Goal: Task Accomplishment & Management: Complete application form

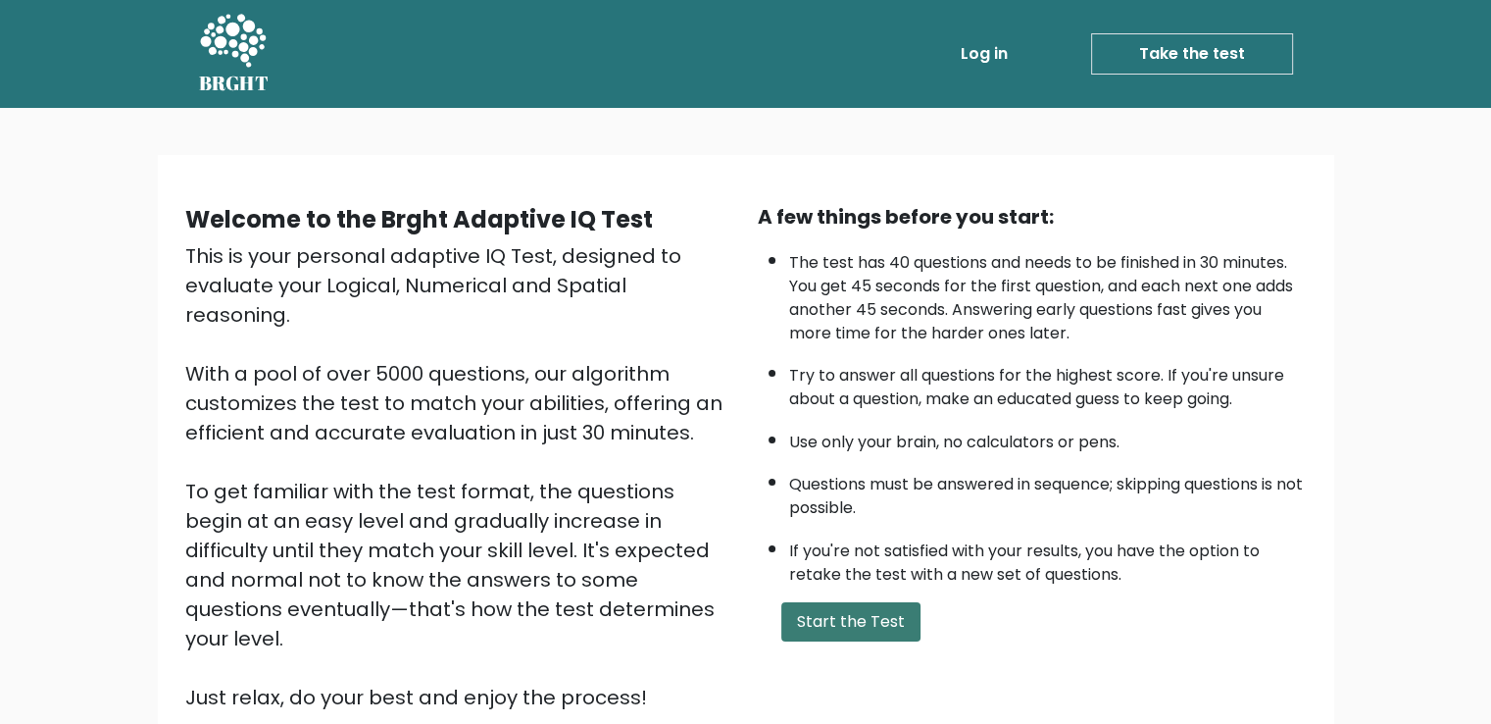
click at [861, 614] on button "Start the Test" at bounding box center [850, 621] width 139 height 39
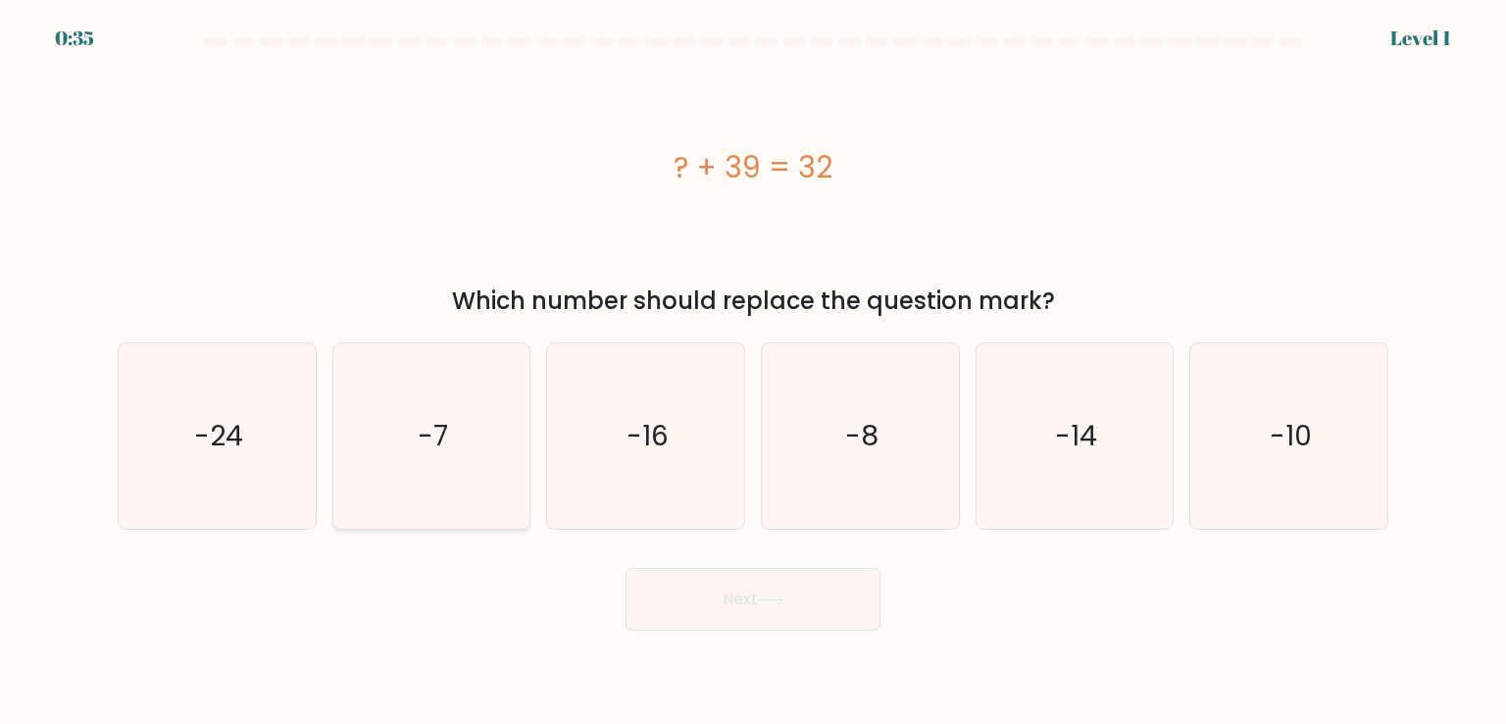
click at [434, 431] on text "-7" at bounding box center [433, 435] width 30 height 39
click at [753, 372] on input "b. -7" at bounding box center [753, 367] width 1 height 10
radio input "true"
click at [762, 601] on icon at bounding box center [771, 599] width 26 height 11
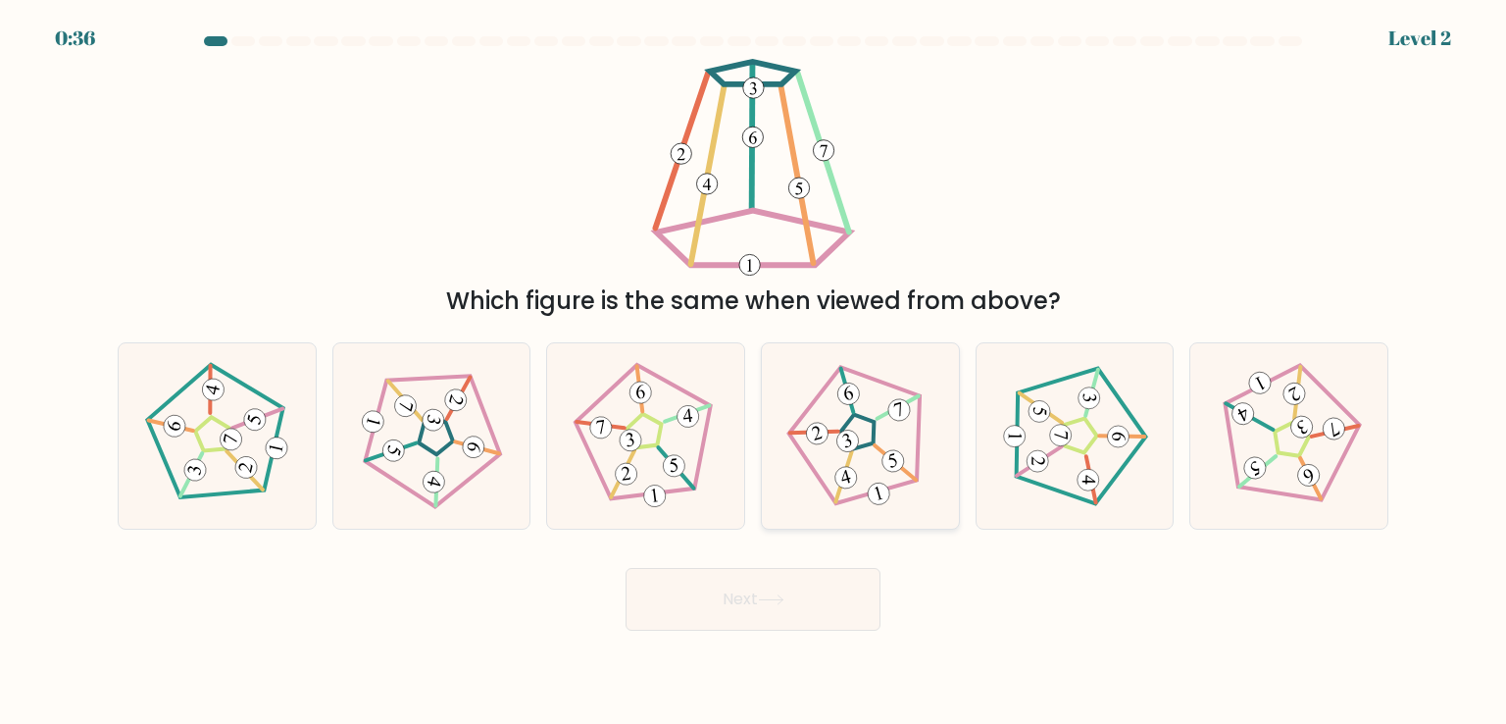
click at [851, 483] on 782 at bounding box center [845, 477] width 26 height 26
click at [754, 372] on input "d." at bounding box center [753, 367] width 1 height 10
radio input "true"
click at [823, 593] on button "Next" at bounding box center [753, 599] width 255 height 63
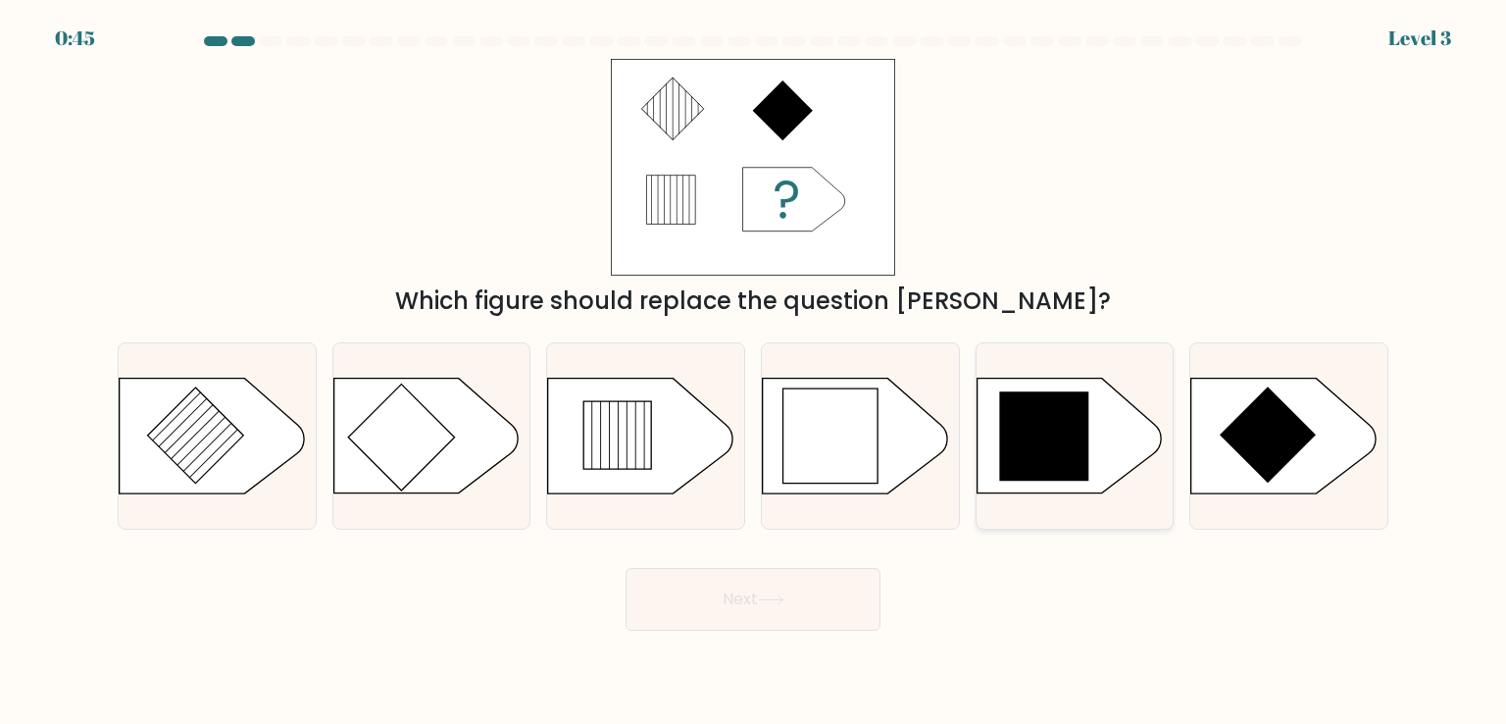
click at [1077, 436] on icon at bounding box center [1043, 436] width 89 height 89
click at [754, 372] on input "e." at bounding box center [753, 367] width 1 height 10
radio input "true"
click at [799, 592] on button "Next" at bounding box center [753, 599] width 255 height 63
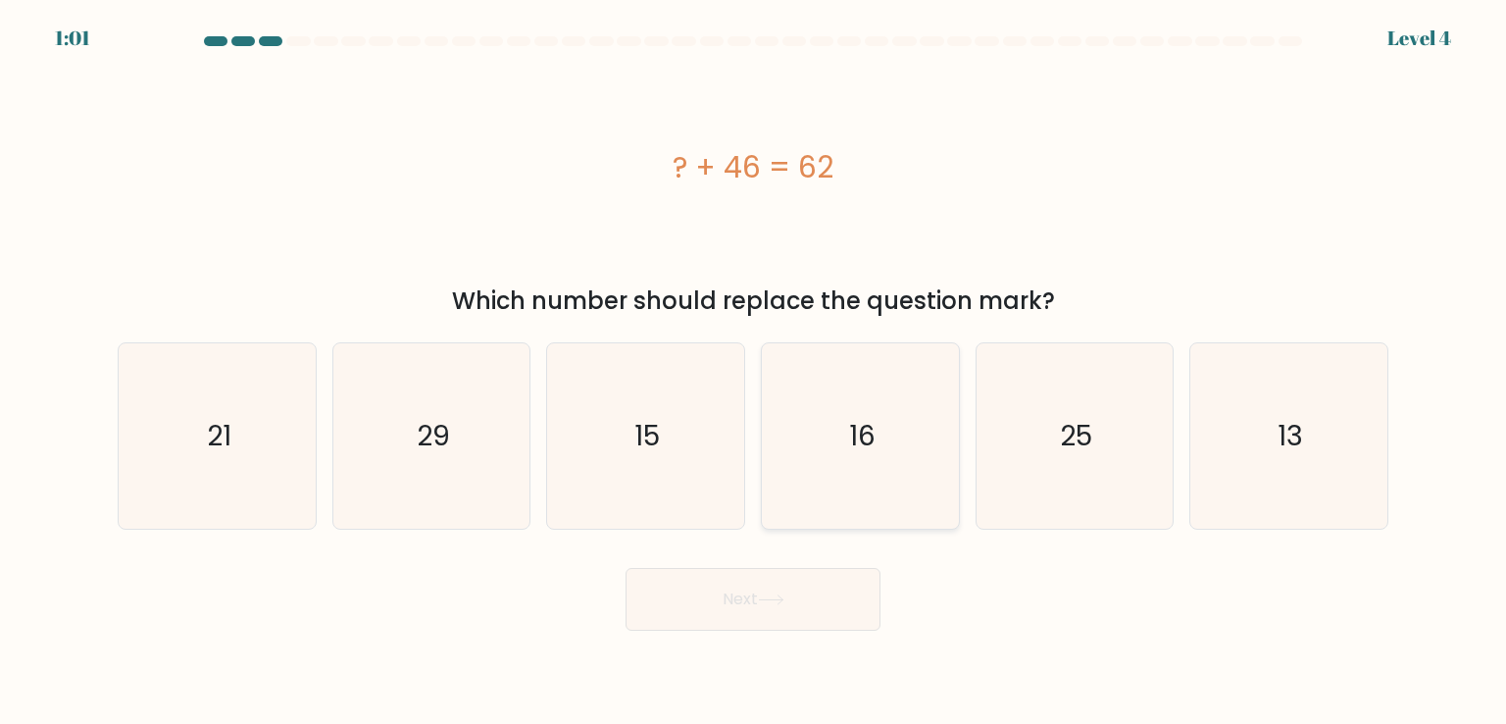
click at [870, 446] on text "16" at bounding box center [862, 435] width 26 height 39
click at [754, 372] on input "d. 16" at bounding box center [753, 367] width 1 height 10
radio input "true"
click at [804, 613] on button "Next" at bounding box center [753, 599] width 255 height 63
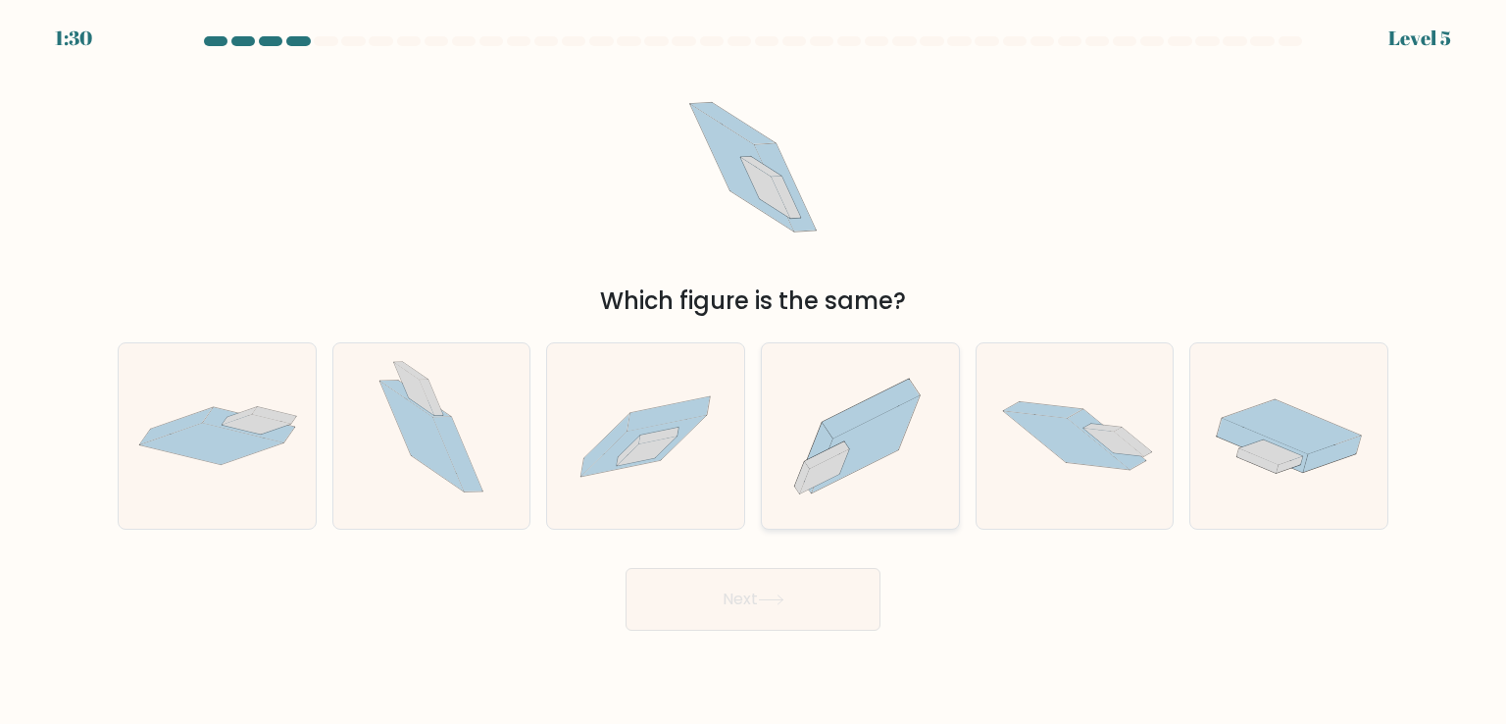
click at [857, 430] on icon at bounding box center [866, 444] width 108 height 97
click at [754, 372] on input "d." at bounding box center [753, 367] width 1 height 10
radio input "true"
click at [792, 596] on button "Next" at bounding box center [753, 599] width 255 height 63
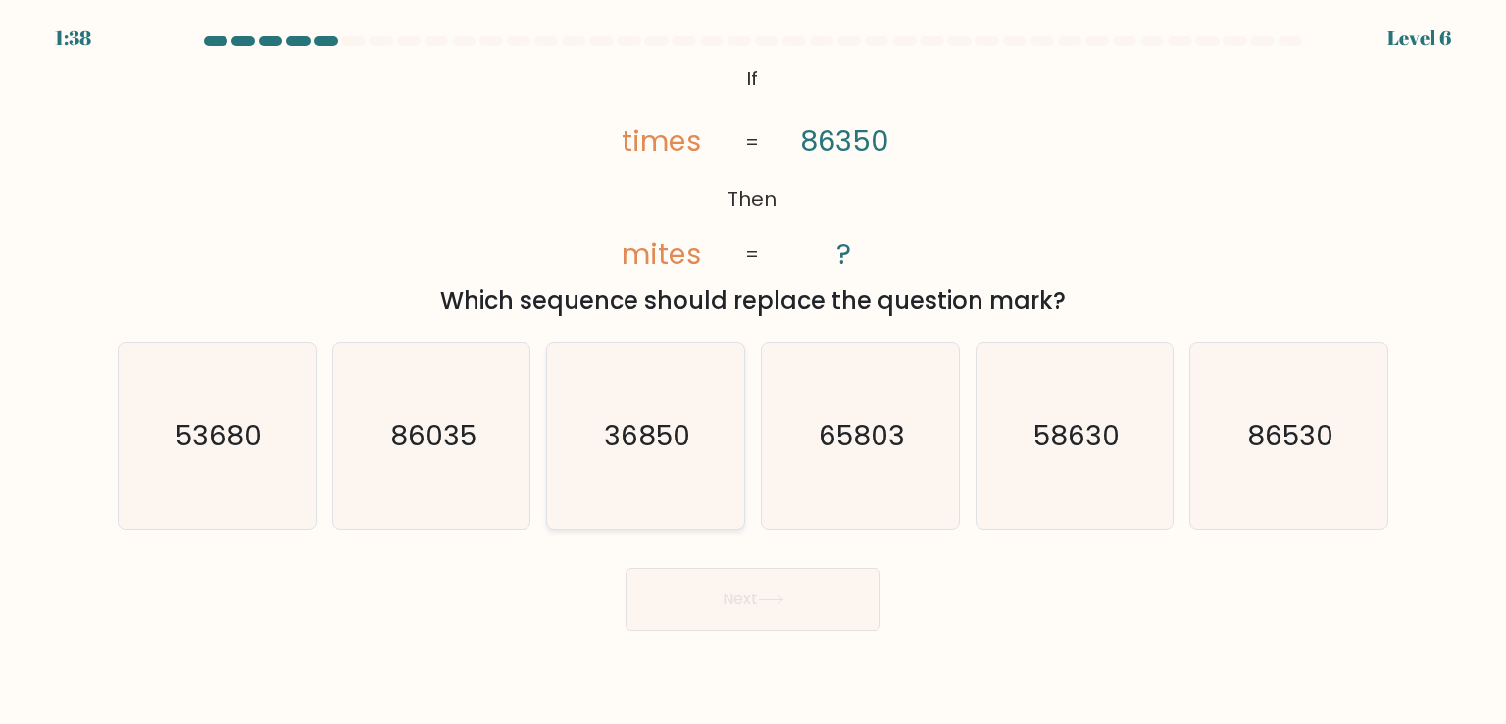
click at [651, 438] on text "36850" at bounding box center [648, 435] width 86 height 39
click at [753, 372] on input "c. 36850" at bounding box center [753, 367] width 1 height 10
radio input "true"
click at [771, 597] on icon at bounding box center [771, 599] width 26 height 11
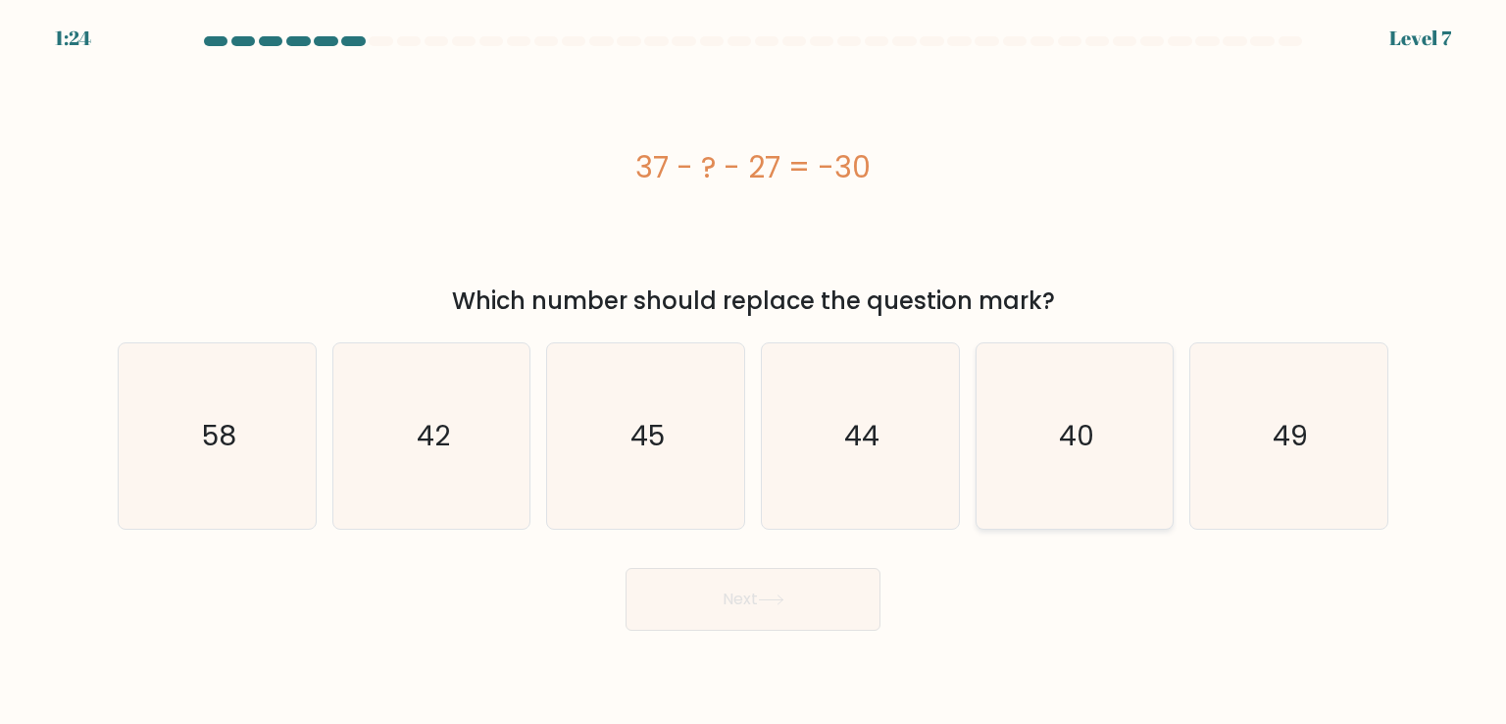
click at [1062, 442] on text "40" at bounding box center [1076, 435] width 35 height 39
click at [754, 372] on input "e. 40" at bounding box center [753, 367] width 1 height 10
radio input "true"
click at [790, 594] on button "Next" at bounding box center [753, 599] width 255 height 63
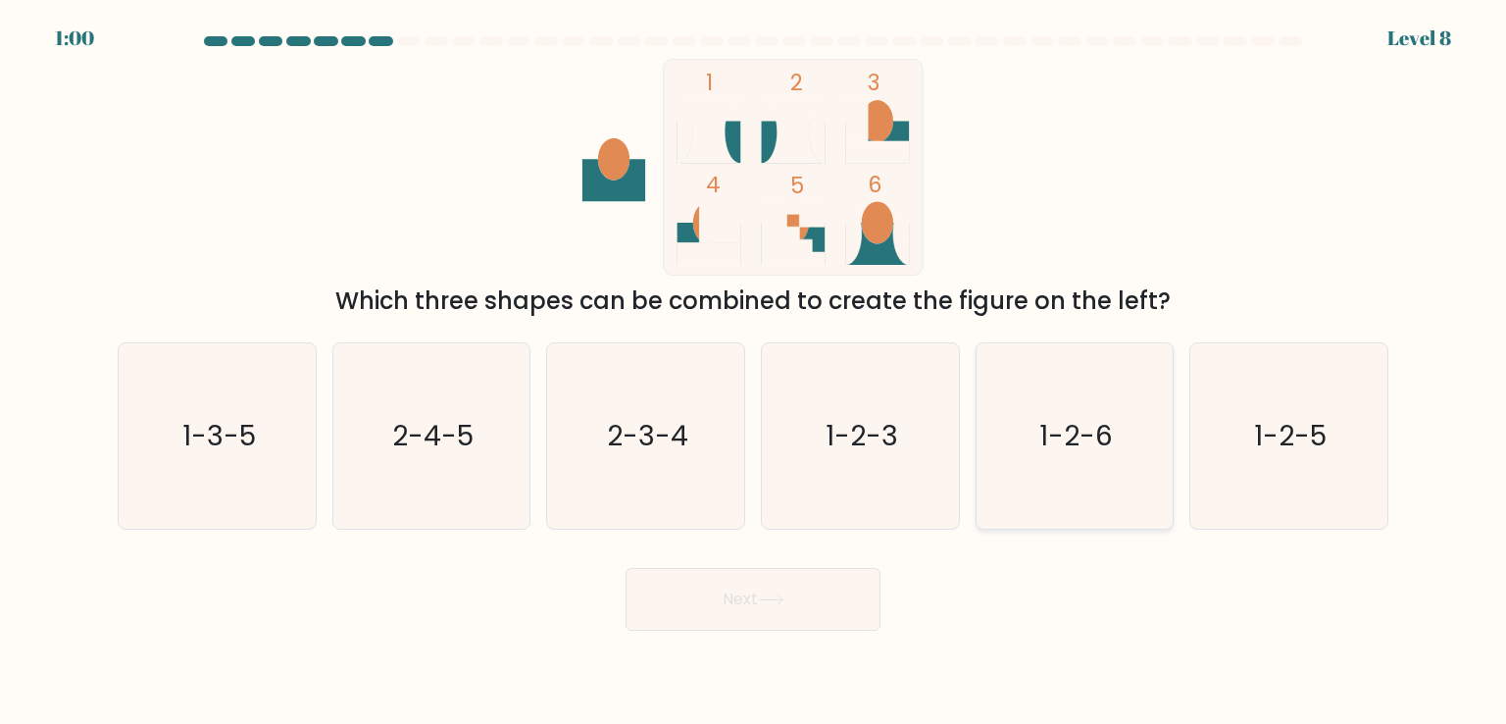
click at [1067, 448] on text "1-2-6" at bounding box center [1076, 435] width 74 height 39
click at [754, 372] on input "e. 1-2-6" at bounding box center [753, 367] width 1 height 10
radio input "true"
click at [822, 583] on button "Next" at bounding box center [753, 599] width 255 height 63
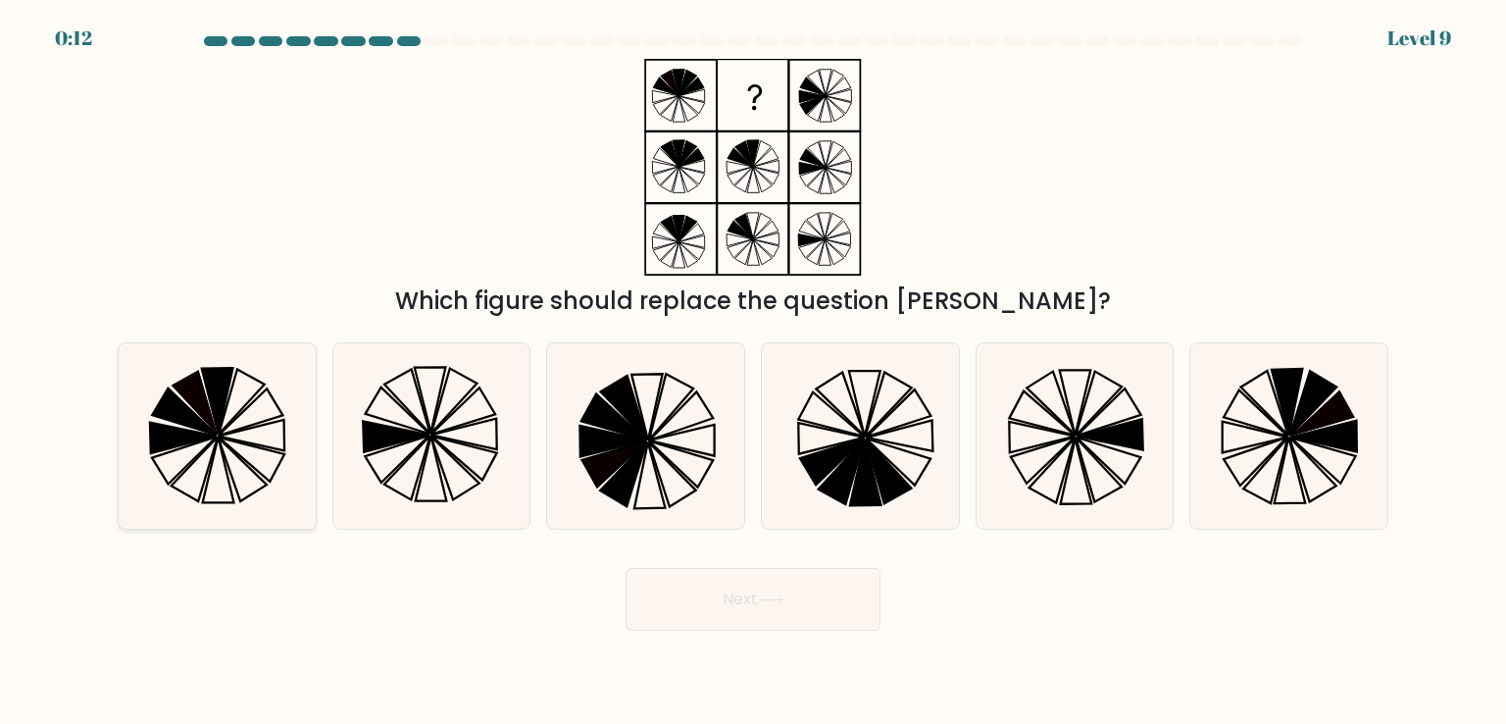
click at [224, 443] on icon at bounding box center [242, 469] width 48 height 64
click at [753, 372] on input "a." at bounding box center [753, 367] width 1 height 10
radio input "true"
click at [804, 591] on button "Next" at bounding box center [753, 599] width 255 height 63
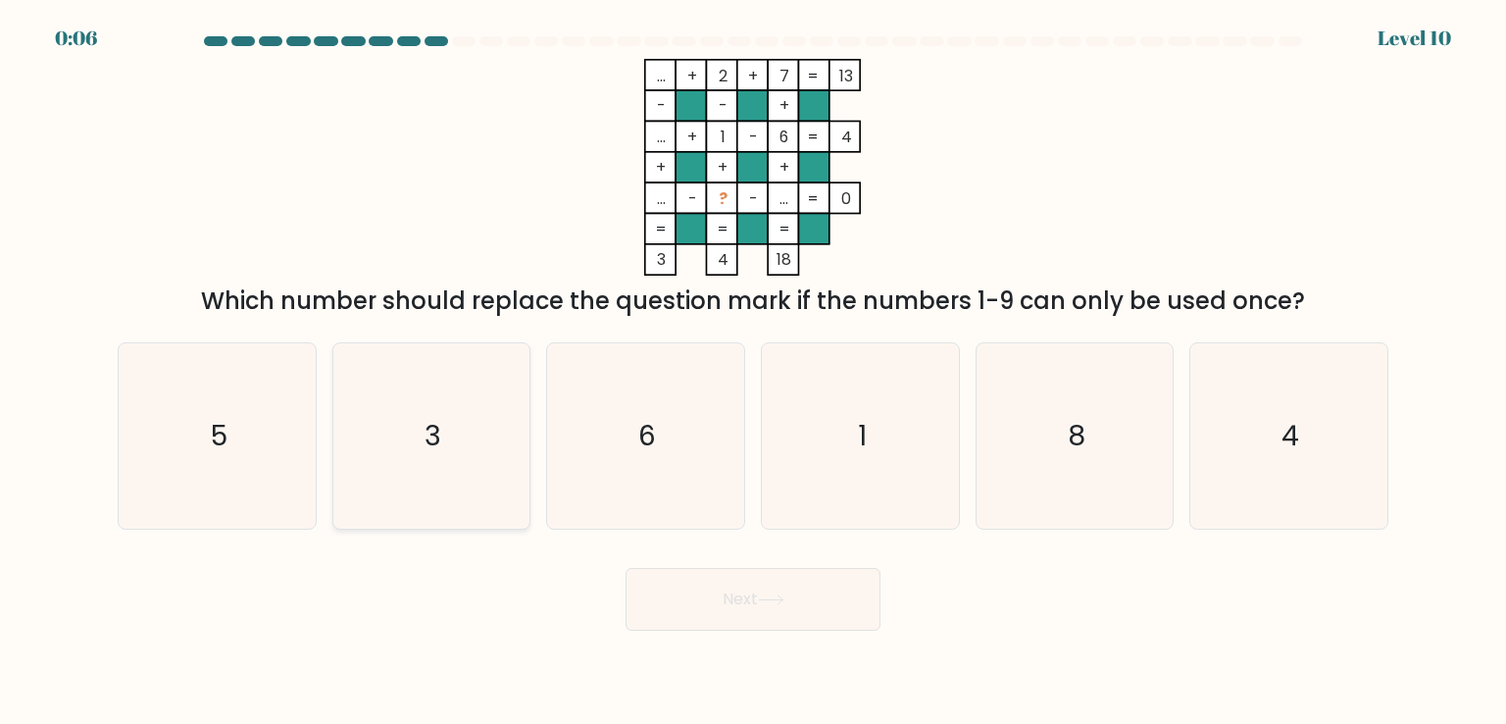
click at [477, 382] on icon "3" at bounding box center [431, 435] width 184 height 184
click at [753, 372] on input "b. 3" at bounding box center [753, 367] width 1 height 10
radio input "true"
click at [747, 605] on button "Next" at bounding box center [753, 599] width 255 height 63
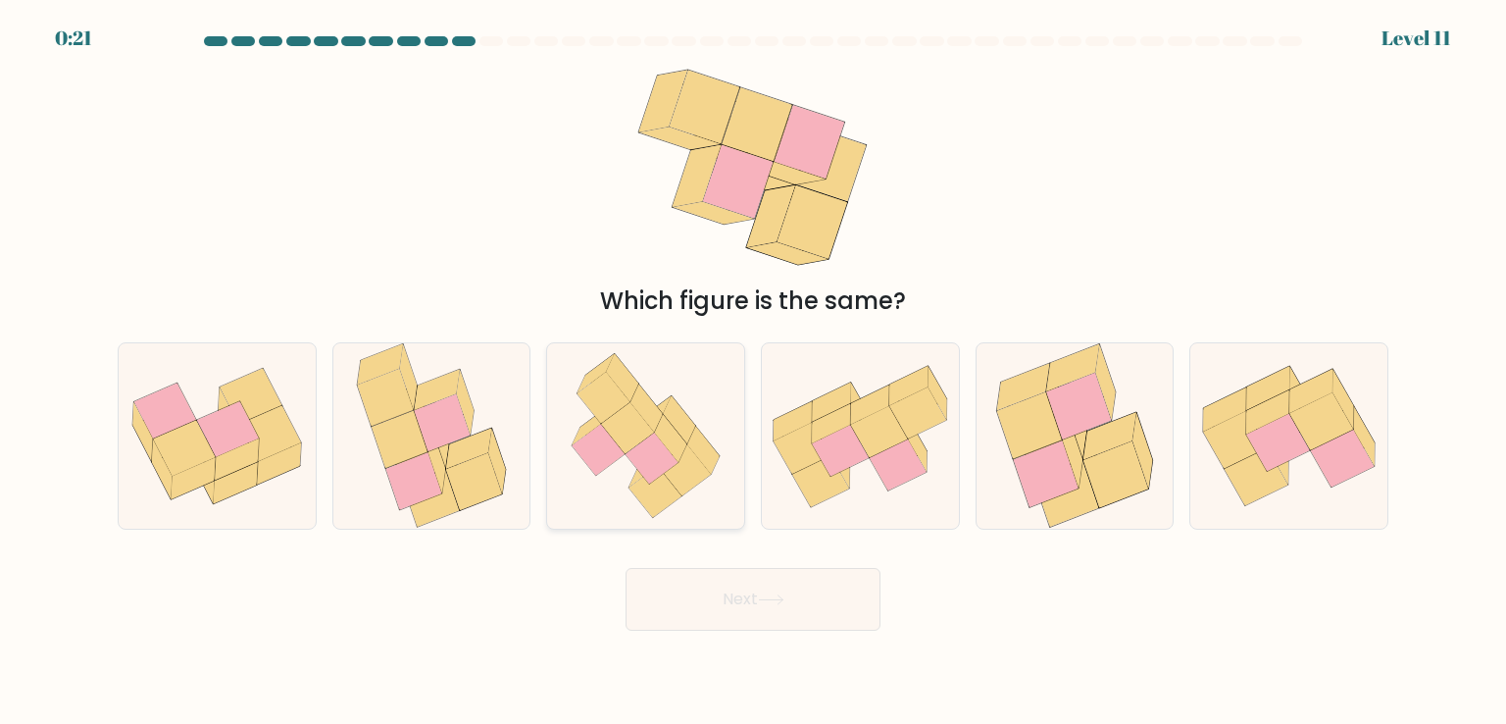
click at [643, 464] on icon at bounding box center [652, 458] width 53 height 51
click at [753, 372] on input "c." at bounding box center [753, 367] width 1 height 10
radio input "true"
click at [779, 605] on button "Next" at bounding box center [753, 599] width 255 height 63
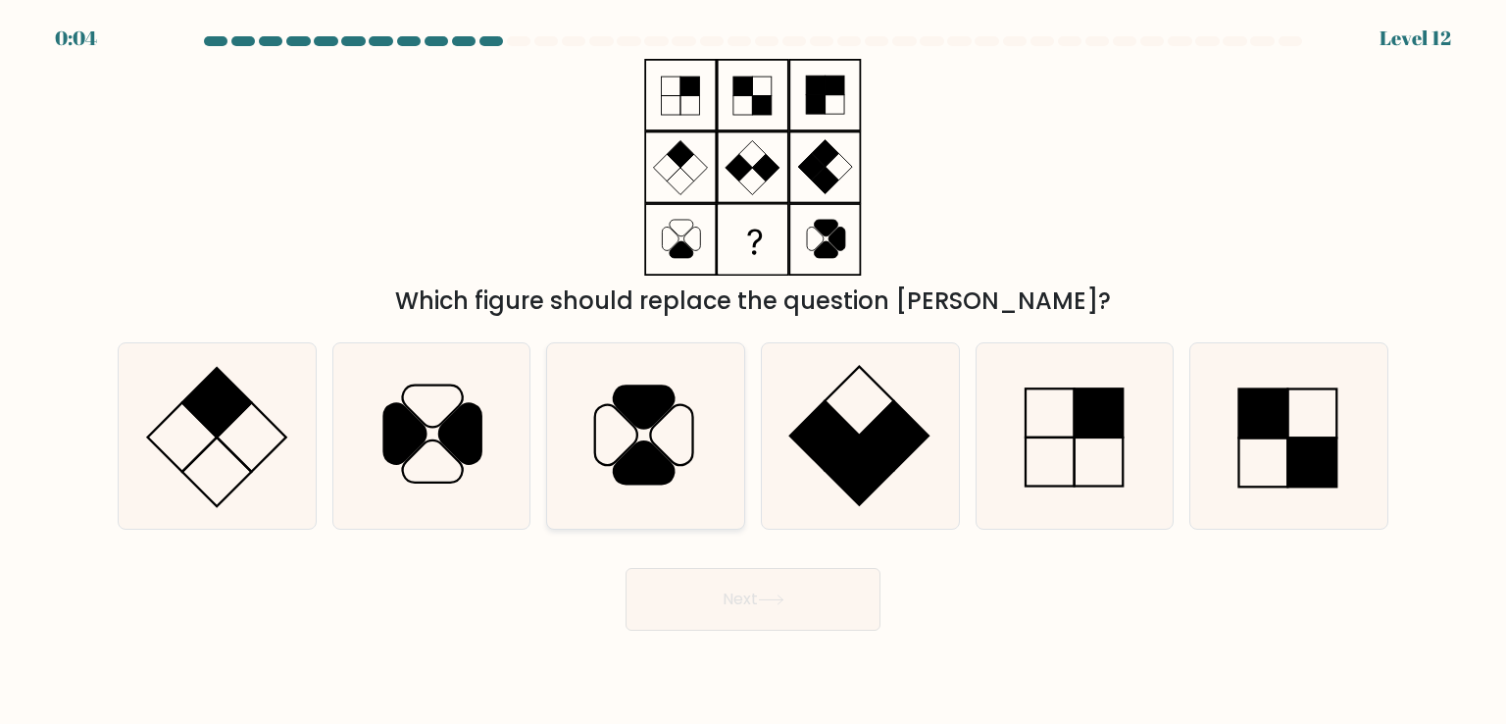
click at [645, 441] on icon at bounding box center [644, 462] width 60 height 42
click at [753, 372] on input "c." at bounding box center [753, 367] width 1 height 10
radio input "true"
click at [733, 580] on button "Next" at bounding box center [753, 599] width 255 height 63
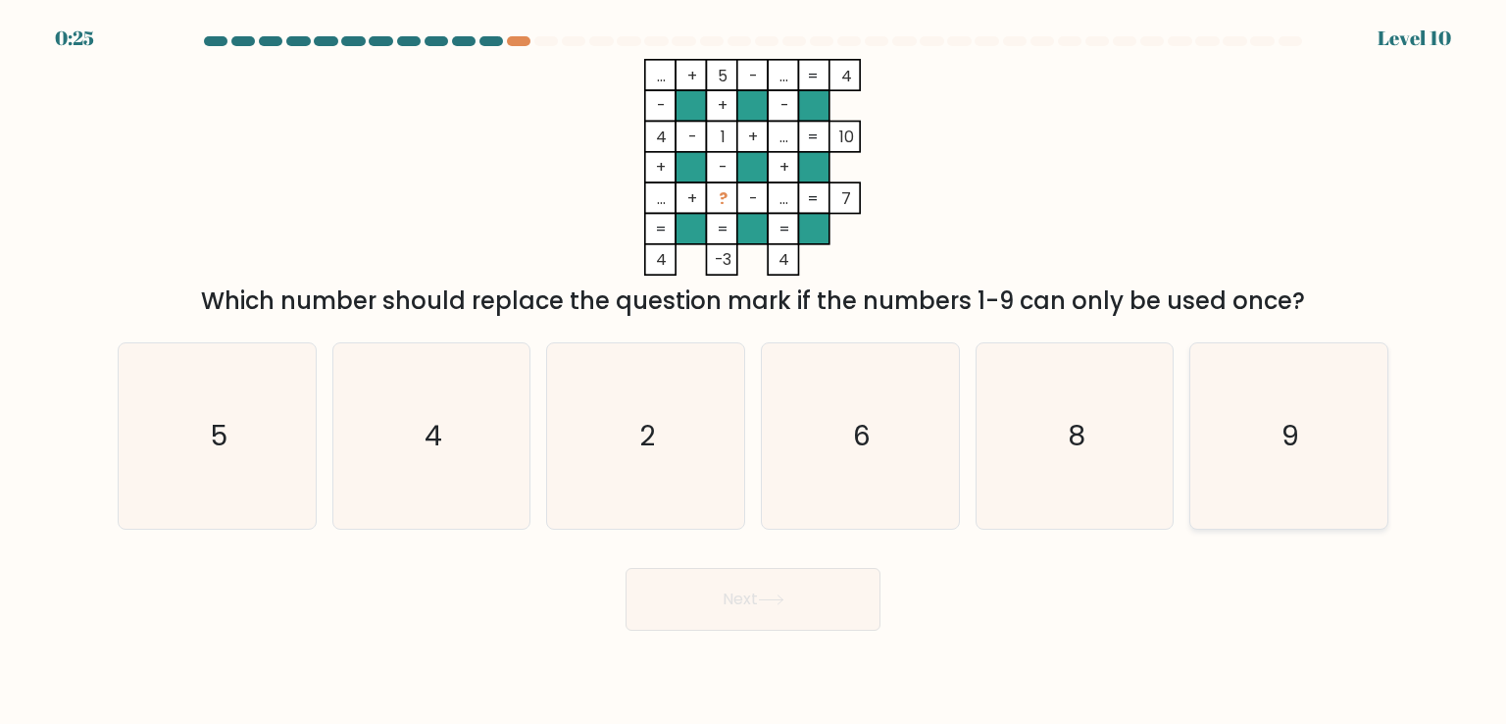
click at [1310, 459] on icon "9" at bounding box center [1288, 435] width 184 height 184
click at [754, 372] on input "f. 9" at bounding box center [753, 367] width 1 height 10
radio input "true"
click at [780, 598] on icon at bounding box center [771, 599] width 26 height 11
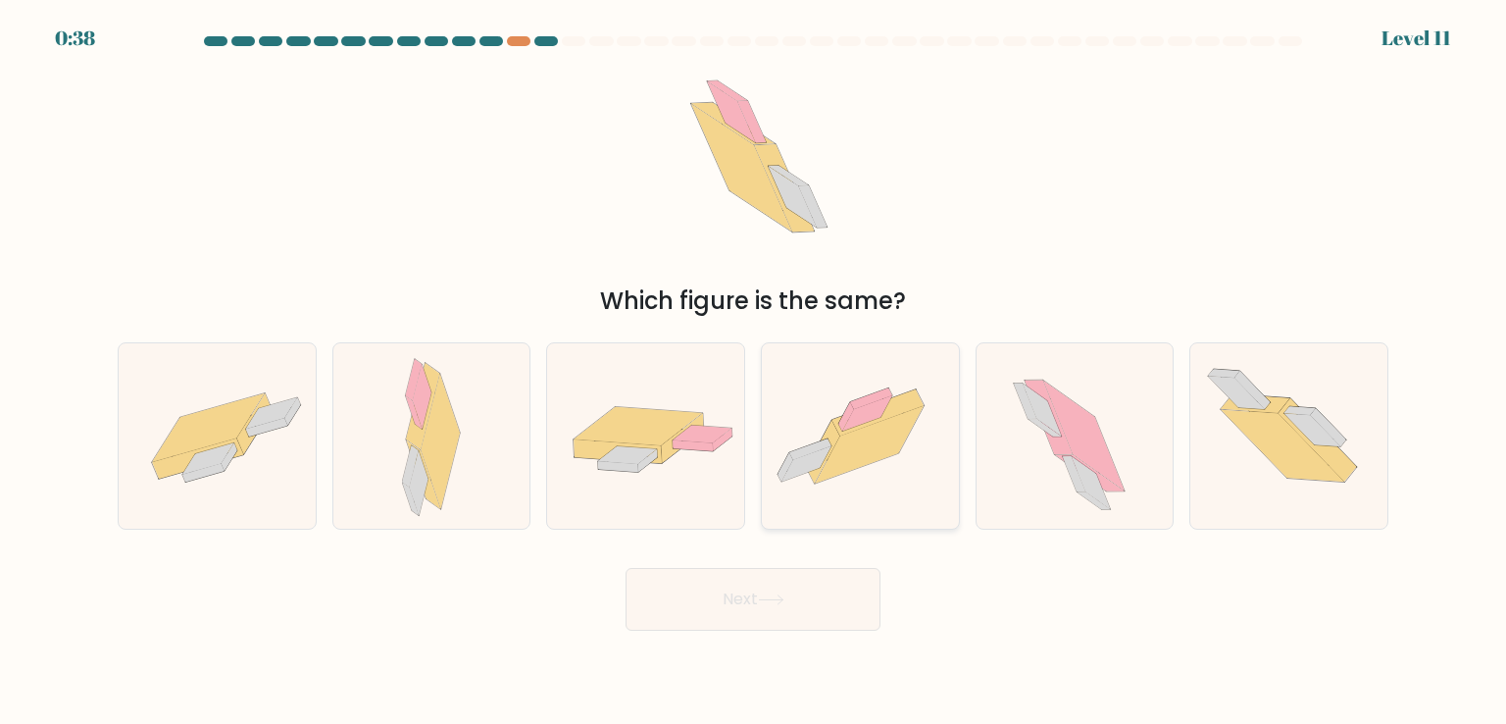
click at [839, 454] on icon at bounding box center [869, 443] width 109 height 77
click at [754, 372] on input "d." at bounding box center [753, 367] width 1 height 10
radio input "true"
click at [789, 587] on button "Next" at bounding box center [753, 599] width 255 height 63
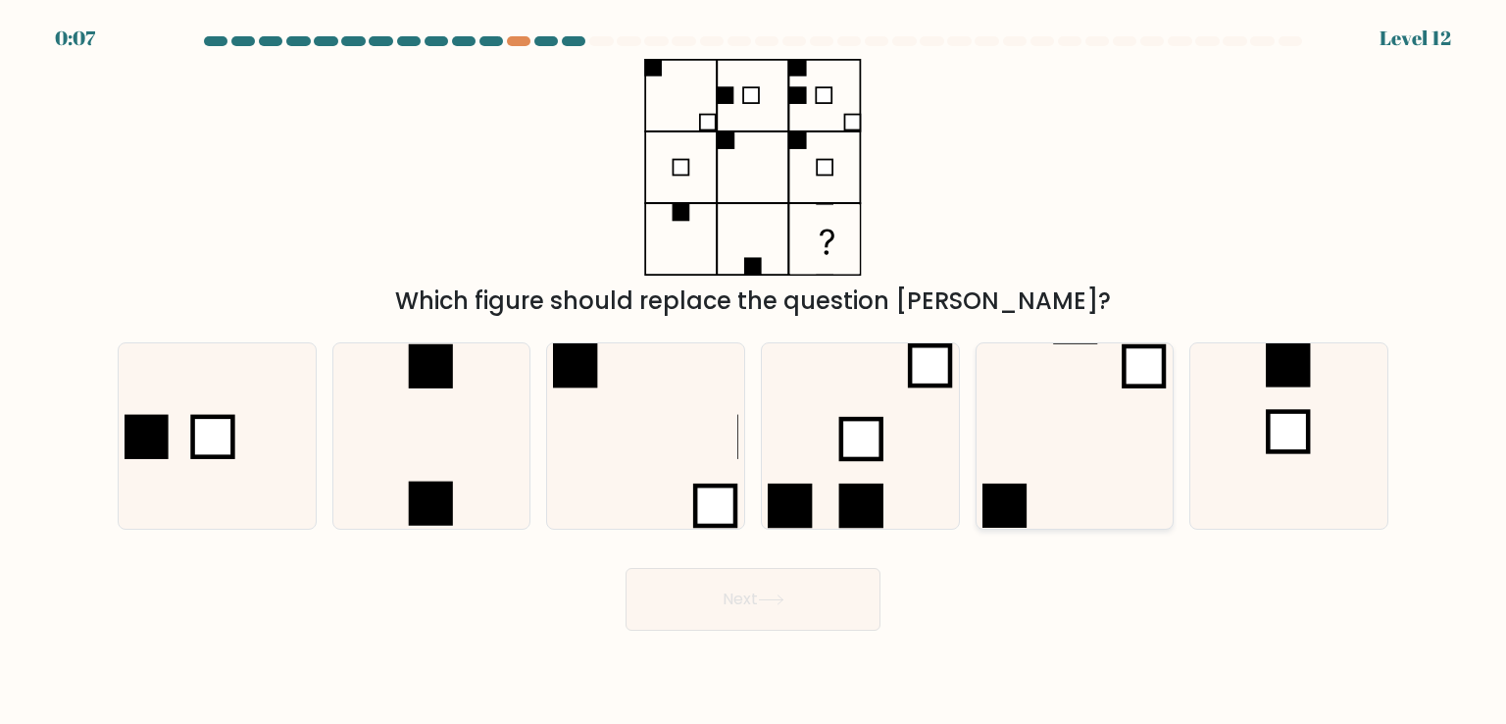
click at [1127, 450] on icon at bounding box center [1074, 435] width 184 height 184
click at [754, 372] on input "e." at bounding box center [753, 367] width 1 height 10
radio input "true"
click at [765, 599] on icon at bounding box center [771, 599] width 24 height 9
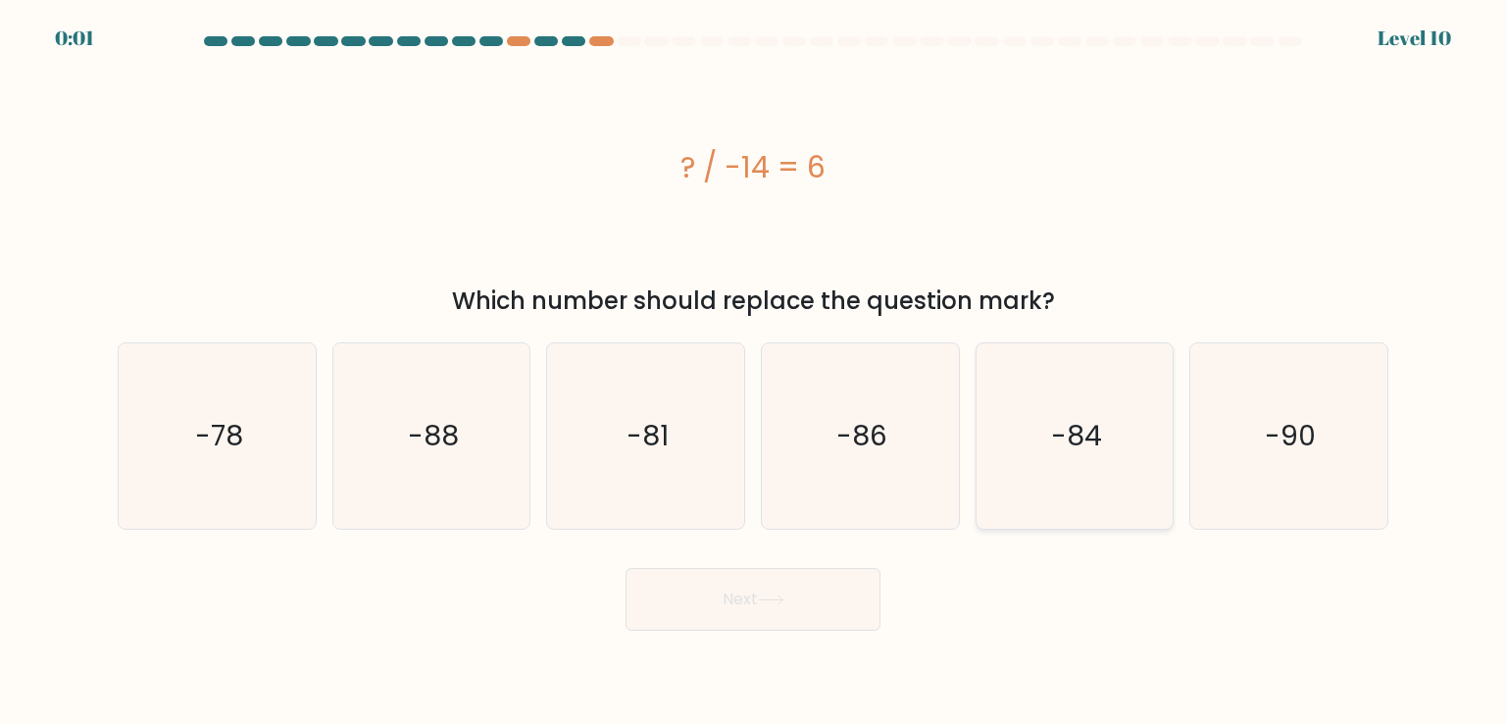
click at [1048, 443] on icon "-84" at bounding box center [1074, 435] width 184 height 184
click at [754, 372] on input "e. -84" at bounding box center [753, 367] width 1 height 10
radio input "true"
click at [810, 609] on button "Next" at bounding box center [753, 599] width 255 height 63
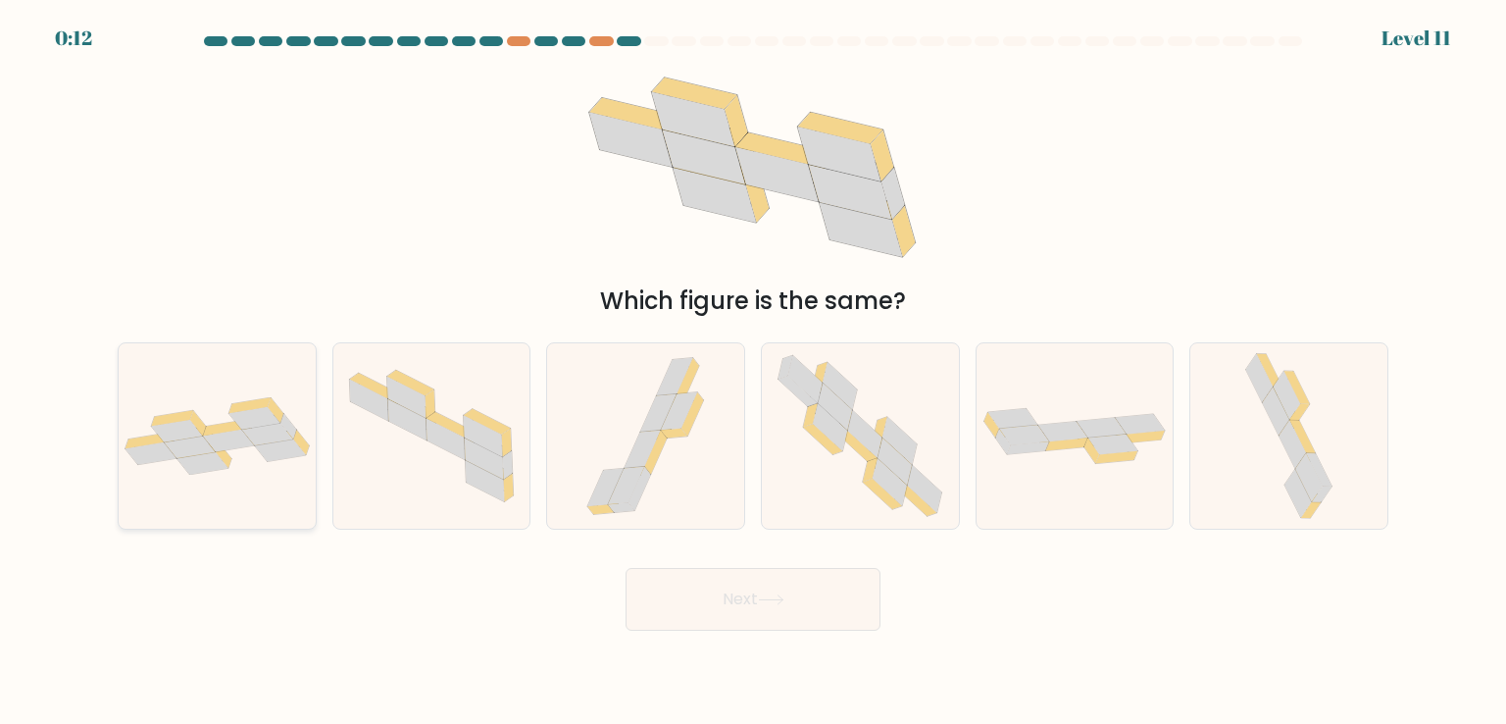
click at [259, 436] on icon at bounding box center [267, 435] width 51 height 23
click at [753, 372] on input "a." at bounding box center [753, 367] width 1 height 10
radio input "true"
click at [753, 595] on button "Next" at bounding box center [753, 599] width 255 height 63
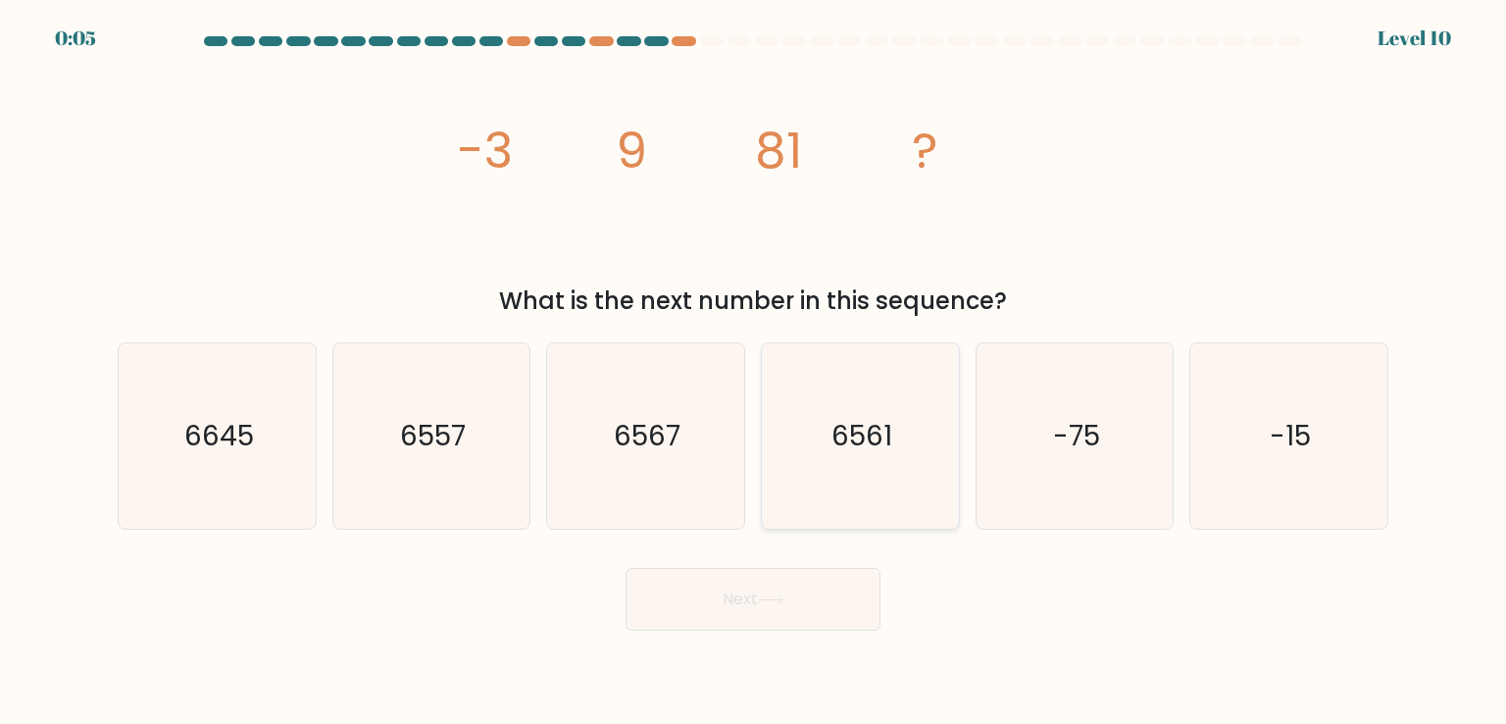
click at [859, 410] on icon "6561" at bounding box center [860, 435] width 184 height 184
click at [754, 372] on input "d. 6561" at bounding box center [753, 367] width 1 height 10
radio input "true"
click at [829, 597] on button "Next" at bounding box center [753, 599] width 255 height 63
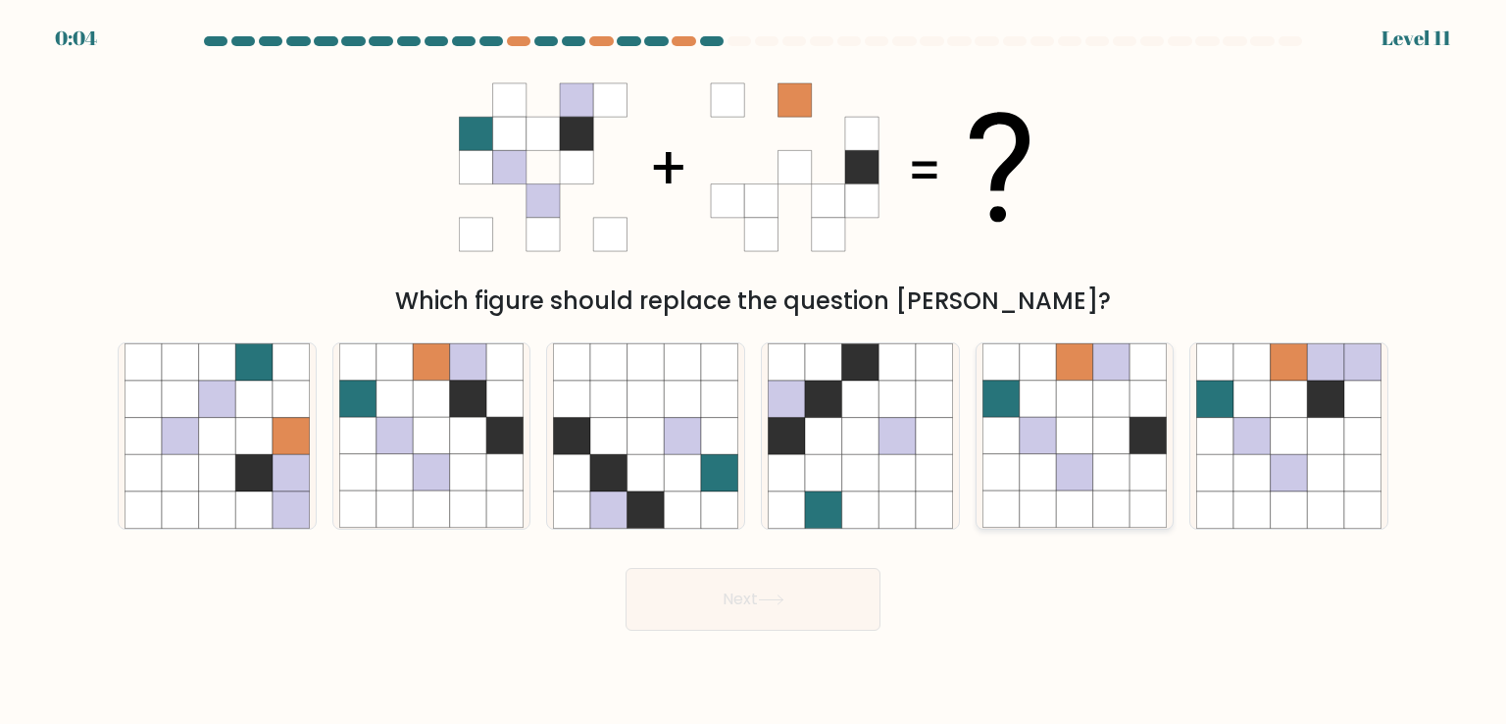
click at [1083, 413] on icon at bounding box center [1074, 398] width 37 height 37
click at [754, 372] on input "e." at bounding box center [753, 367] width 1 height 10
radio input "true"
click at [815, 617] on button "Next" at bounding box center [753, 599] width 255 height 63
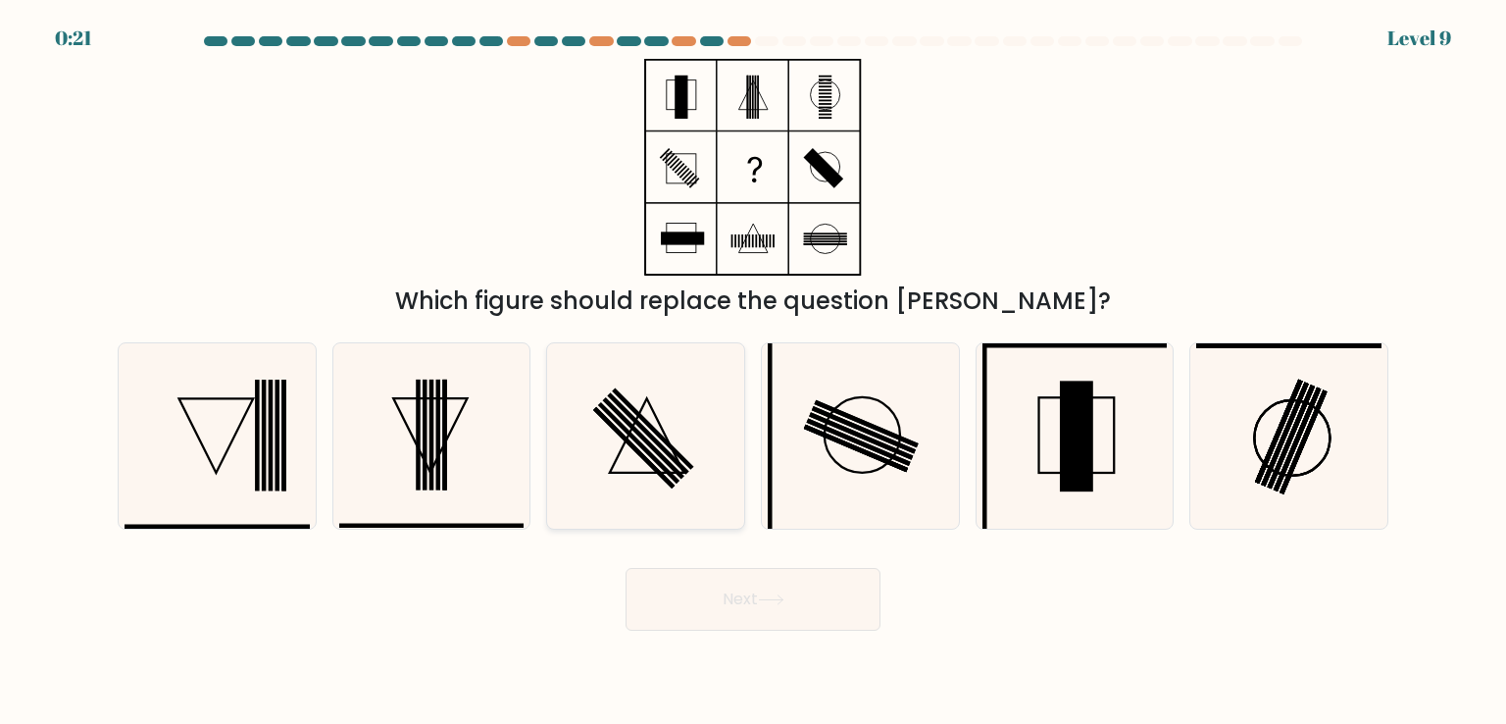
click at [663, 425] on icon at bounding box center [645, 435] width 184 height 184
click at [753, 372] on input "c." at bounding box center [753, 367] width 1 height 10
radio input "true"
click at [753, 583] on button "Next" at bounding box center [753, 599] width 255 height 63
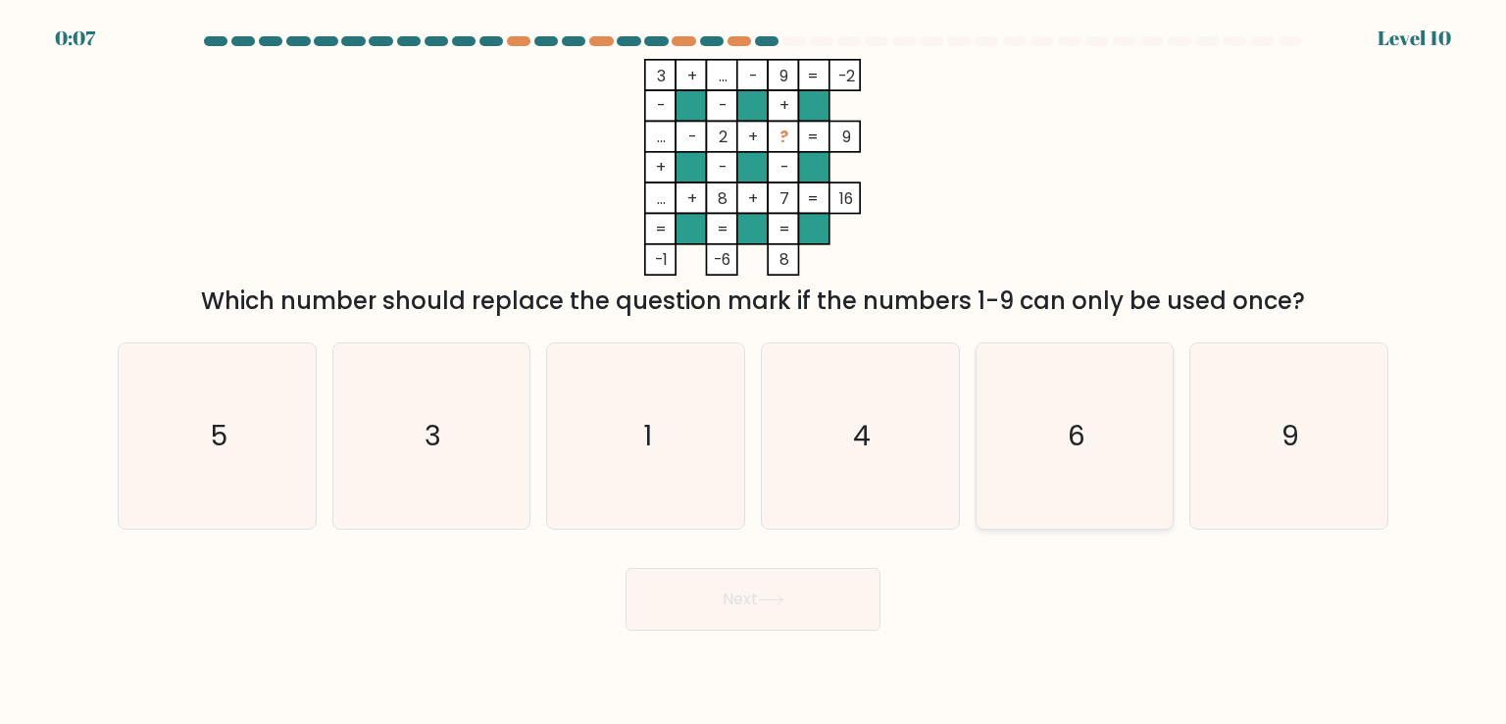
click at [1059, 446] on icon "6" at bounding box center [1074, 435] width 184 height 184
click at [754, 372] on input "e. 6" at bounding box center [753, 367] width 1 height 10
radio input "true"
click at [836, 593] on button "Next" at bounding box center [753, 599] width 255 height 63
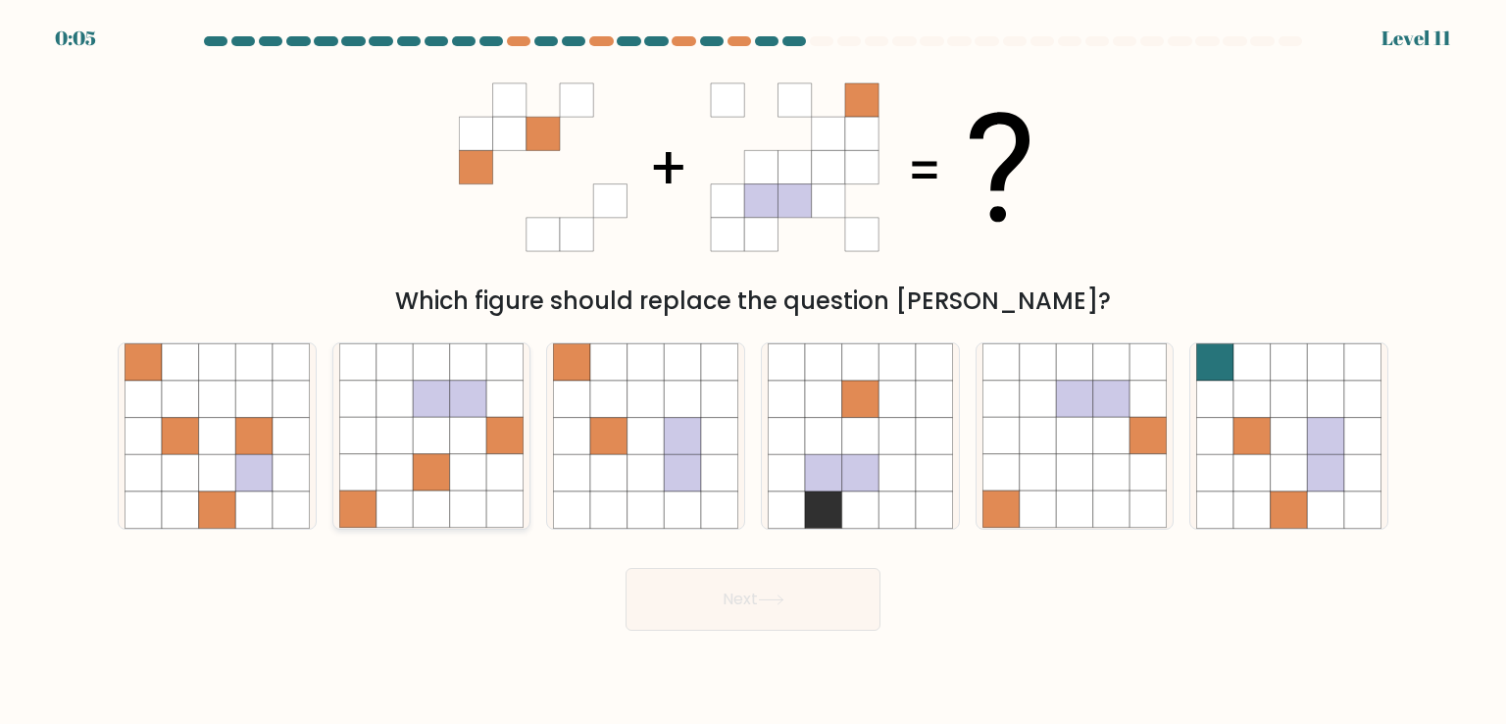
click at [440, 447] on icon at bounding box center [431, 436] width 37 height 37
click at [753, 372] on input "b." at bounding box center [753, 367] width 1 height 10
radio input "true"
click at [743, 599] on button "Next" at bounding box center [753, 599] width 255 height 63
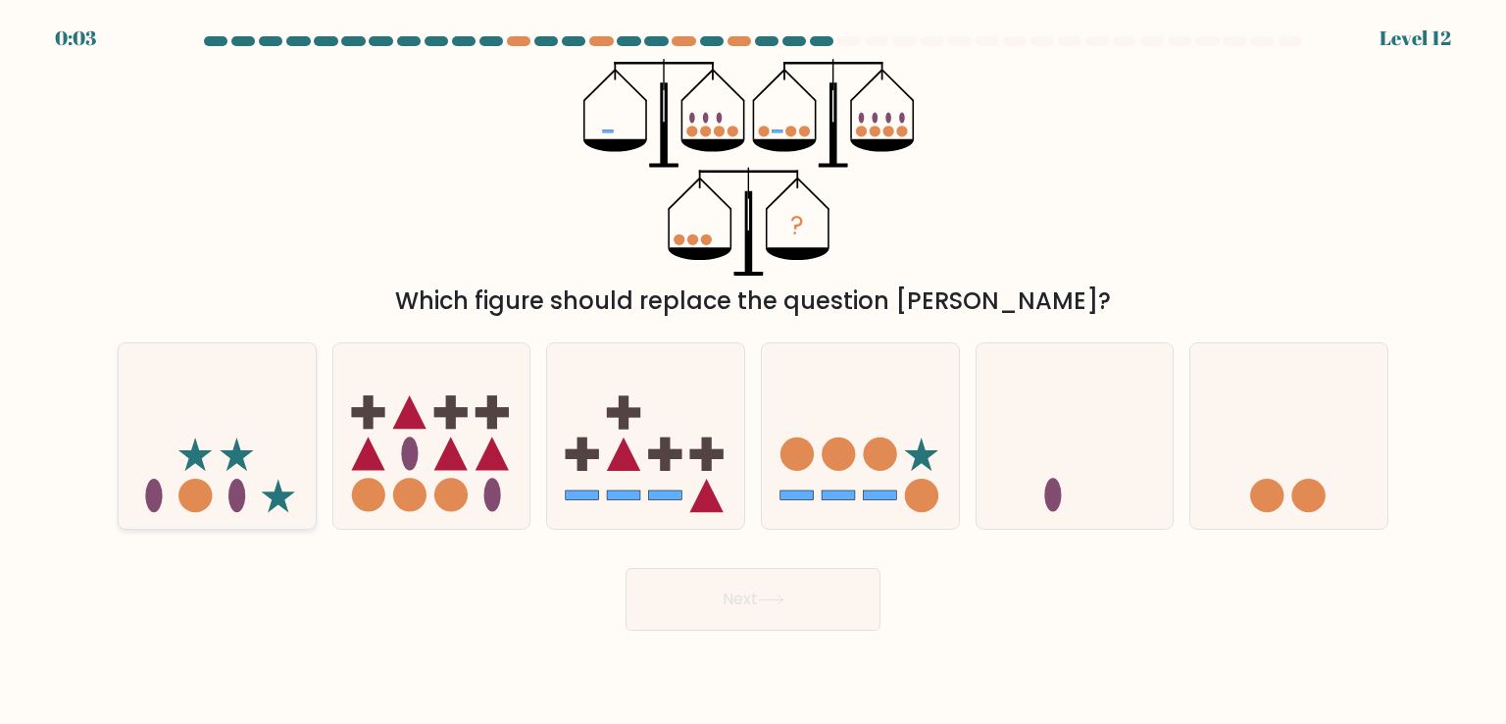
click at [255, 459] on icon at bounding box center [217, 435] width 197 height 163
click at [753, 372] on input "a." at bounding box center [753, 367] width 1 height 10
radio input "true"
click at [791, 604] on button "Next" at bounding box center [753, 599] width 255 height 63
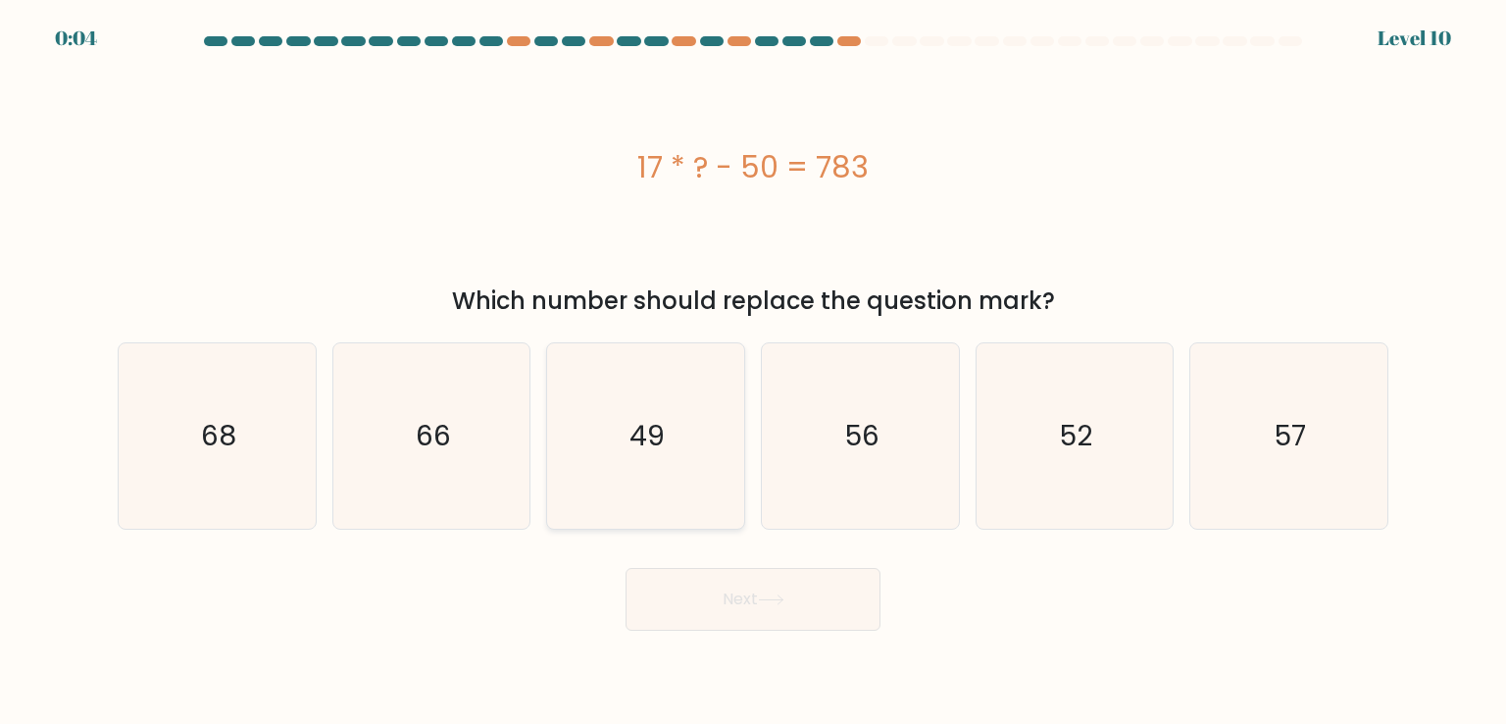
click at [675, 470] on icon "49" at bounding box center [645, 435] width 184 height 184
click at [753, 372] on input "c. 49" at bounding box center [753, 367] width 1 height 10
radio input "true"
click at [746, 578] on button "Next" at bounding box center [753, 599] width 255 height 63
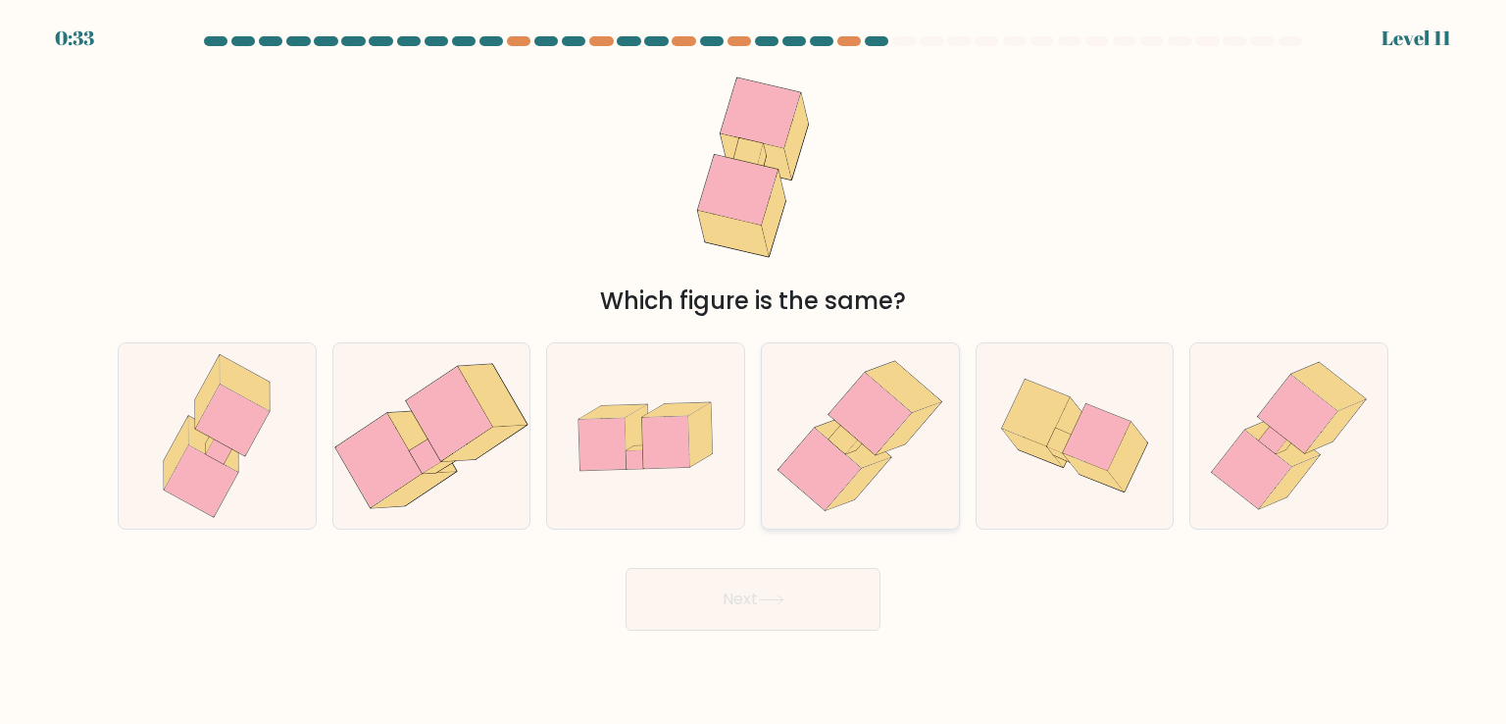
click at [823, 455] on icon at bounding box center [819, 469] width 82 height 82
click at [754, 372] on input "d." at bounding box center [753, 367] width 1 height 10
radio input "true"
click at [769, 601] on icon at bounding box center [771, 599] width 26 height 11
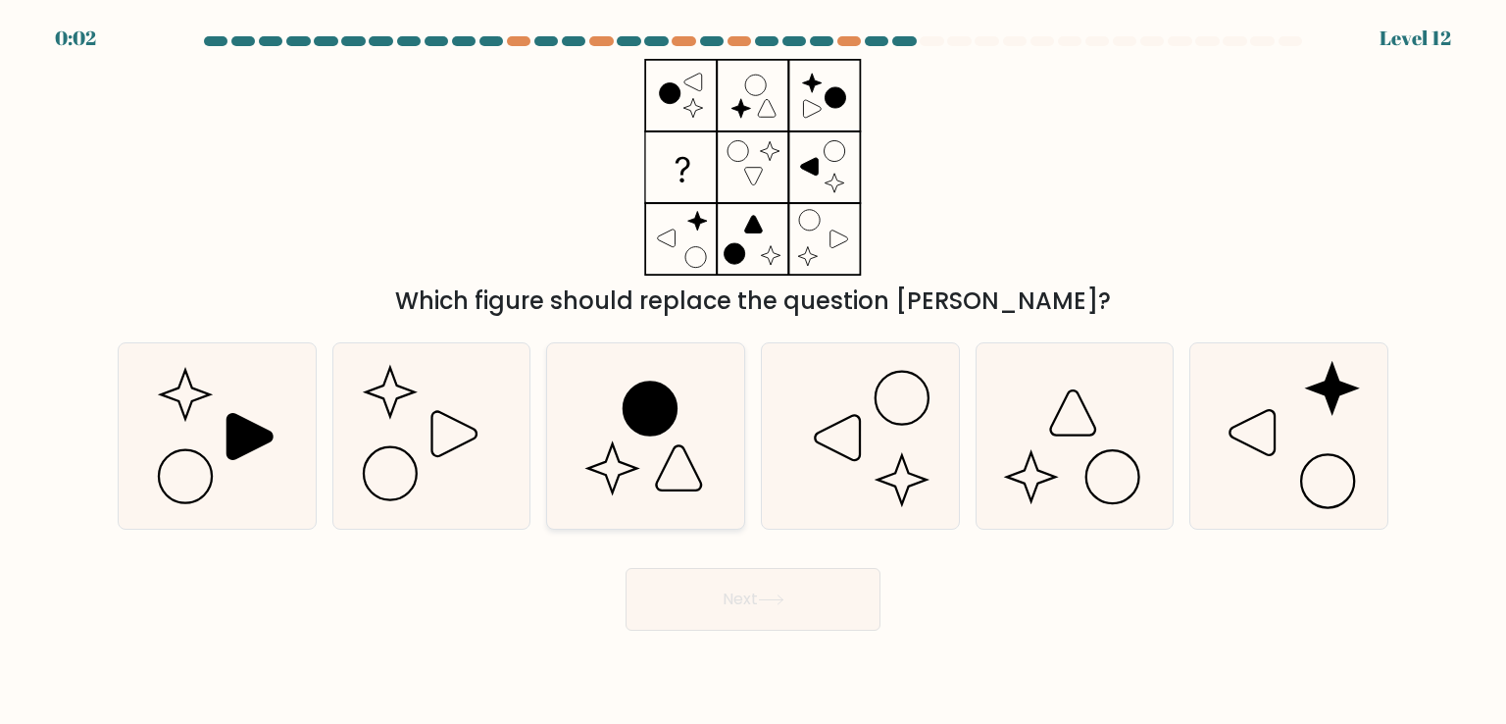
click at [629, 439] on icon at bounding box center [645, 435] width 184 height 184
click at [753, 372] on input "c." at bounding box center [753, 367] width 1 height 10
radio input "true"
click at [753, 609] on button "Next" at bounding box center [753, 599] width 255 height 63
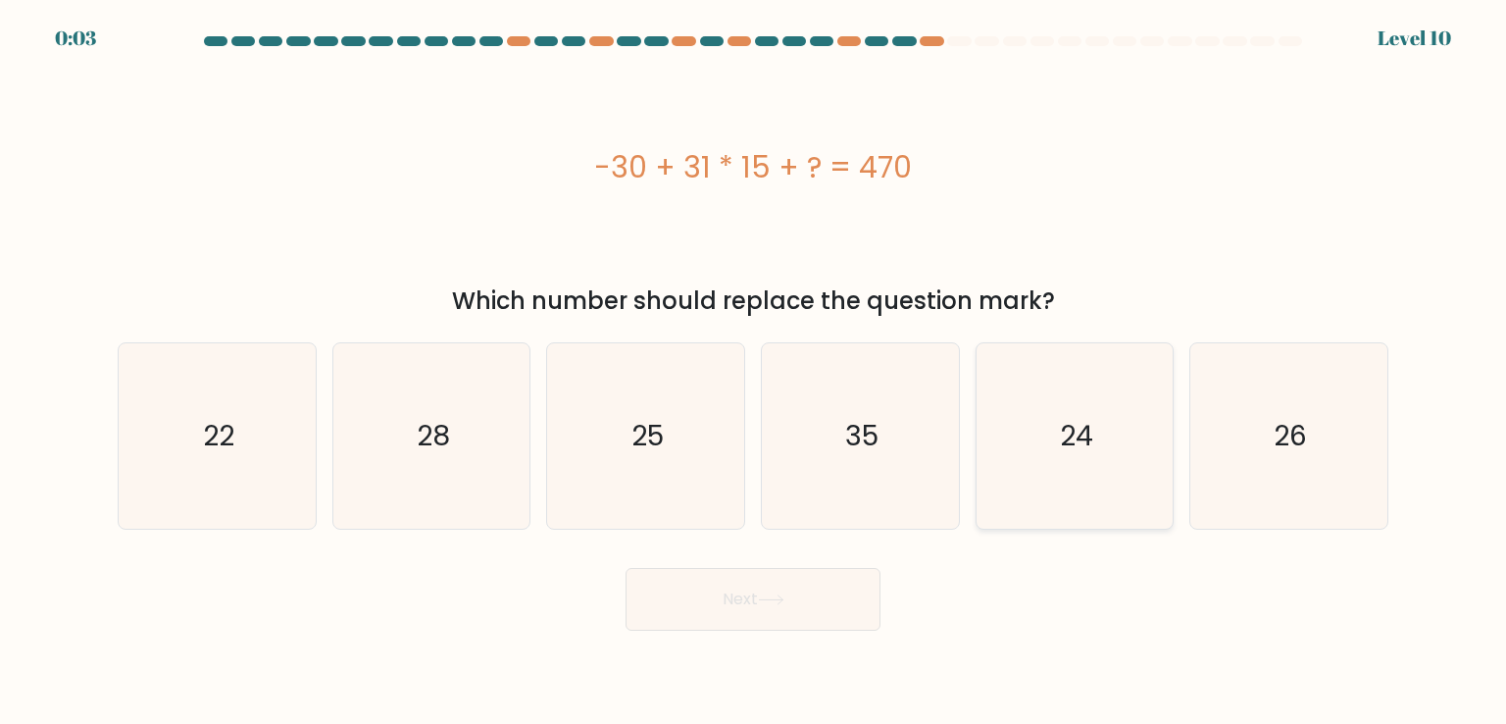
click at [1070, 440] on text "24" at bounding box center [1076, 435] width 33 height 39
click at [754, 372] on input "e. 24" at bounding box center [753, 367] width 1 height 10
radio input "true"
click at [754, 597] on button "Next" at bounding box center [753, 599] width 255 height 63
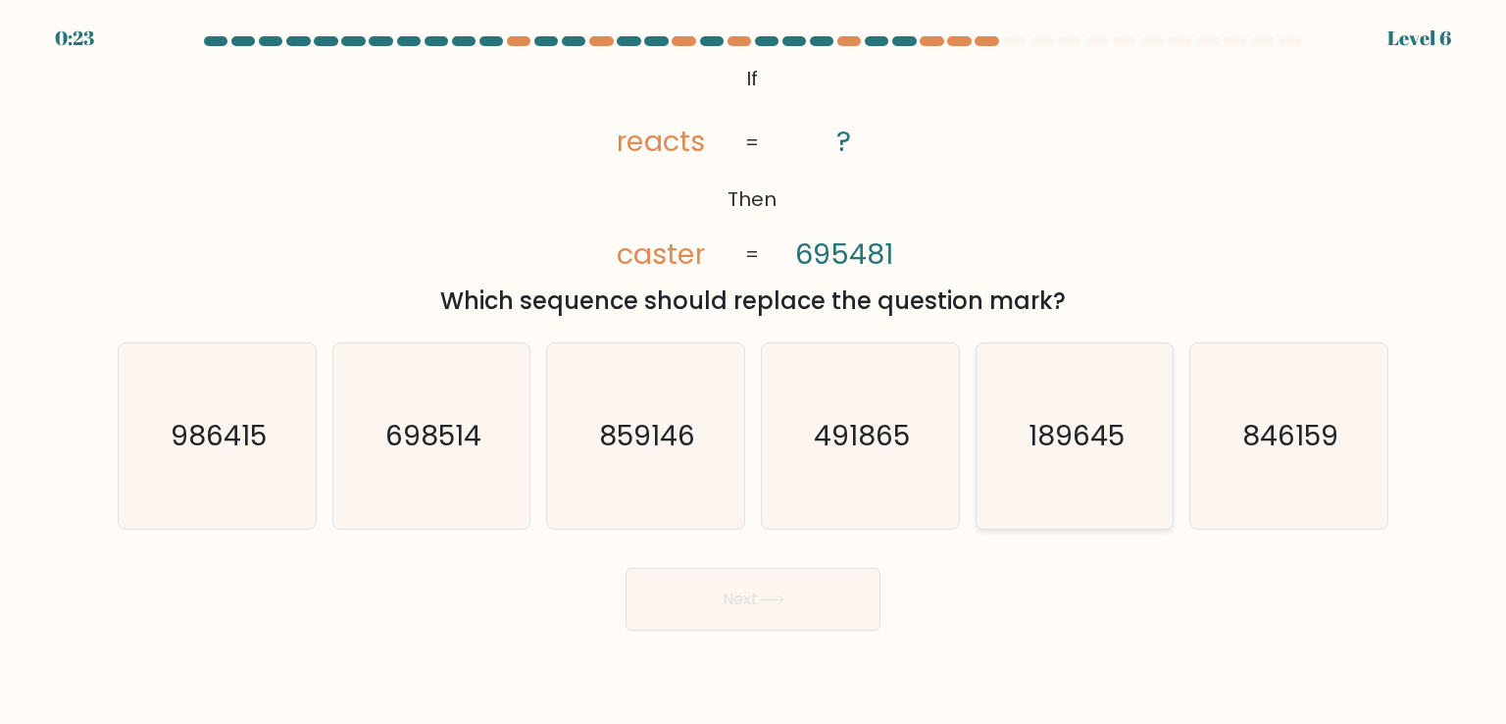
click at [1066, 458] on icon "189645" at bounding box center [1074, 435] width 184 height 184
click at [754, 372] on input "e. 189645" at bounding box center [753, 367] width 1 height 10
radio input "true"
click at [769, 595] on icon at bounding box center [771, 599] width 26 height 11
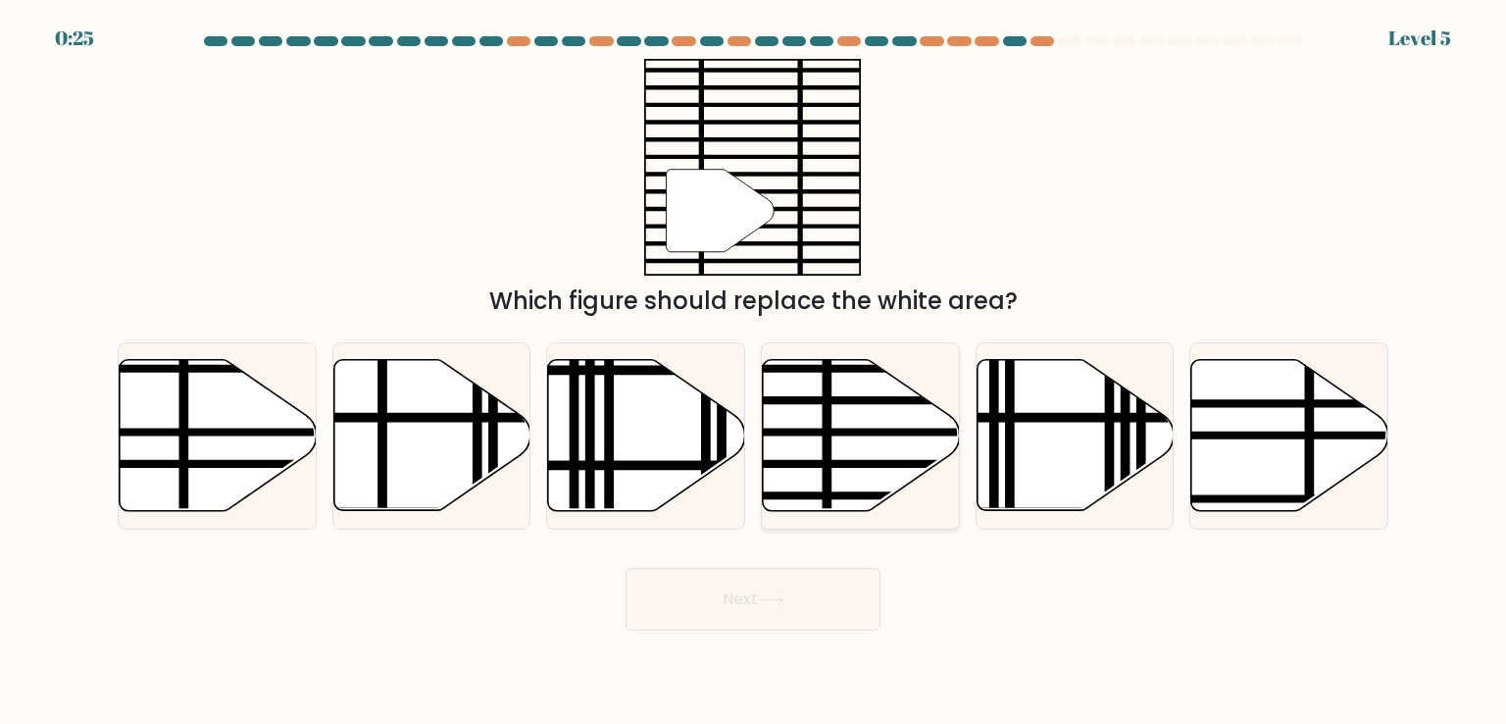
click at [828, 432] on line at bounding box center [921, 432] width 397 height 0
click at [754, 372] on input "d." at bounding box center [753, 367] width 1 height 10
radio input "true"
click at [820, 601] on button "Next" at bounding box center [753, 599] width 255 height 63
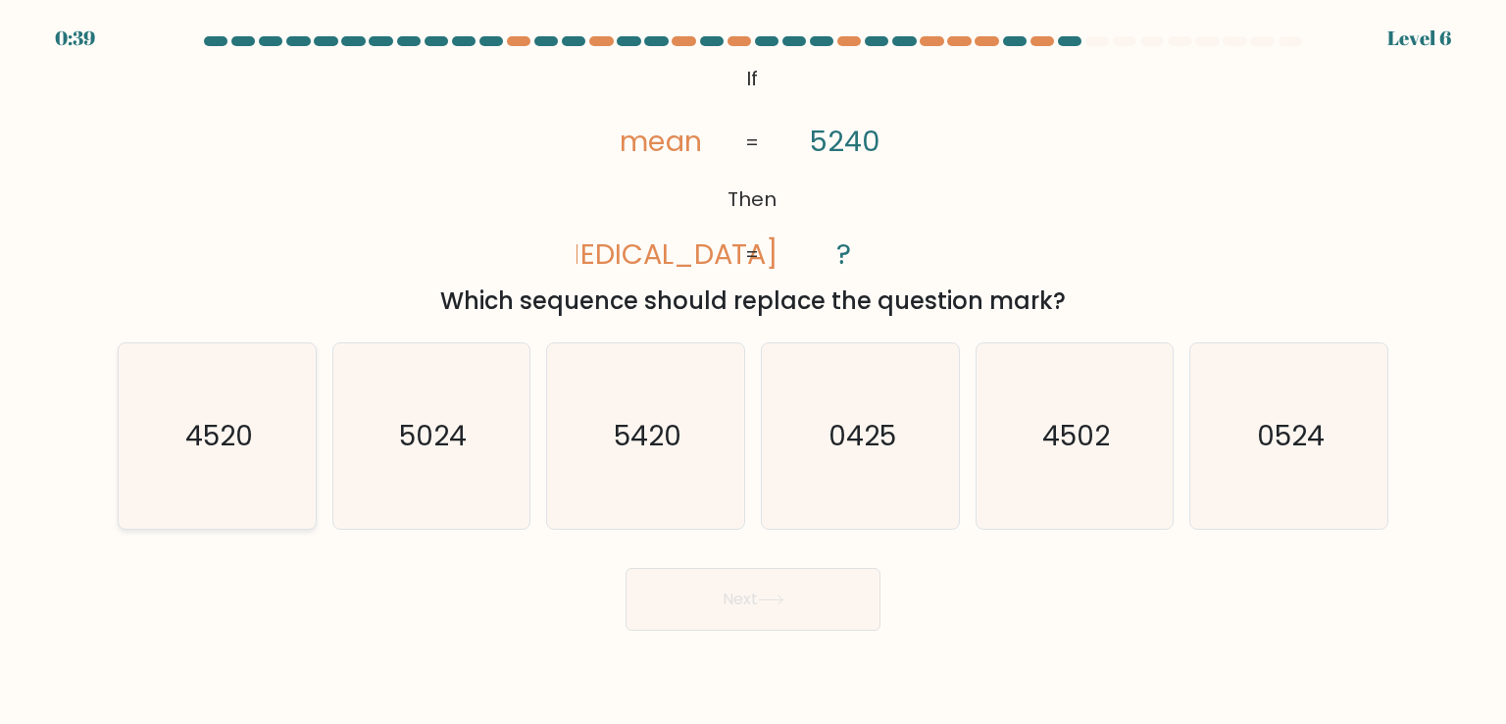
click at [235, 445] on text "4520" at bounding box center [219, 435] width 68 height 39
click at [753, 372] on input "a. 4520" at bounding box center [753, 367] width 1 height 10
radio input "true"
click at [798, 594] on button "Next" at bounding box center [753, 599] width 255 height 63
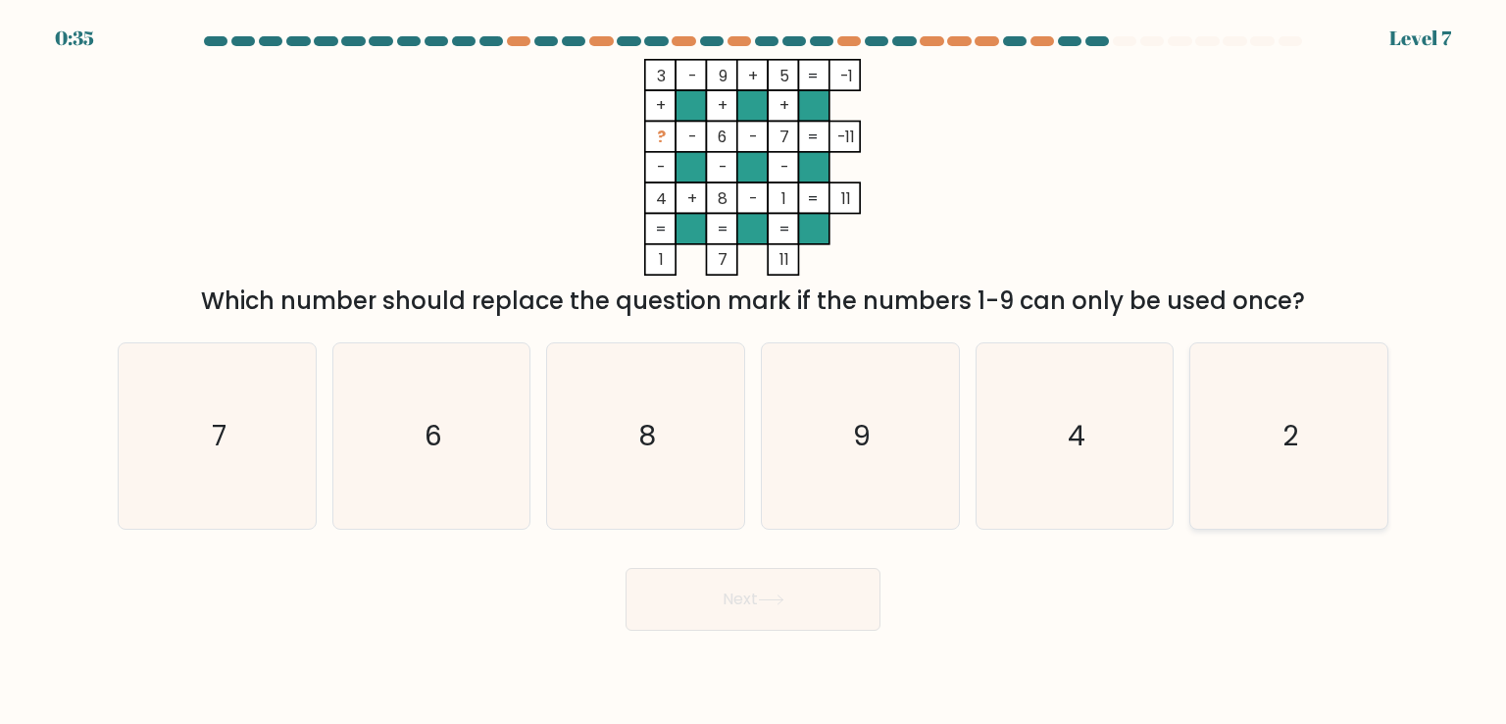
click at [1279, 430] on icon "2" at bounding box center [1288, 435] width 184 height 184
click at [754, 372] on input "f. 2" at bounding box center [753, 367] width 1 height 10
radio input "true"
click at [820, 605] on button "Next" at bounding box center [753, 599] width 255 height 63
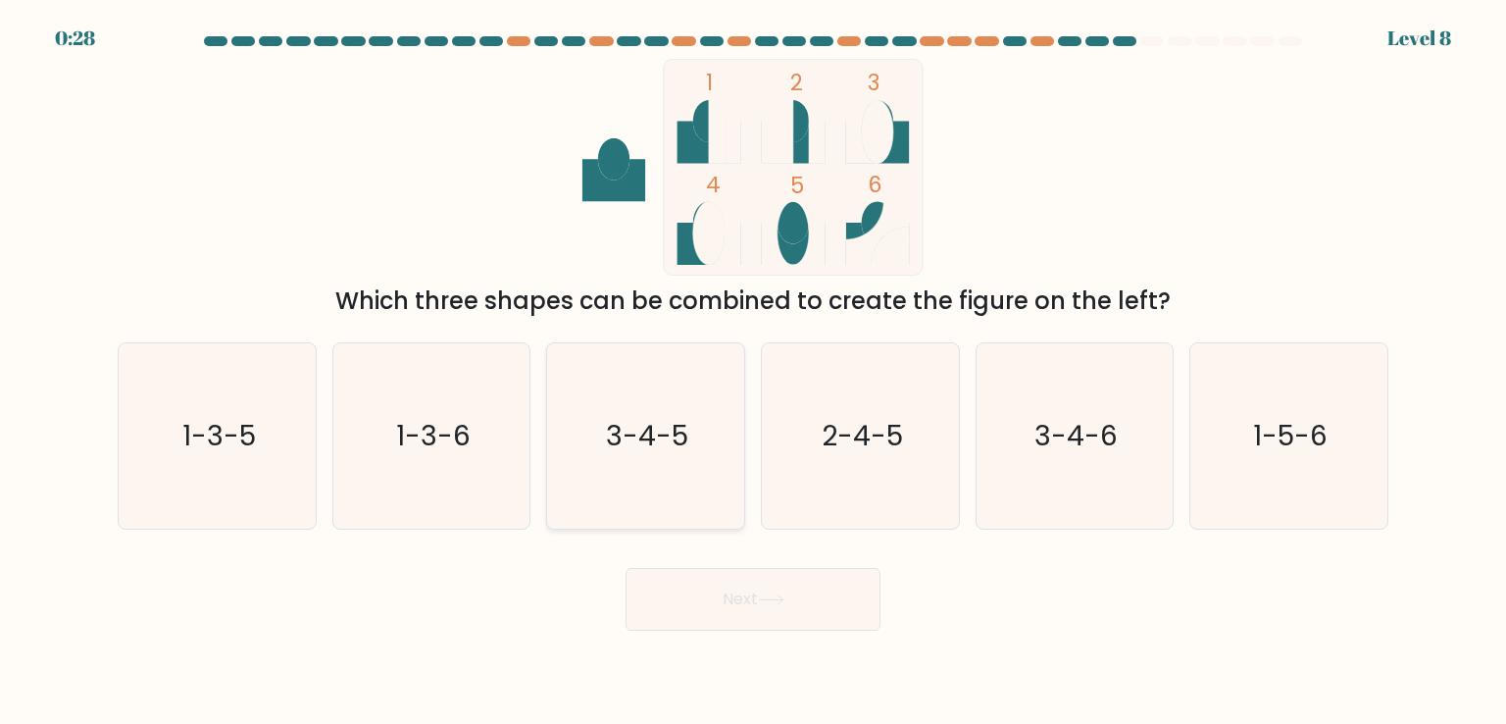
click at [650, 452] on text "3-4-5" at bounding box center [648, 435] width 82 height 39
click at [753, 372] on input "c. 3-4-5" at bounding box center [753, 367] width 1 height 10
radio input "true"
click at [739, 596] on button "Next" at bounding box center [753, 599] width 255 height 63
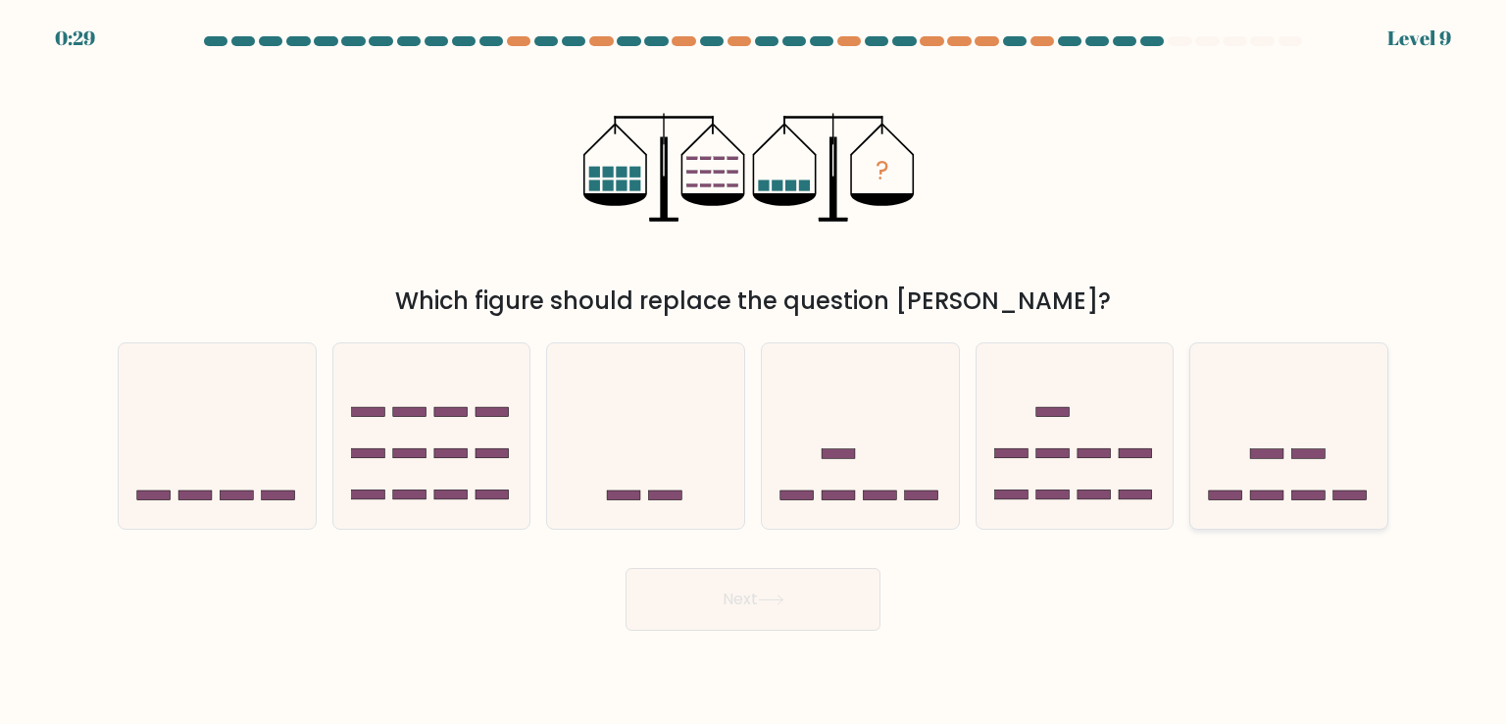
click at [1267, 421] on icon at bounding box center [1288, 435] width 197 height 163
click at [754, 372] on input "f." at bounding box center [753, 367] width 1 height 10
radio input "true"
click at [788, 589] on button "Next" at bounding box center [753, 599] width 255 height 63
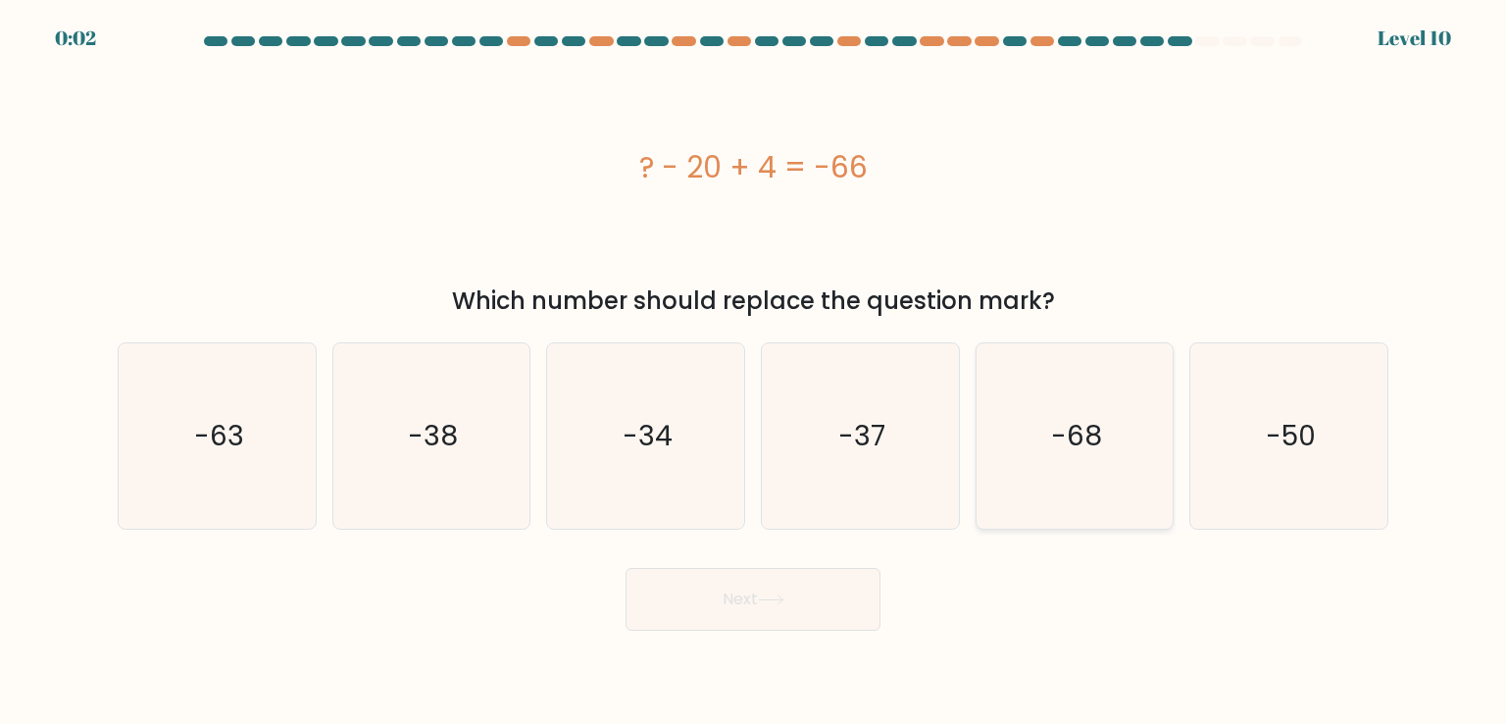
click at [1068, 456] on icon "-68" at bounding box center [1074, 435] width 184 height 184
click at [754, 372] on input "e. -68" at bounding box center [753, 367] width 1 height 10
radio input "true"
click at [813, 596] on button "Next" at bounding box center [753, 599] width 255 height 63
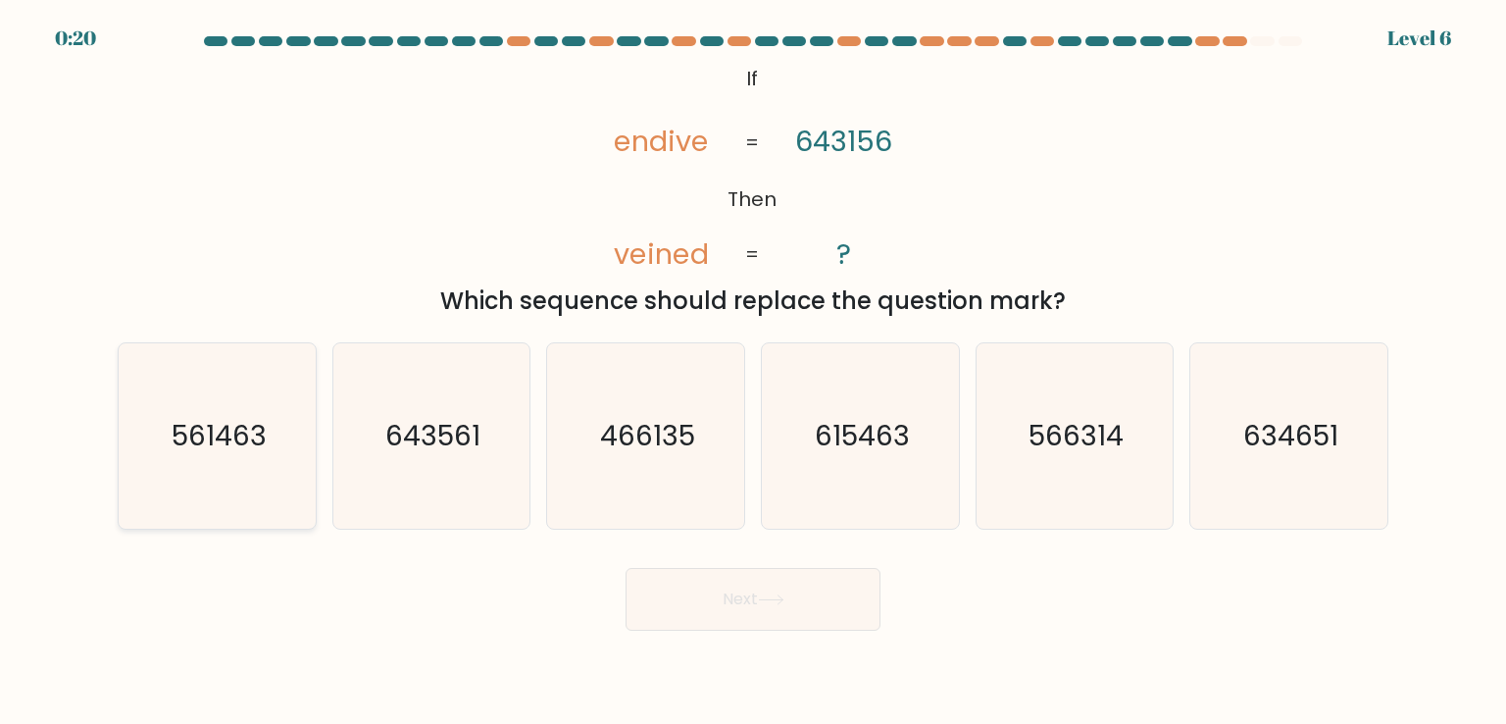
click at [206, 439] on text "561463" at bounding box center [219, 435] width 95 height 39
click at [753, 372] on input "a. 561463" at bounding box center [753, 367] width 1 height 10
radio input "true"
click at [737, 607] on button "Next" at bounding box center [753, 599] width 255 height 63
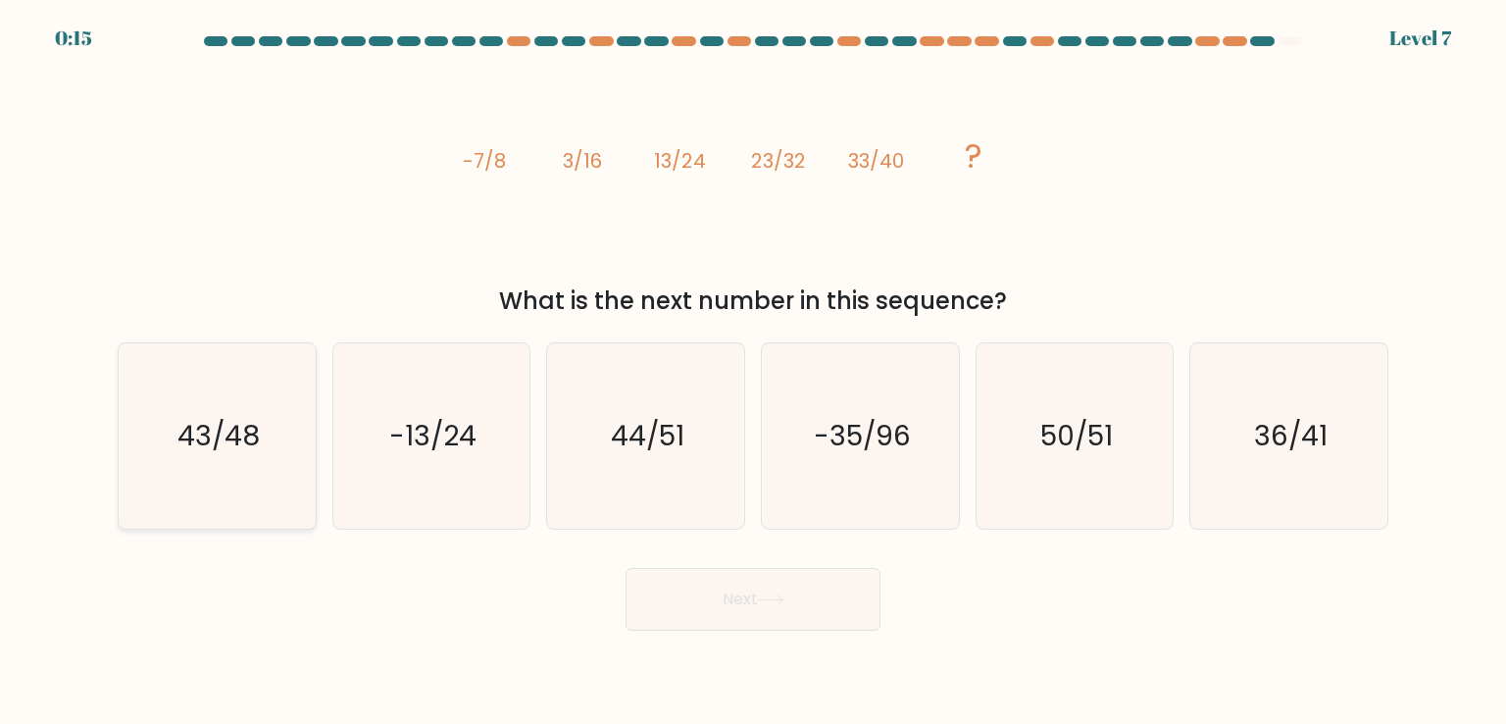
click at [215, 446] on text "43/48" at bounding box center [218, 435] width 82 height 39
click at [753, 372] on input "a. 43/48" at bounding box center [753, 367] width 1 height 10
radio input "true"
click at [782, 599] on icon at bounding box center [771, 599] width 24 height 9
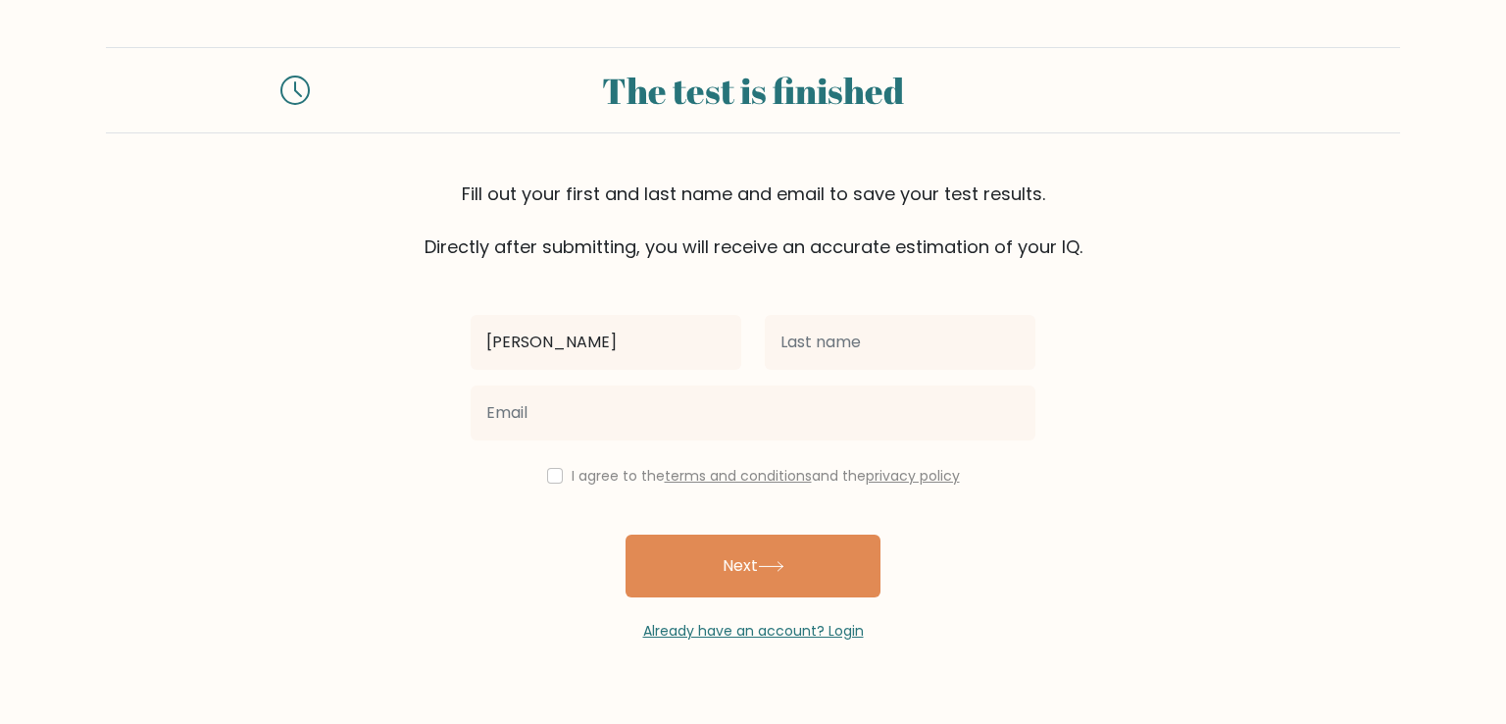
type input "[PERSON_NAME]"
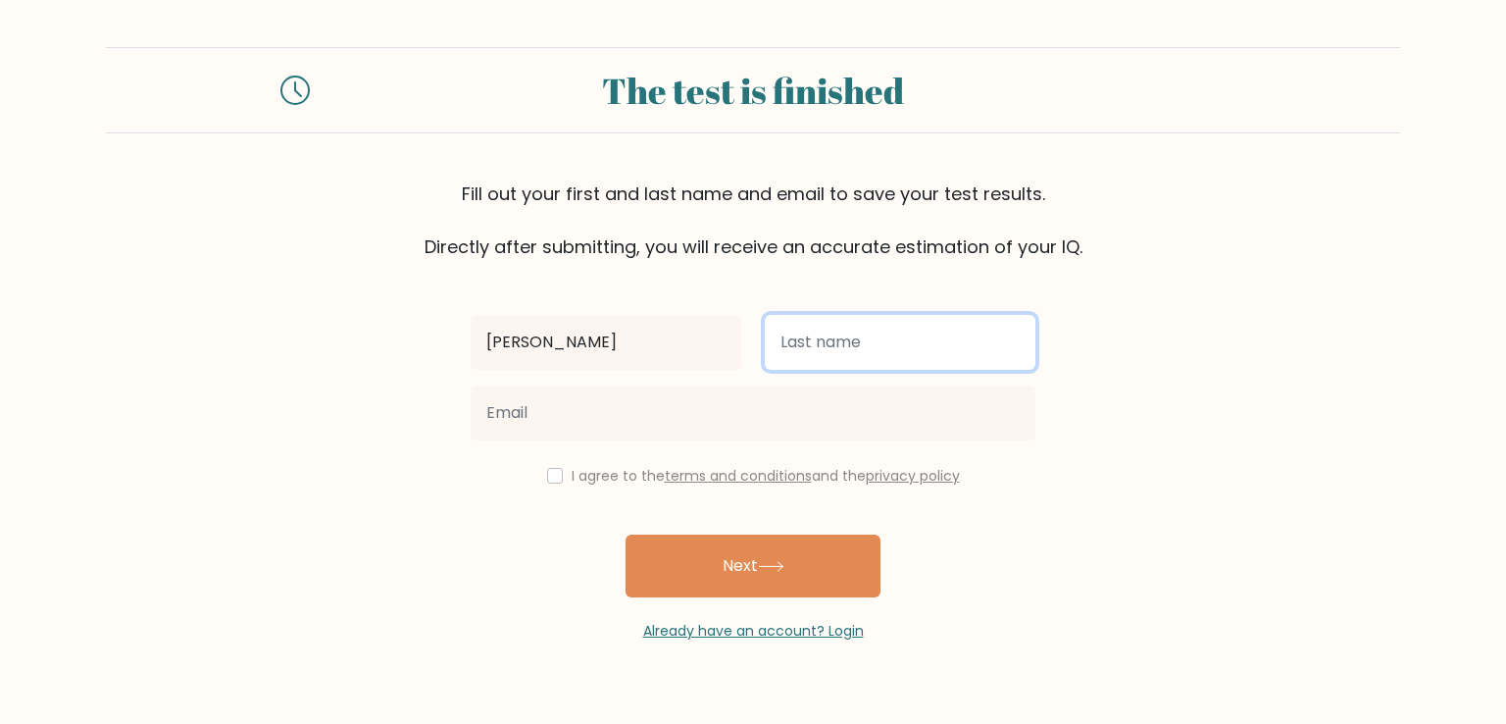
click at [926, 351] on input "text" at bounding box center [900, 342] width 271 height 55
type input "Genius"
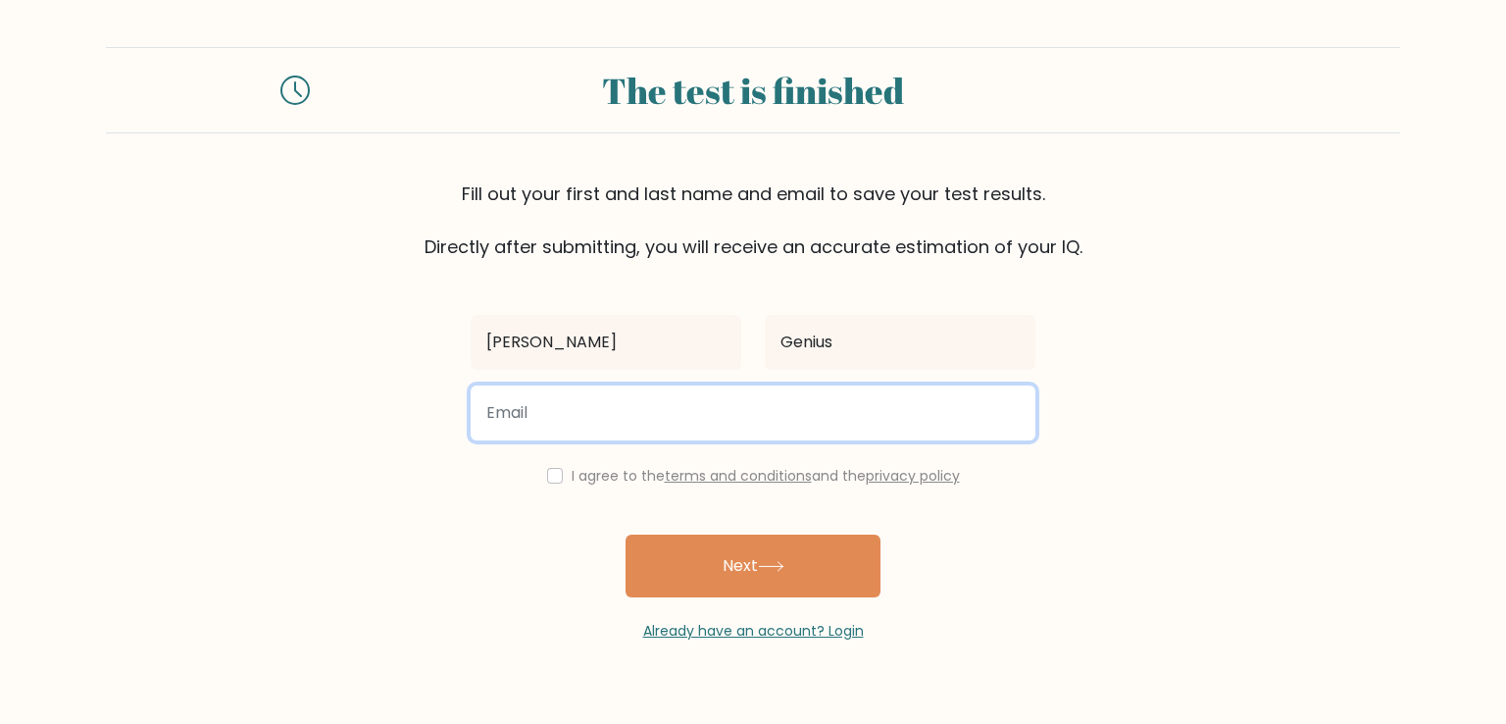
click at [664, 427] on input "email" at bounding box center [753, 412] width 565 height 55
type input "[EMAIL_ADDRESS][DOMAIN_NAME]"
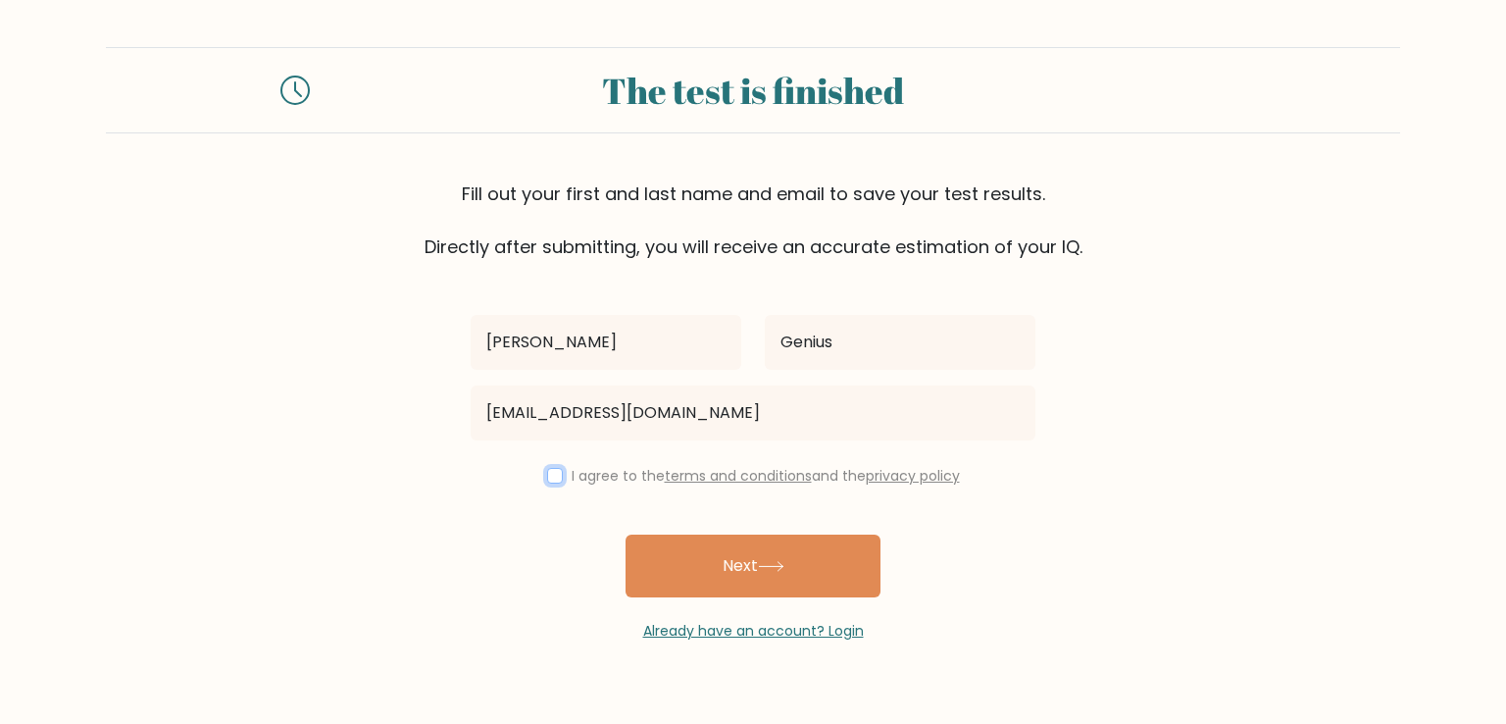
click at [552, 478] on input "checkbox" at bounding box center [555, 476] width 16 height 16
checkbox input "true"
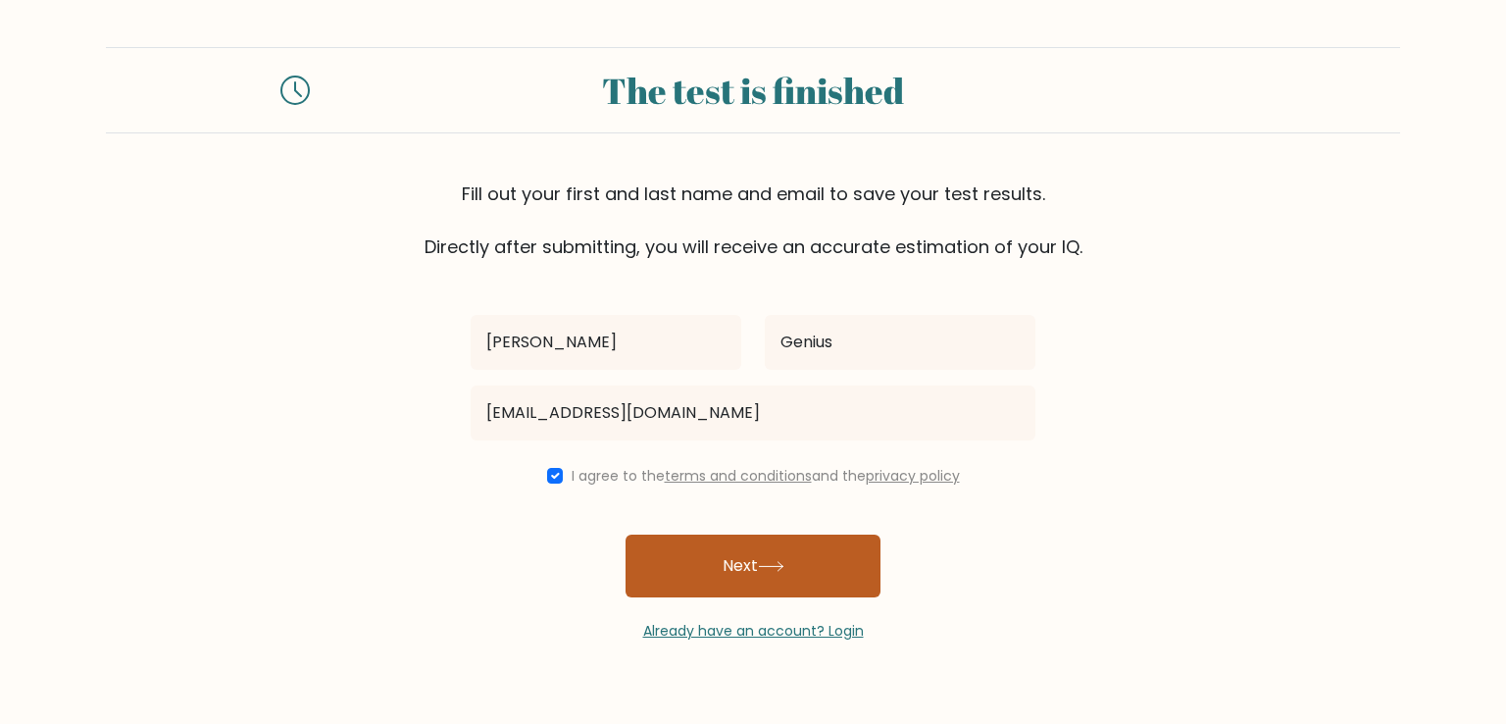
click at [718, 571] on button "Next" at bounding box center [753, 565] width 255 height 63
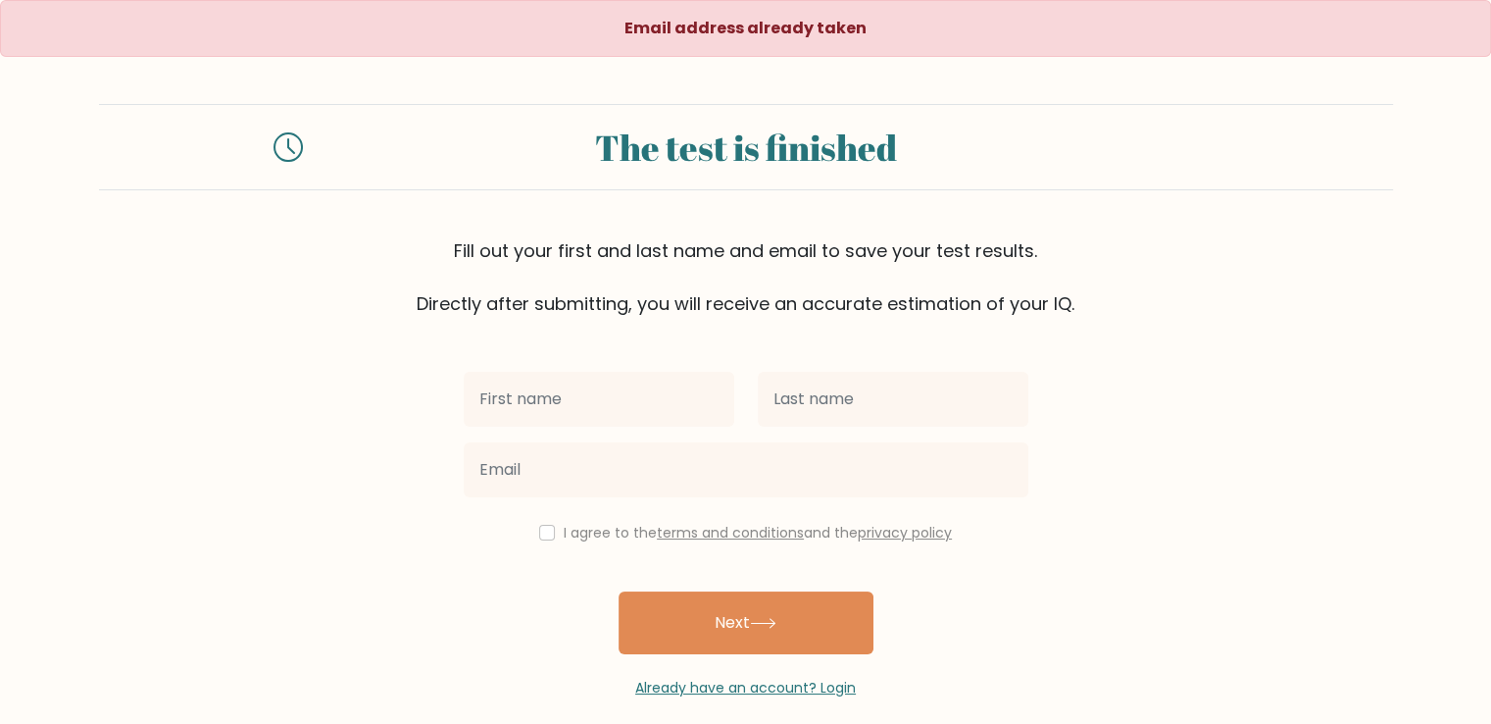
drag, startPoint x: 1447, startPoint y: 5, endPoint x: 626, endPoint y: 414, distance: 917.7
click at [626, 414] on input "text" at bounding box center [599, 399] width 271 height 55
type input "[PERSON_NAME]"
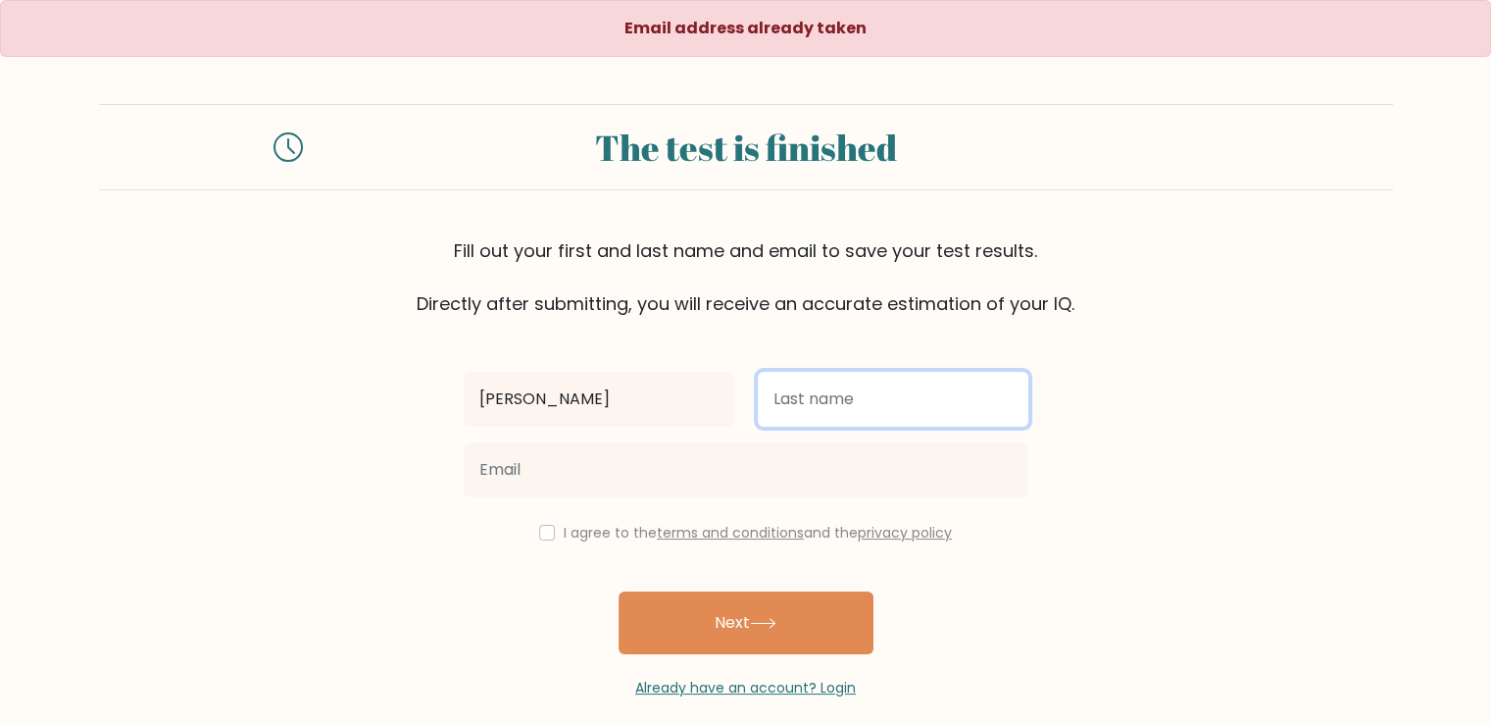
click at [807, 401] on input "text" at bounding box center [893, 399] width 271 height 55
type input "Genius"
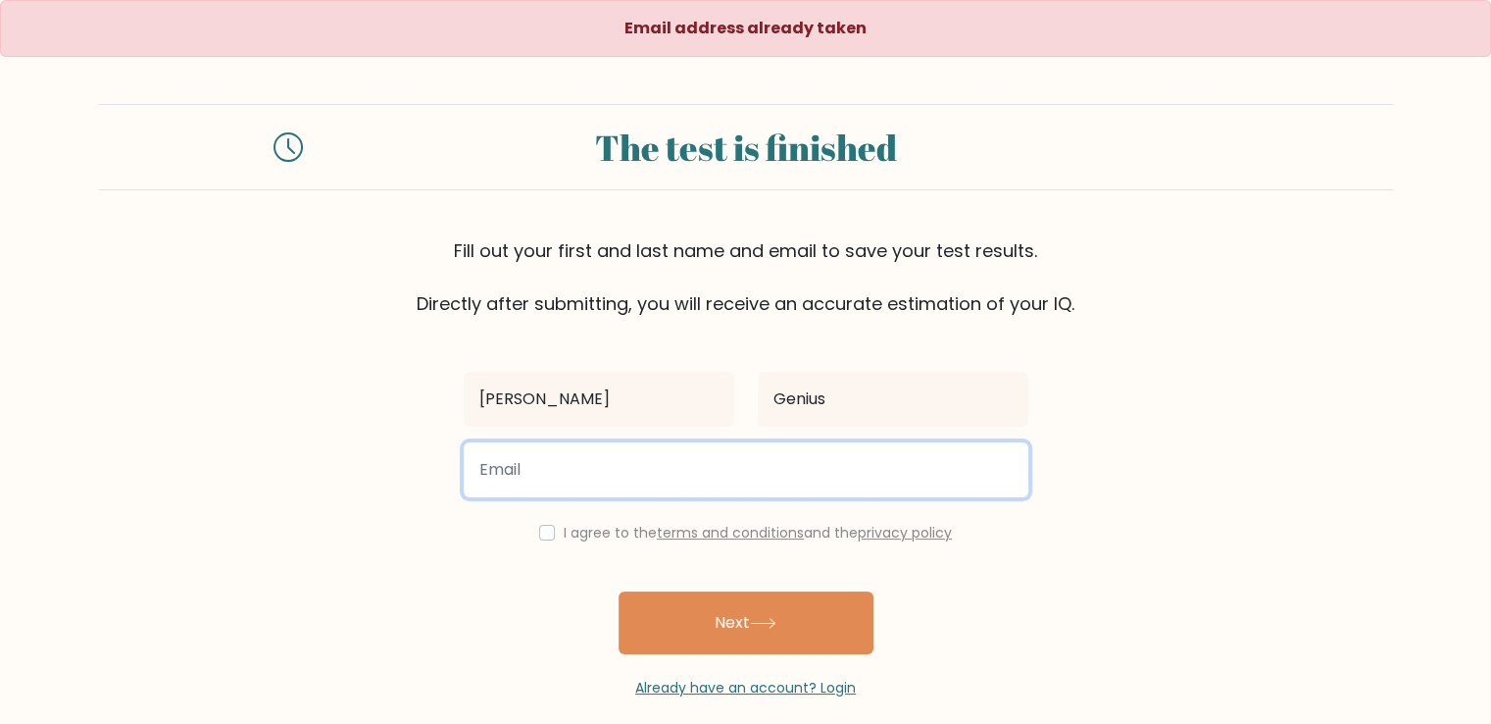
click at [648, 464] on input "email" at bounding box center [746, 469] width 565 height 55
type input "rogerscheboiwo@gmail.com"
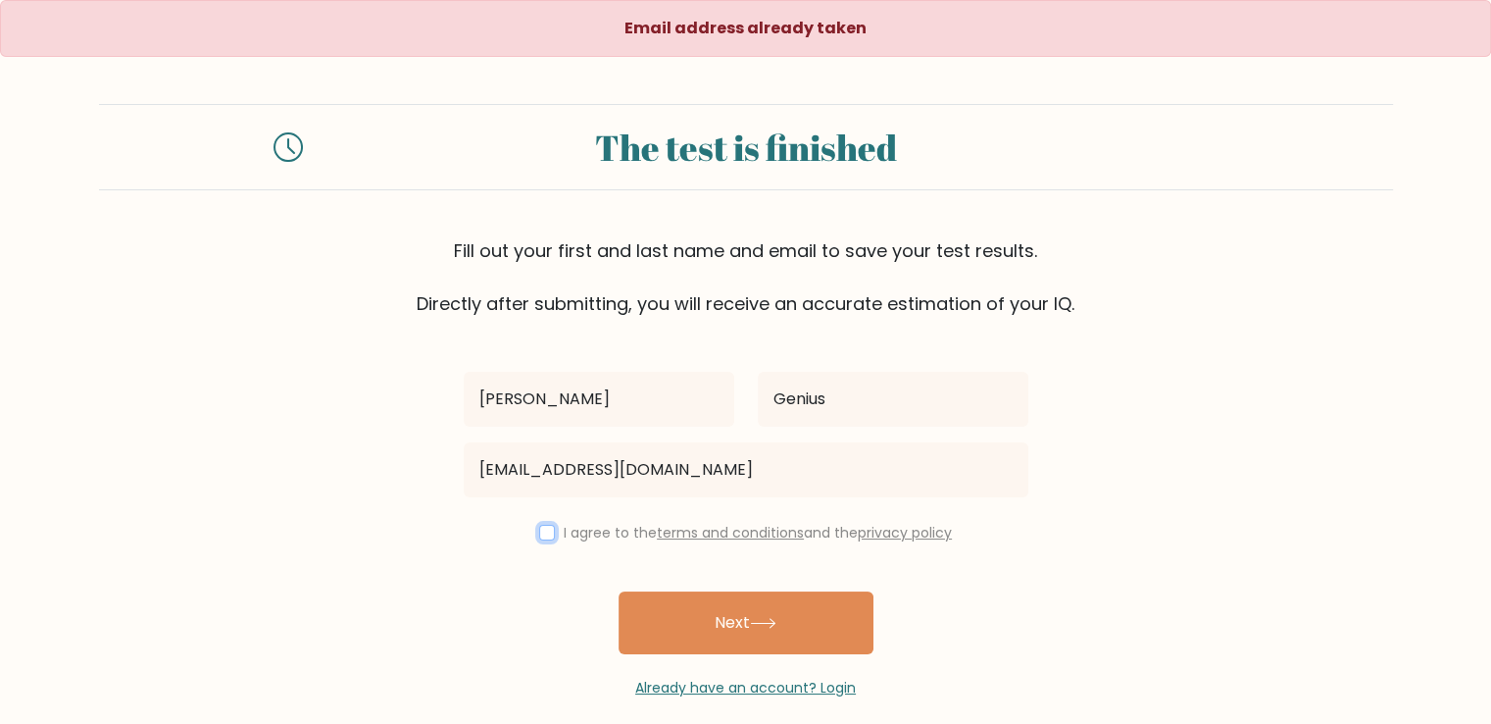
click at [542, 531] on input "checkbox" at bounding box center [547, 533] width 16 height 16
checkbox input "true"
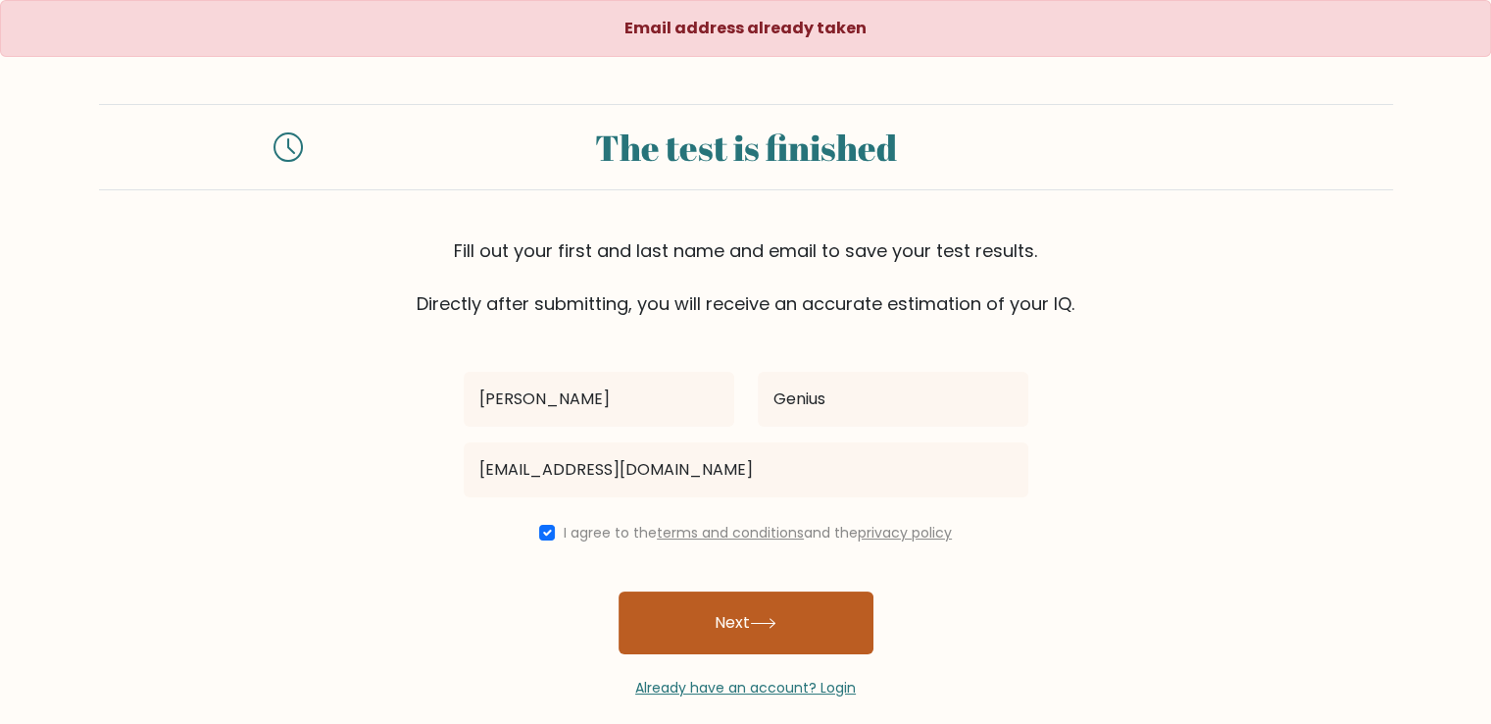
click at [761, 623] on icon at bounding box center [763, 623] width 24 height 9
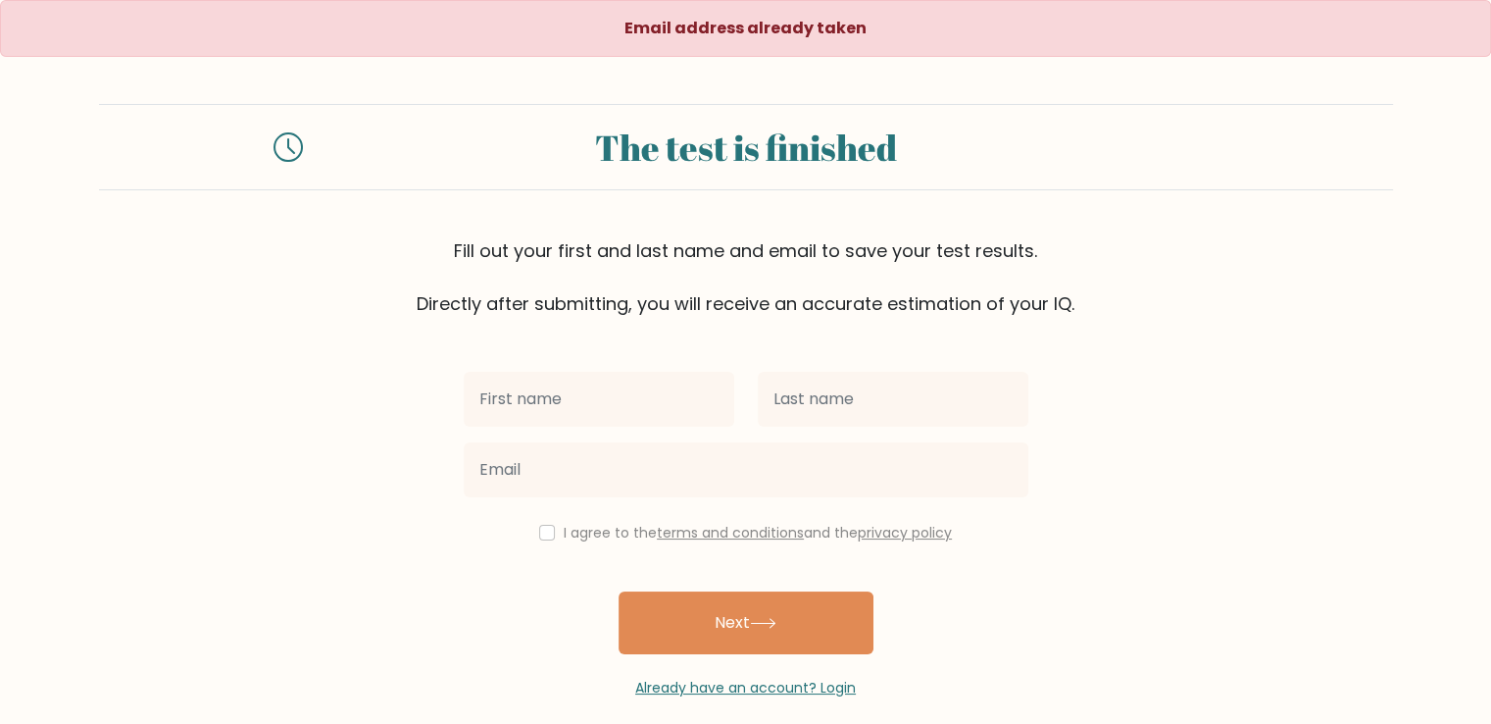
click at [557, 396] on input "text" at bounding box center [599, 399] width 271 height 55
type input "[PERSON_NAME]"
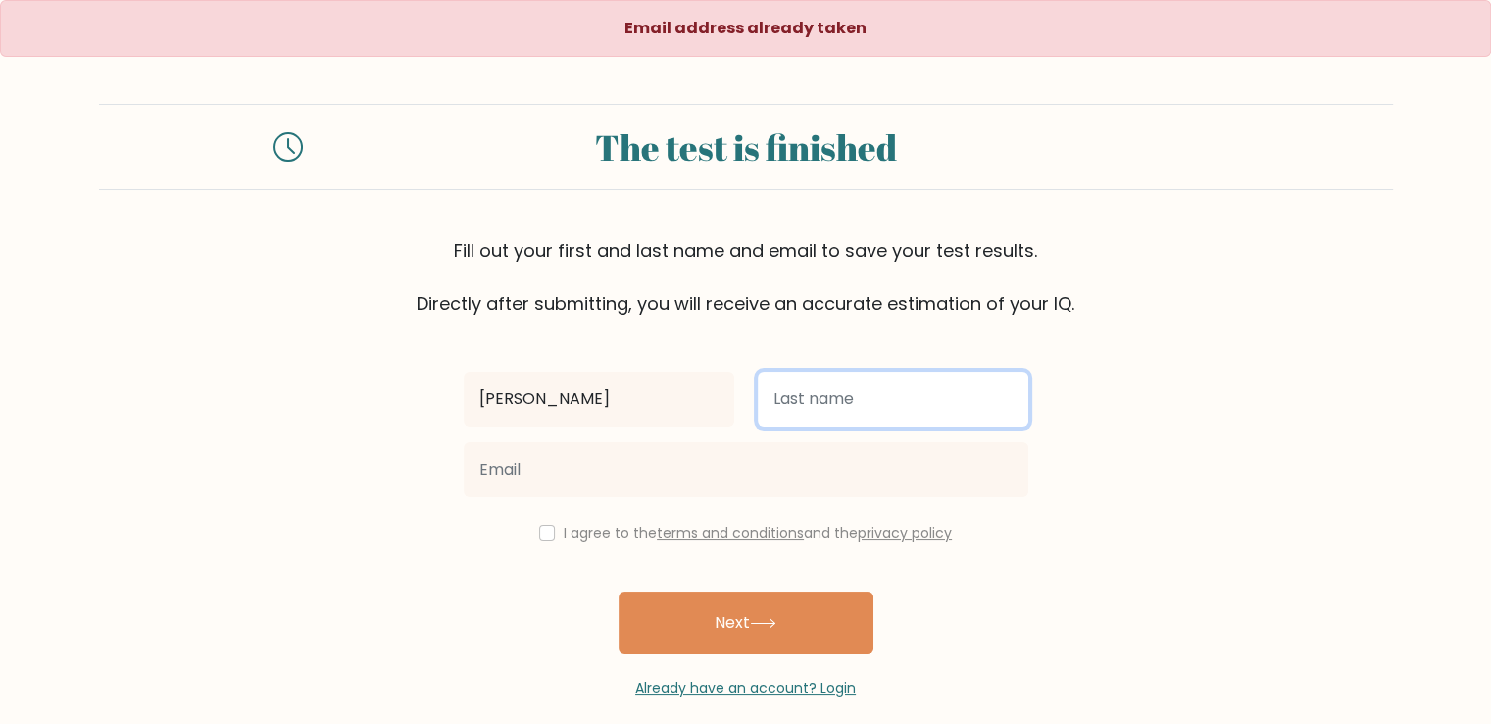
click at [808, 399] on input "text" at bounding box center [893, 399] width 271 height 55
type input "Genius"
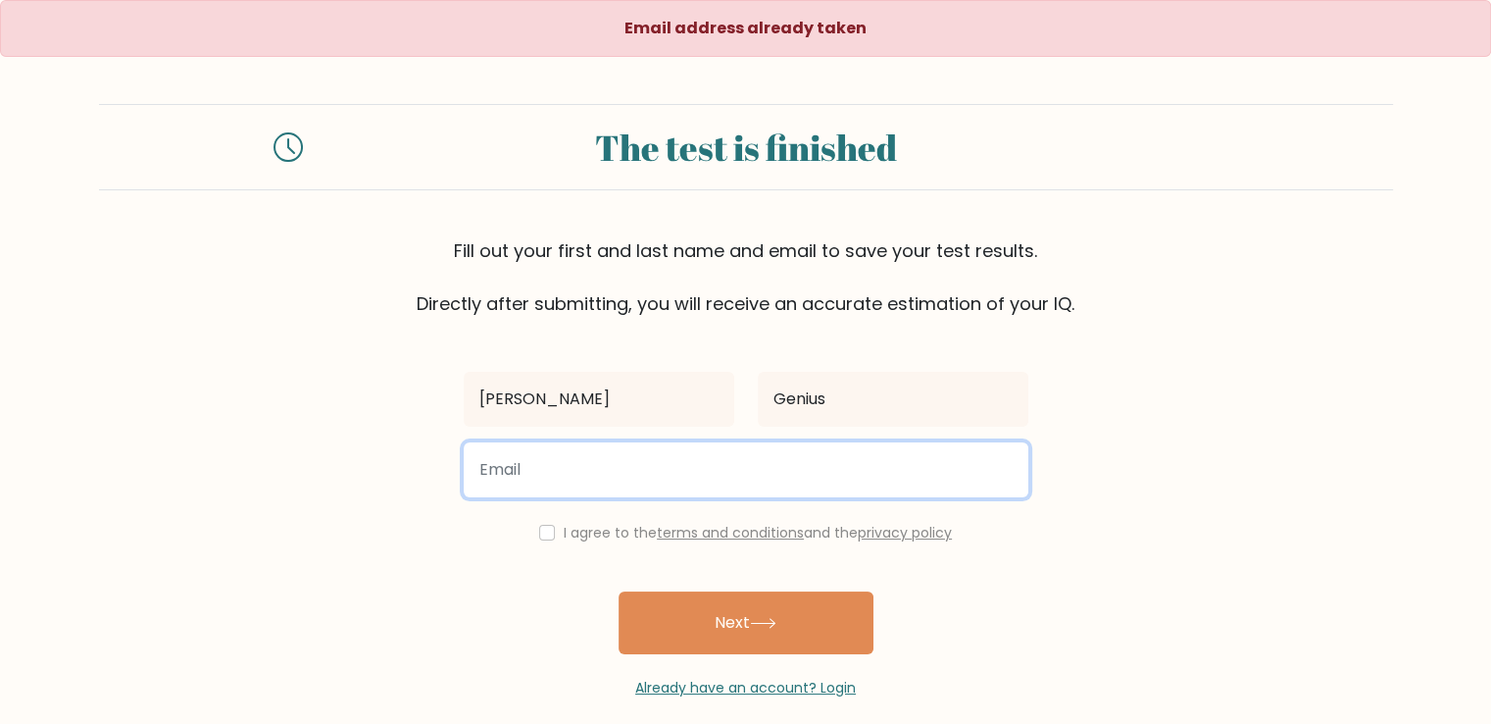
click at [572, 460] on input "email" at bounding box center [746, 469] width 565 height 55
type input "[EMAIL_ADDRESS][DOMAIN_NAME]"
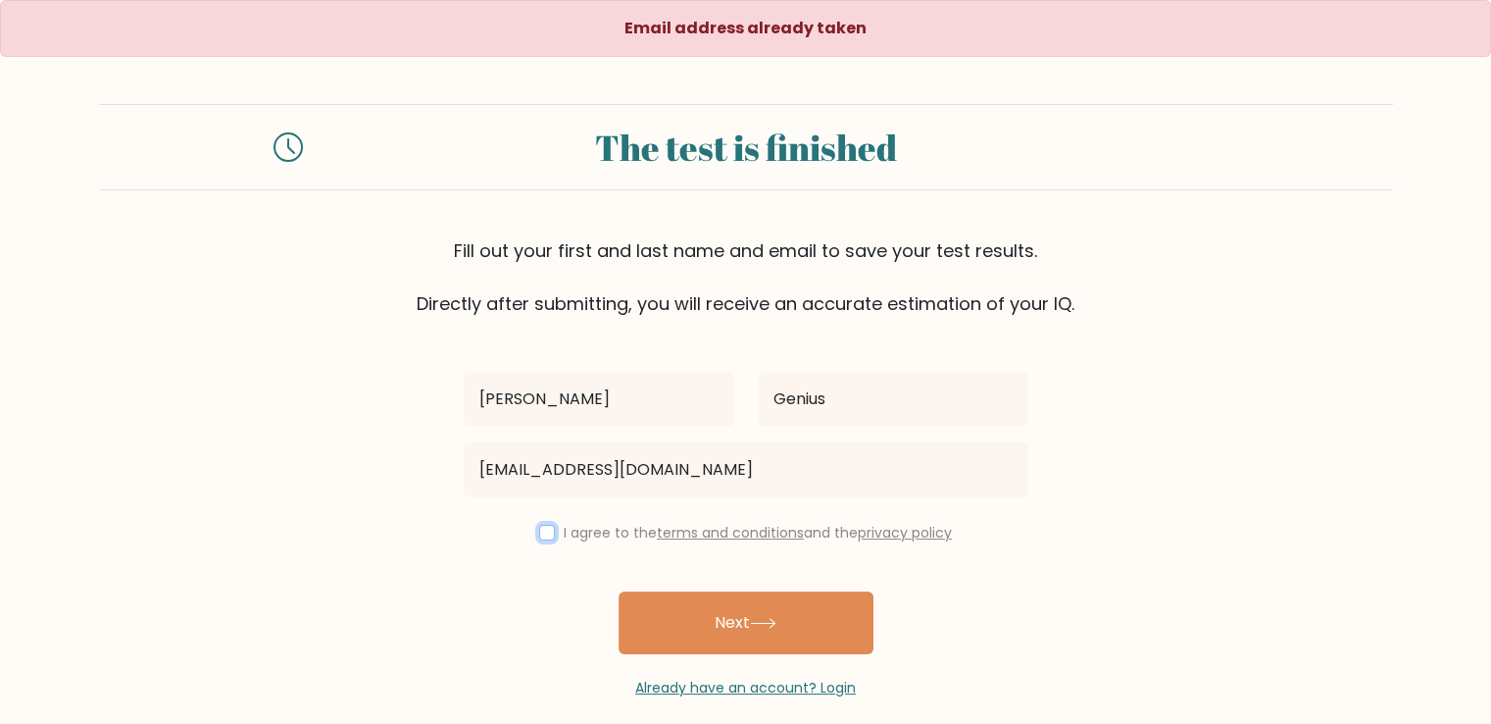
click at [545, 532] on input "checkbox" at bounding box center [547, 533] width 16 height 16
checkbox input "true"
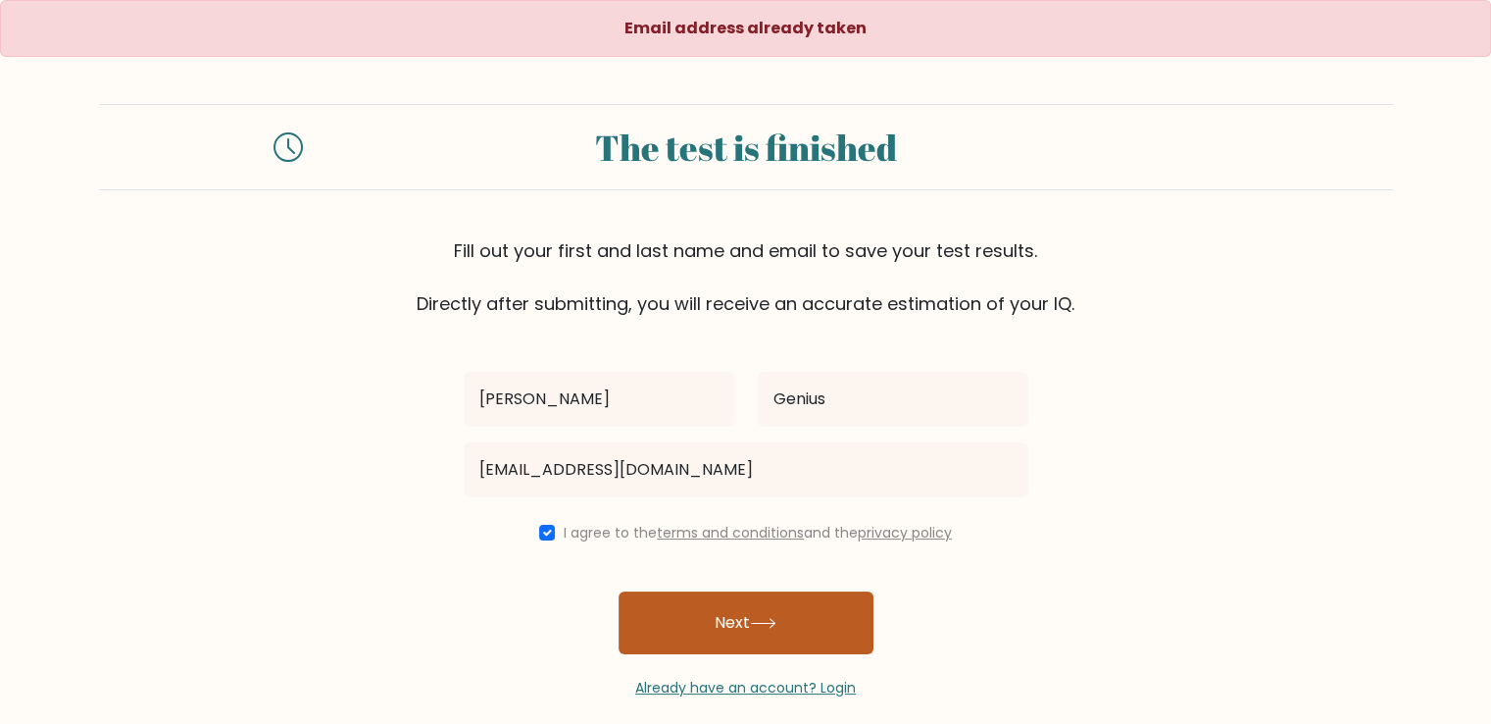
click at [685, 606] on button "Next" at bounding box center [746, 622] width 255 height 63
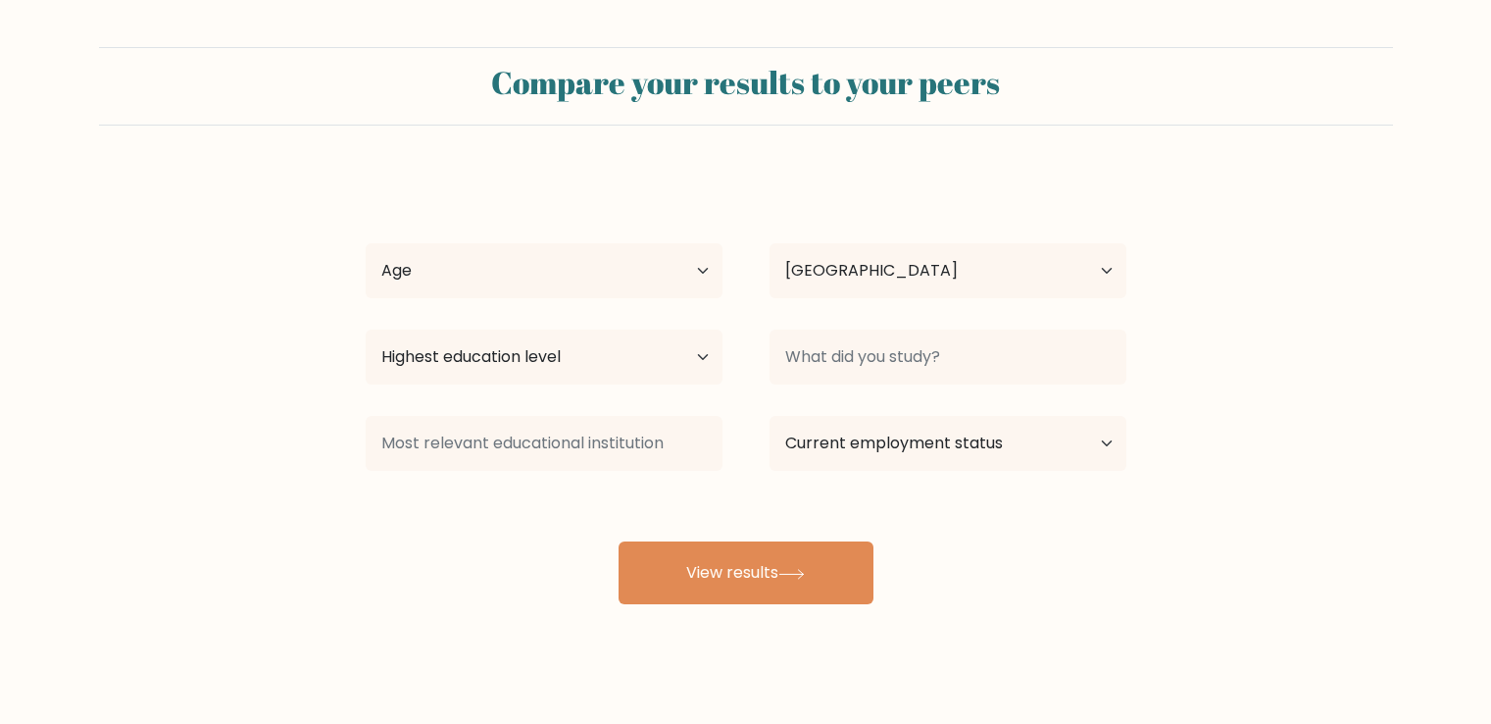
select select "KE"
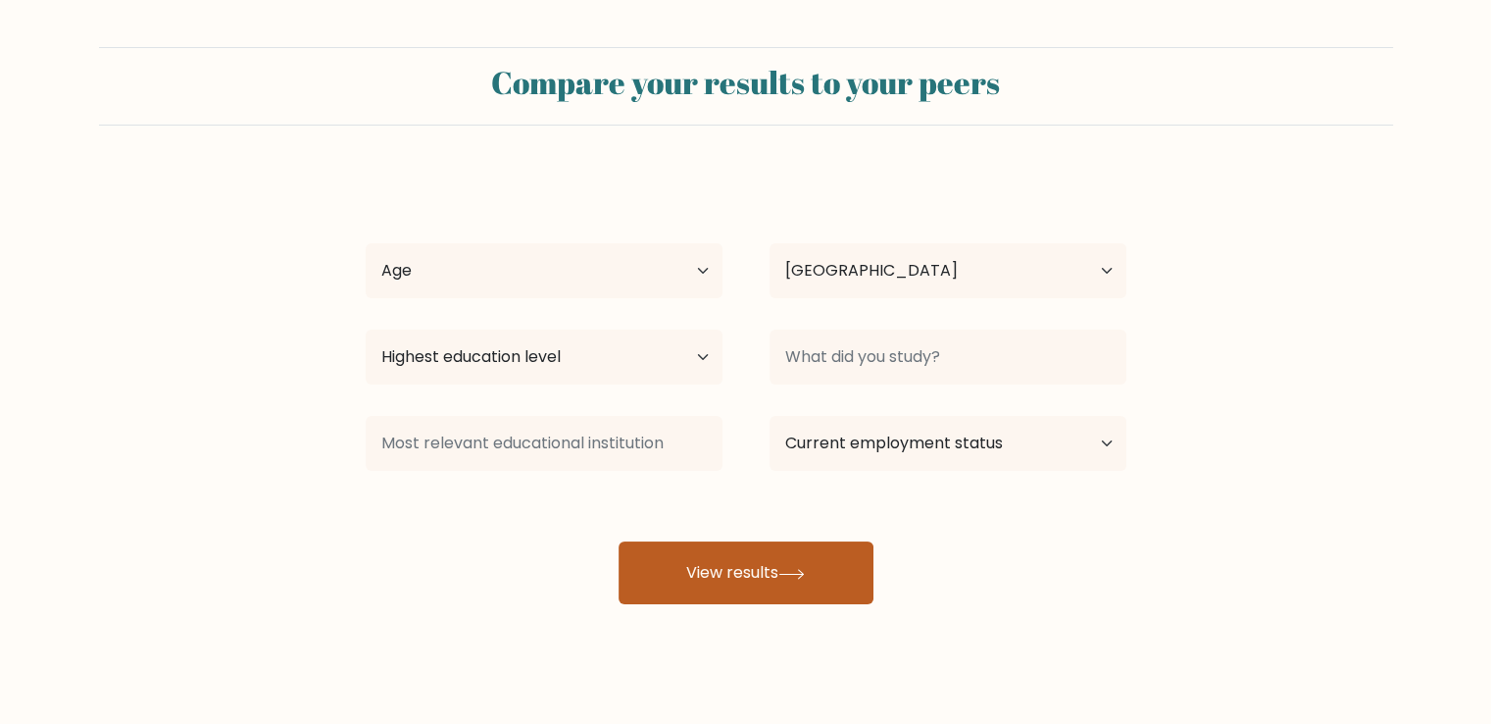
click at [685, 583] on button "View results" at bounding box center [746, 572] width 255 height 63
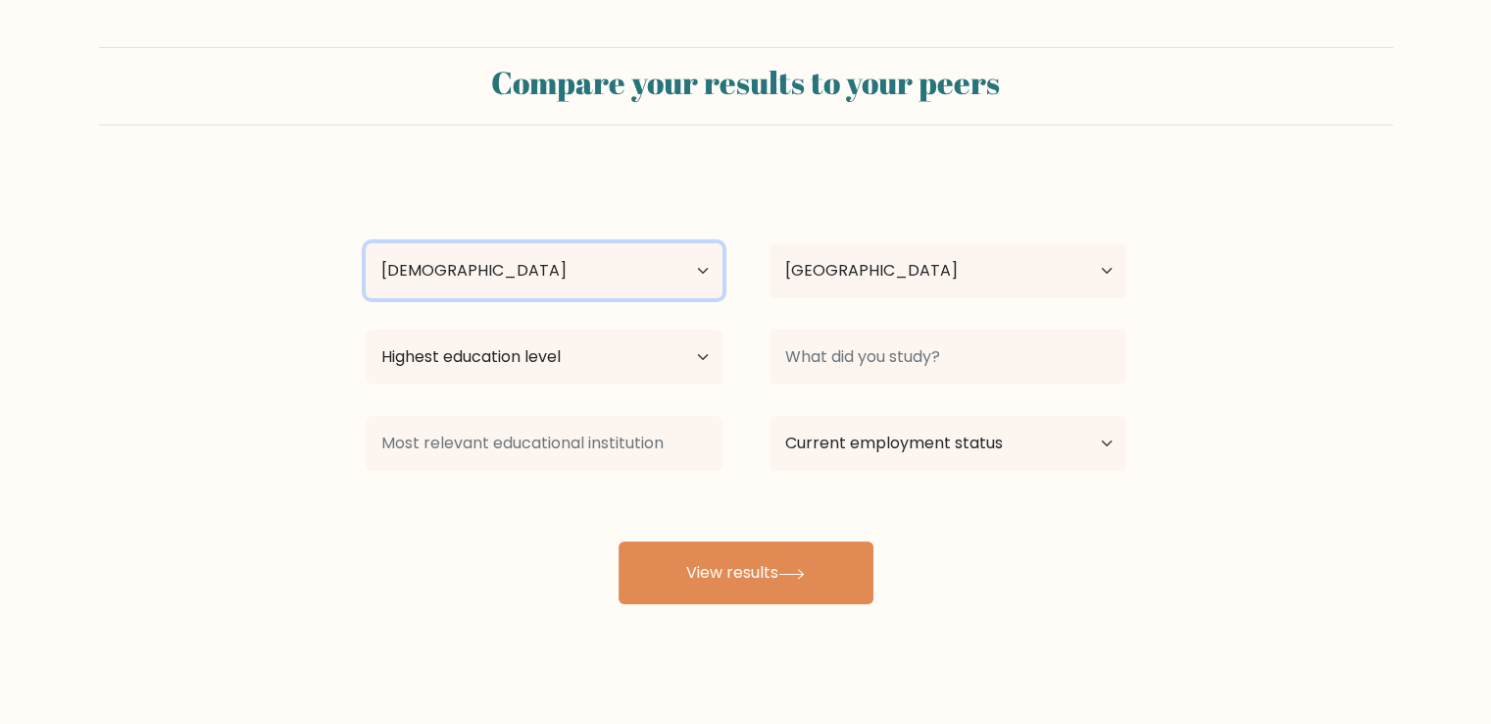
click at [532, 276] on select "Age Under 18 years old 18-24 years old 25-34 years old 35-44 years old 45-54 ye…" at bounding box center [544, 270] width 357 height 55
select select "25_34"
click at [366, 243] on select "Age Under 18 years old 18-24 years old 25-34 years old 35-44 years old 45-54 ye…" at bounding box center [544, 270] width 357 height 55
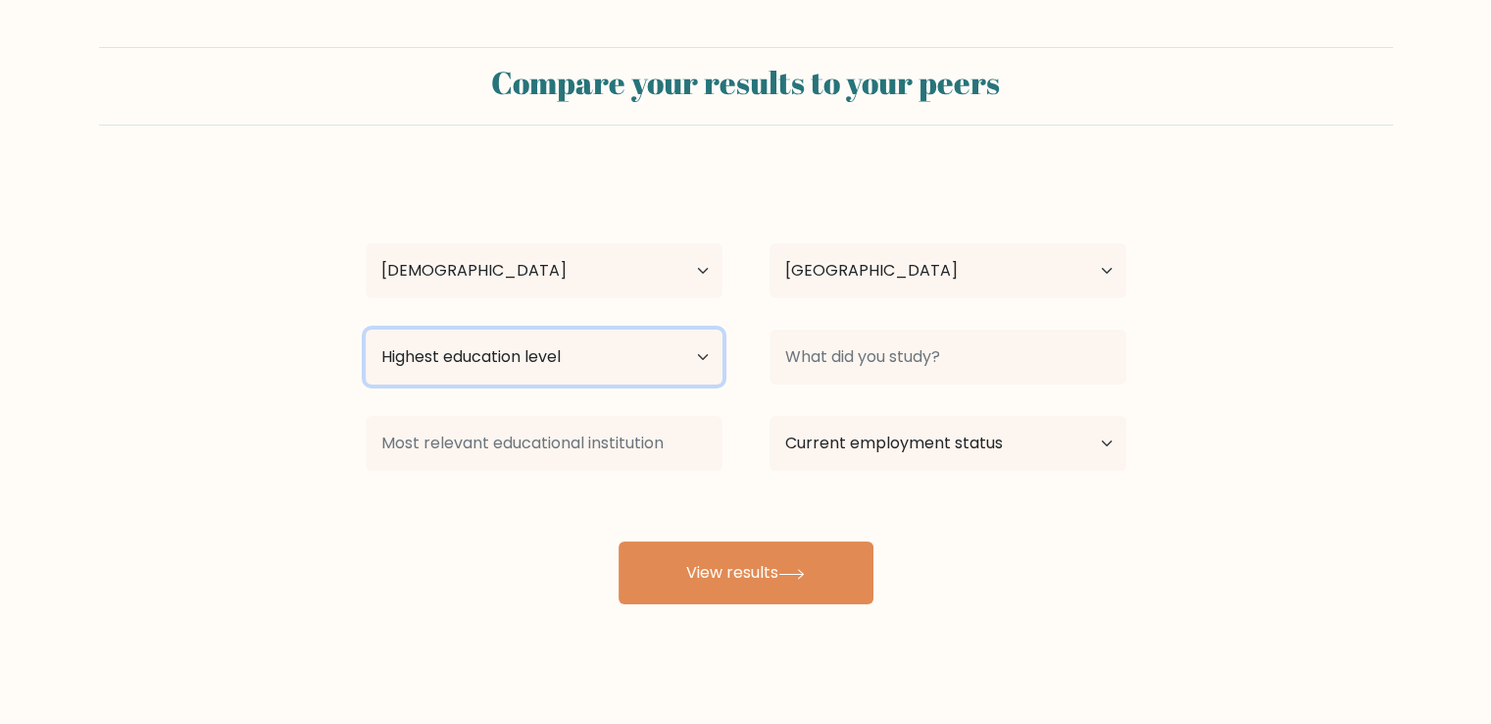
click at [664, 358] on select "Highest education level No schooling Primary Lower Secondary Upper Secondary Oc…" at bounding box center [544, 356] width 357 height 55
select select "bachelors_degree"
click at [366, 329] on select "Highest education level No schooling Primary Lower Secondary Upper Secondary Oc…" at bounding box center [544, 356] width 357 height 55
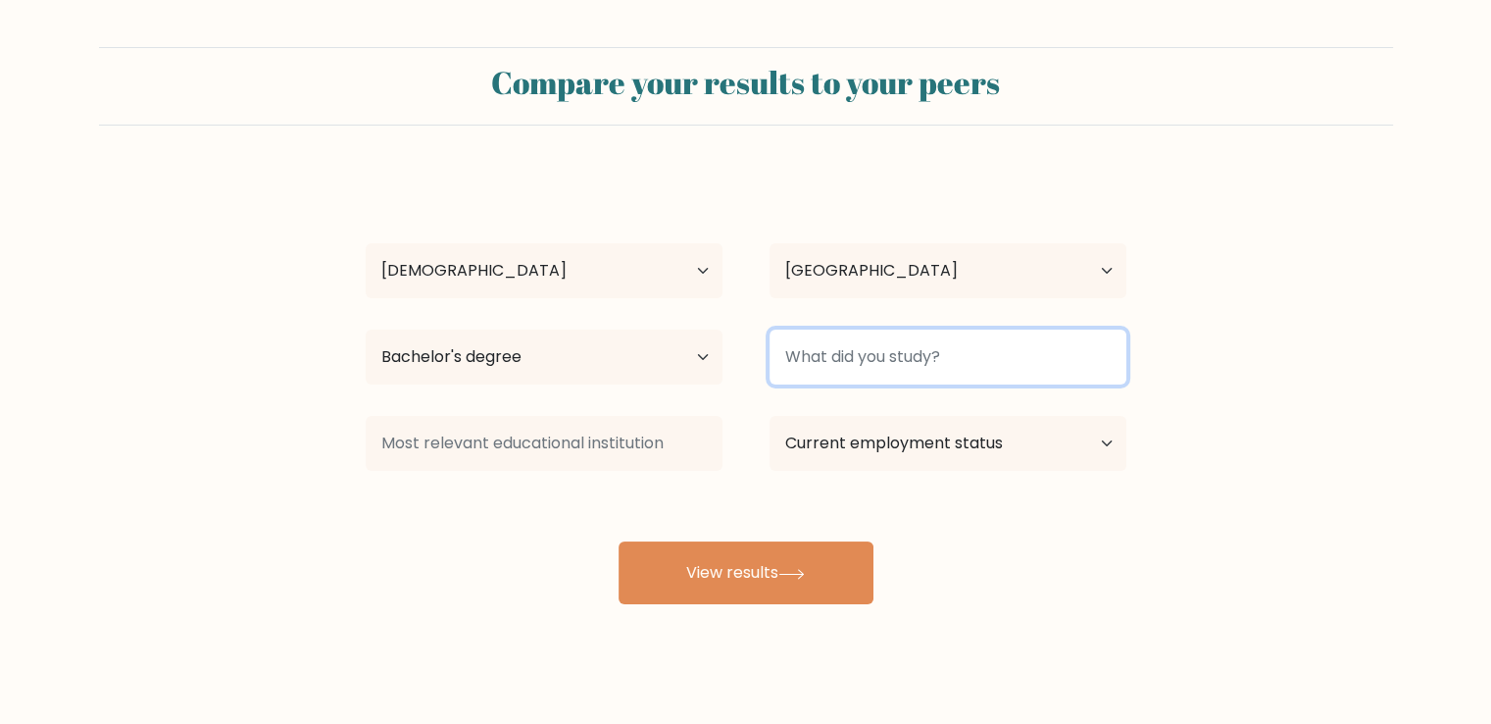
click at [890, 358] on input at bounding box center [948, 356] width 357 height 55
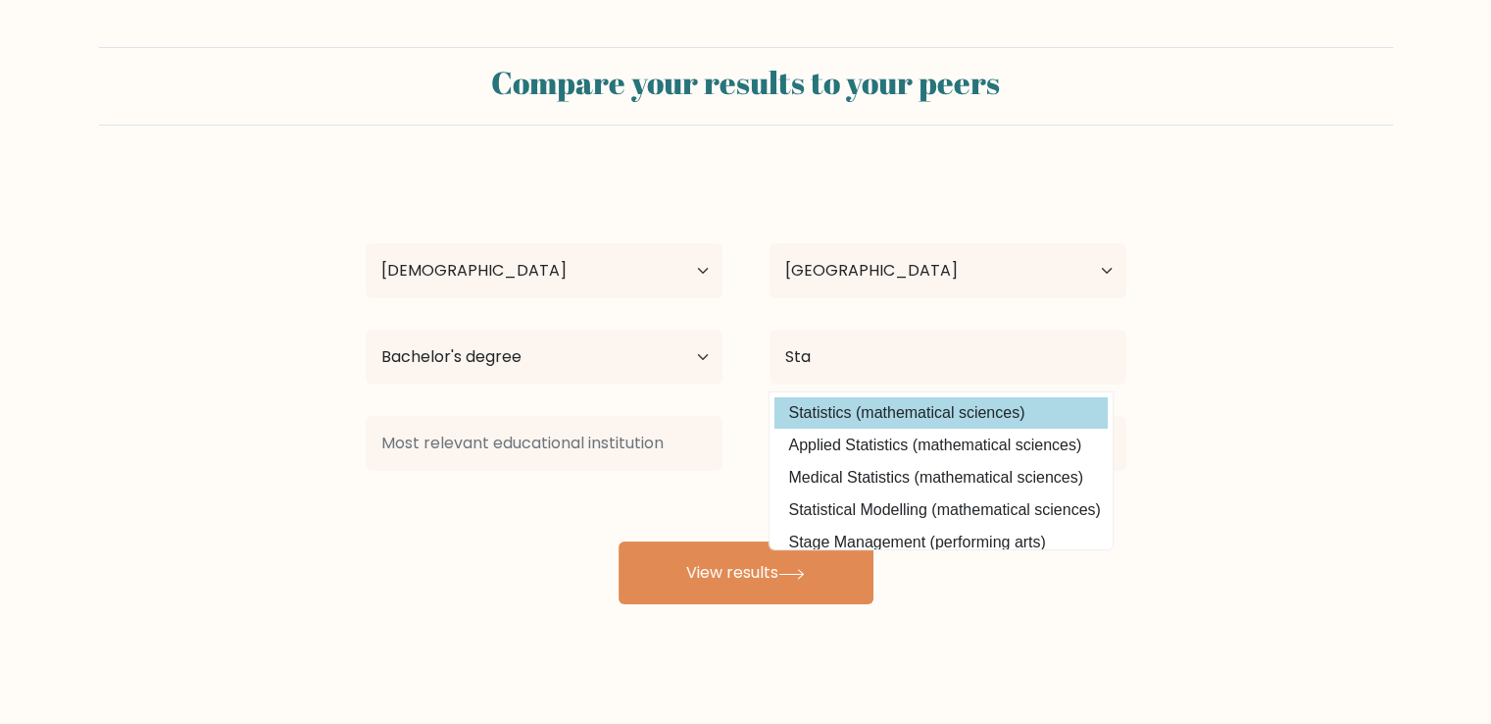
click at [1008, 407] on option "Statistics (mathematical sciences)" at bounding box center [941, 412] width 333 height 31
type input "Statistics"
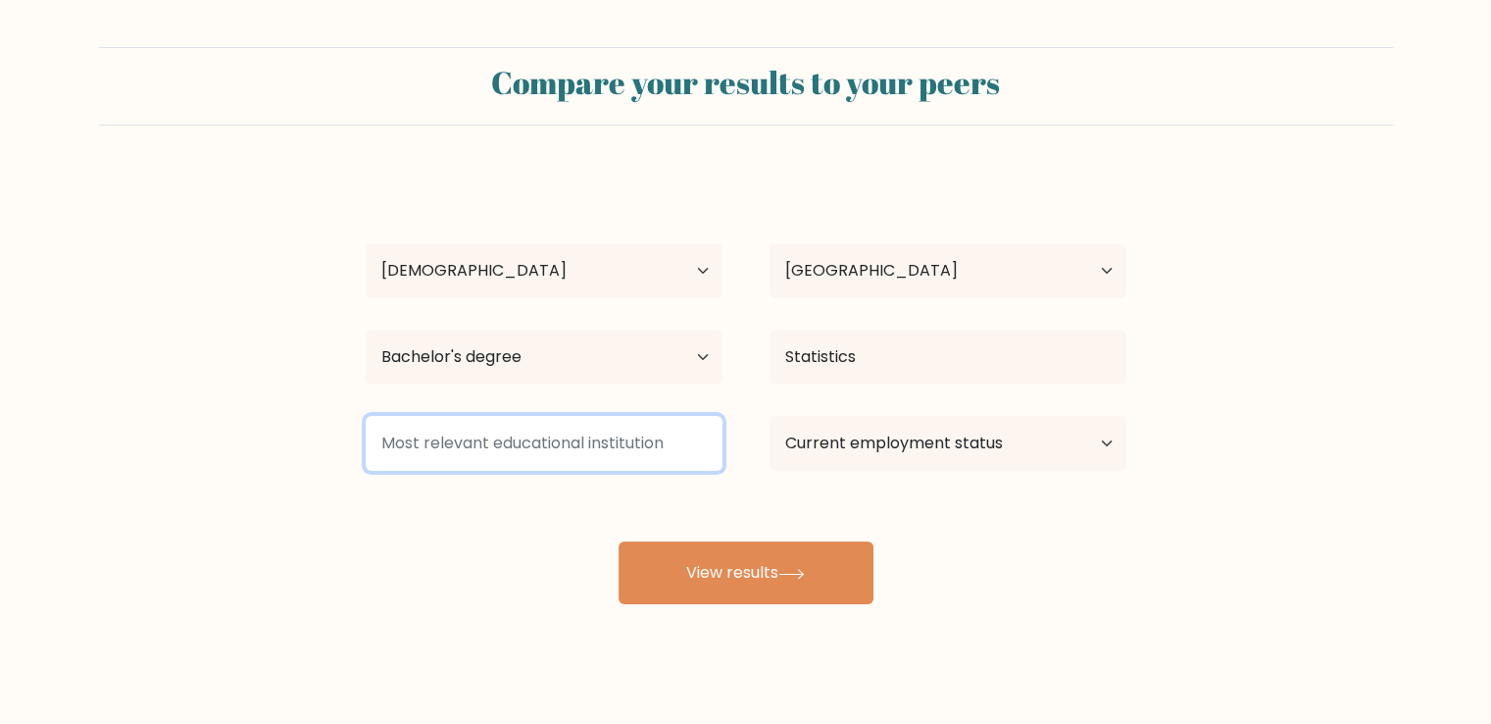
click at [528, 452] on input at bounding box center [544, 443] width 357 height 55
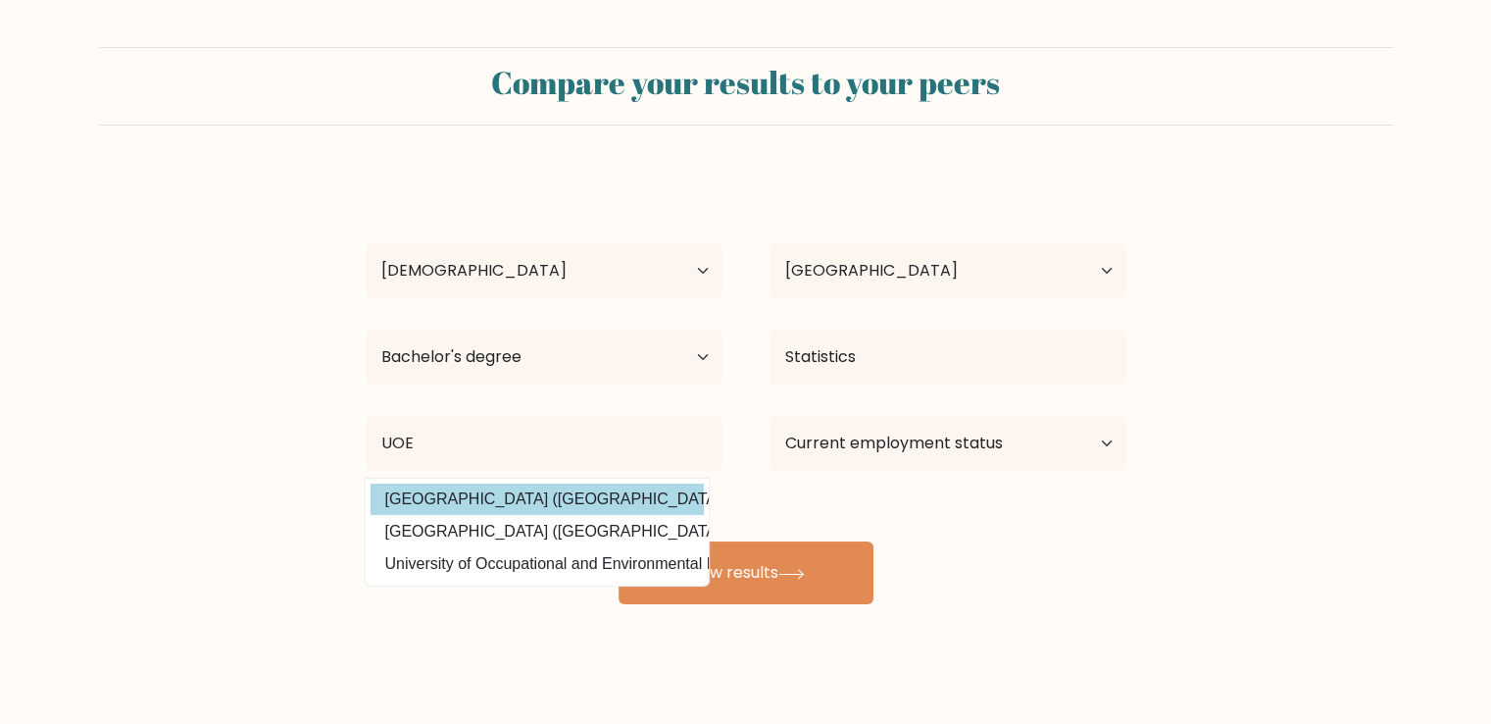
click at [469, 499] on option "University of Eldoret (Kenya)" at bounding box center [537, 498] width 333 height 31
type input "University of Eldoret"
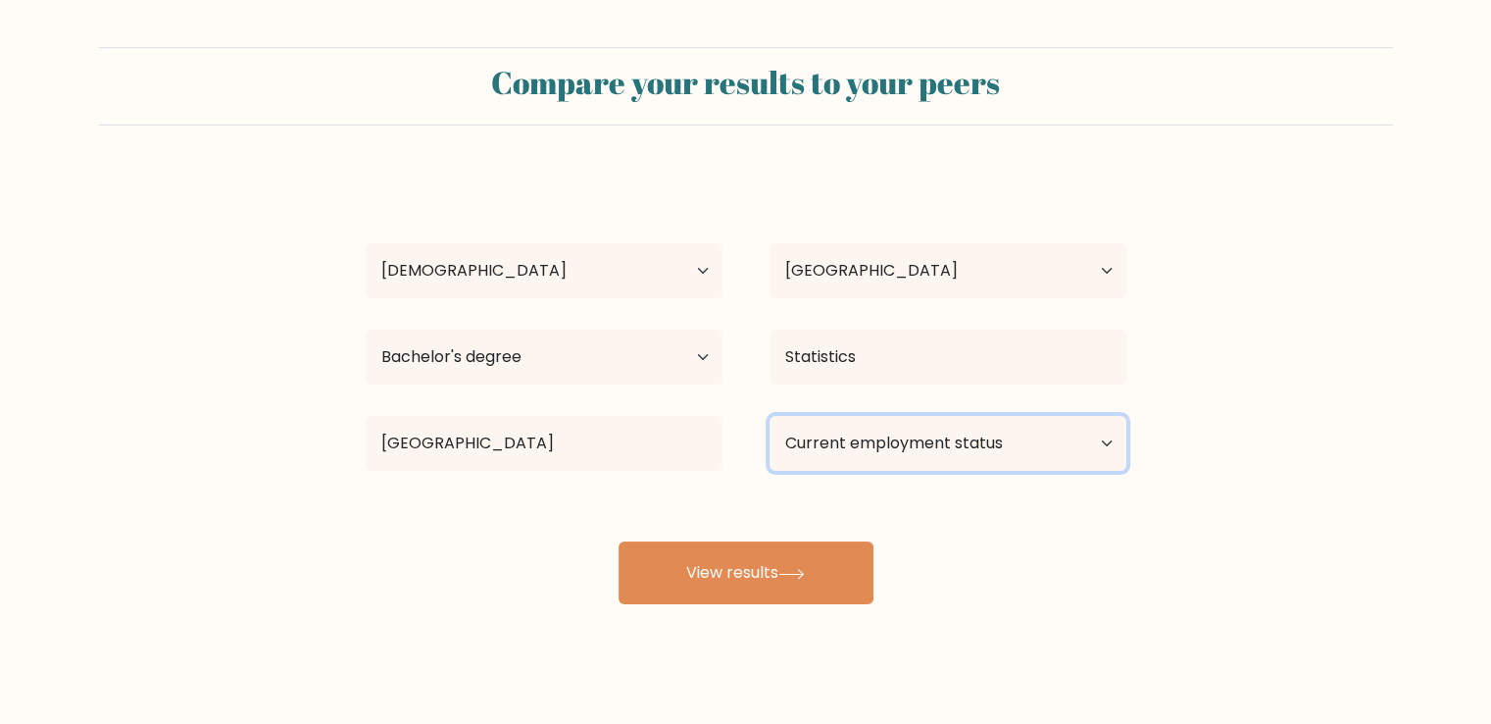
click at [875, 448] on select "Current employment status Employed Student Retired Other / prefer not to answer" at bounding box center [948, 443] width 357 height 55
select select "employed"
click at [770, 416] on select "Current employment status Employed Student Retired Other / prefer not to answer" at bounding box center [948, 443] width 357 height 55
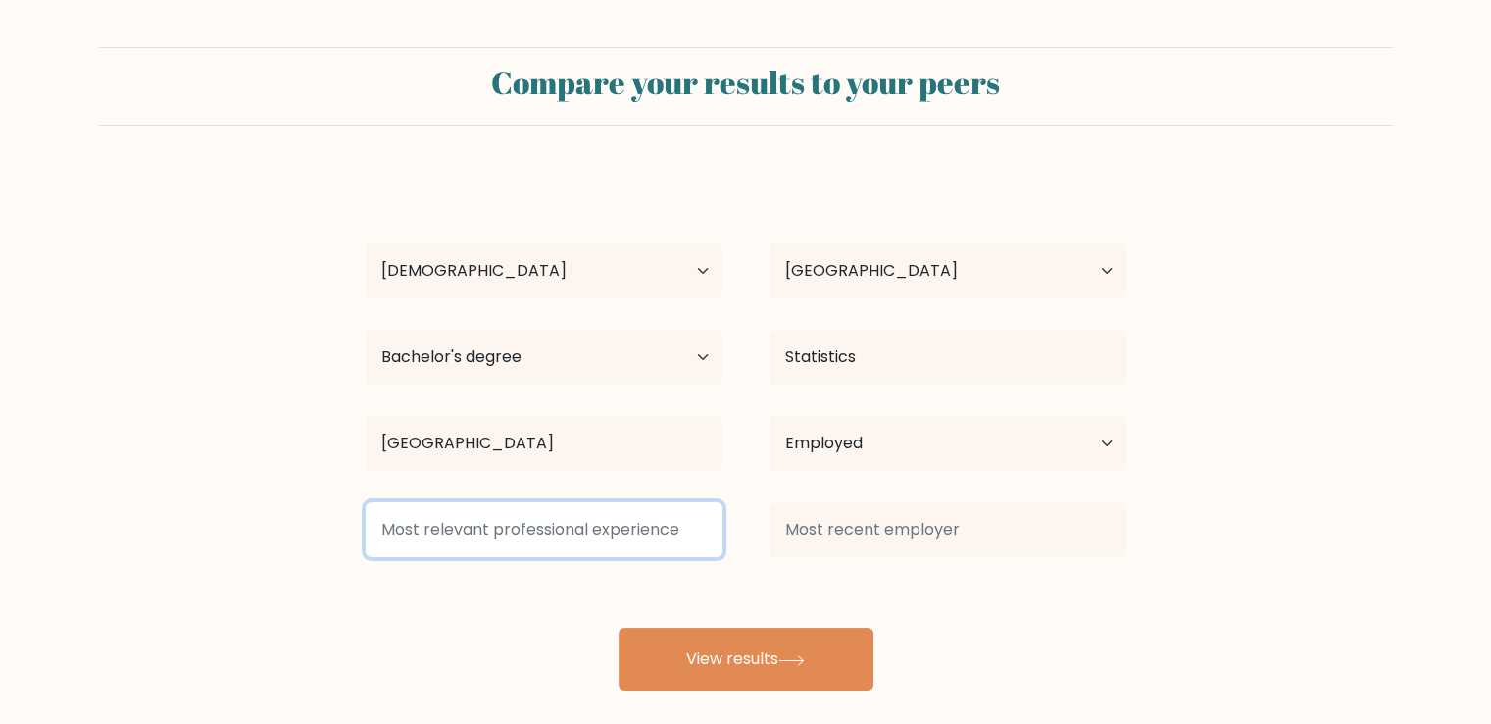
click at [482, 534] on input at bounding box center [544, 529] width 357 height 55
type input "IE"
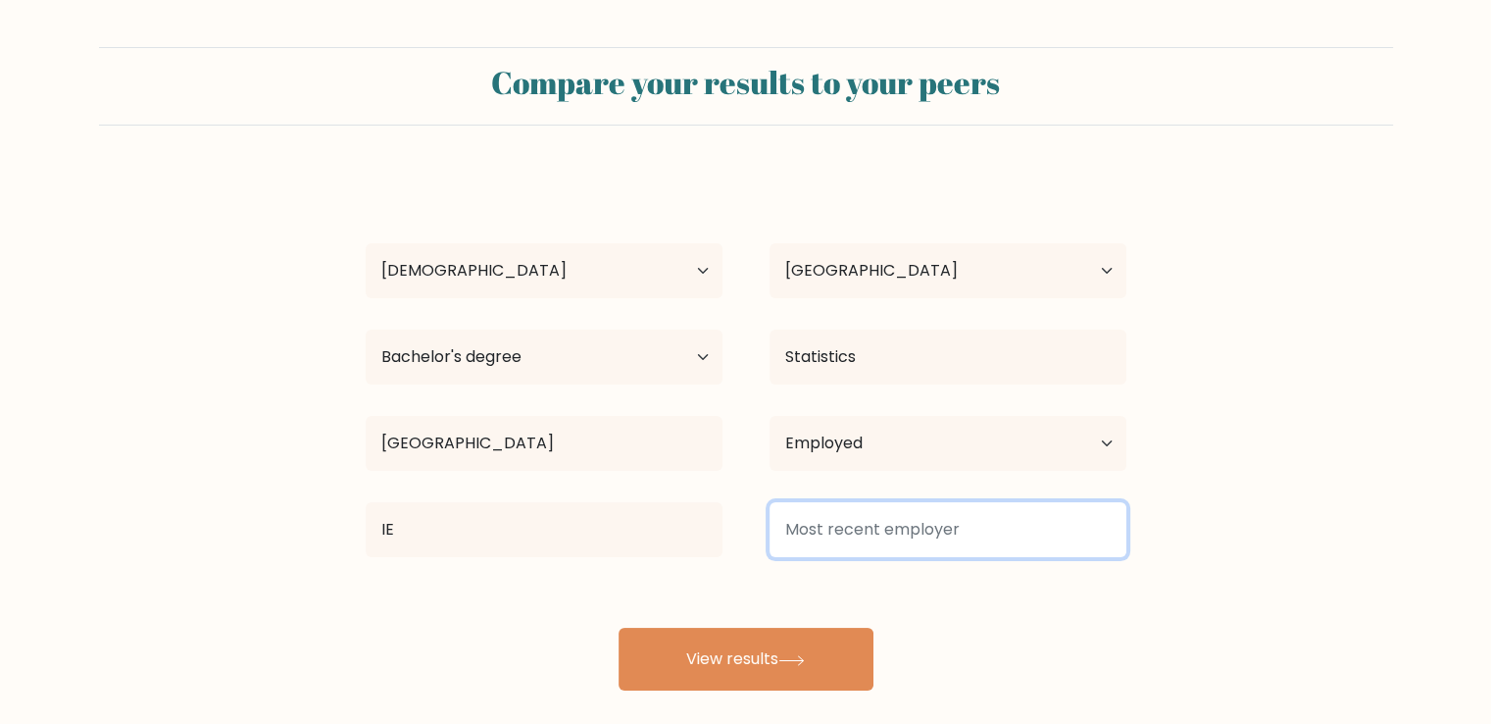
click at [886, 531] on input at bounding box center [948, 529] width 357 height 55
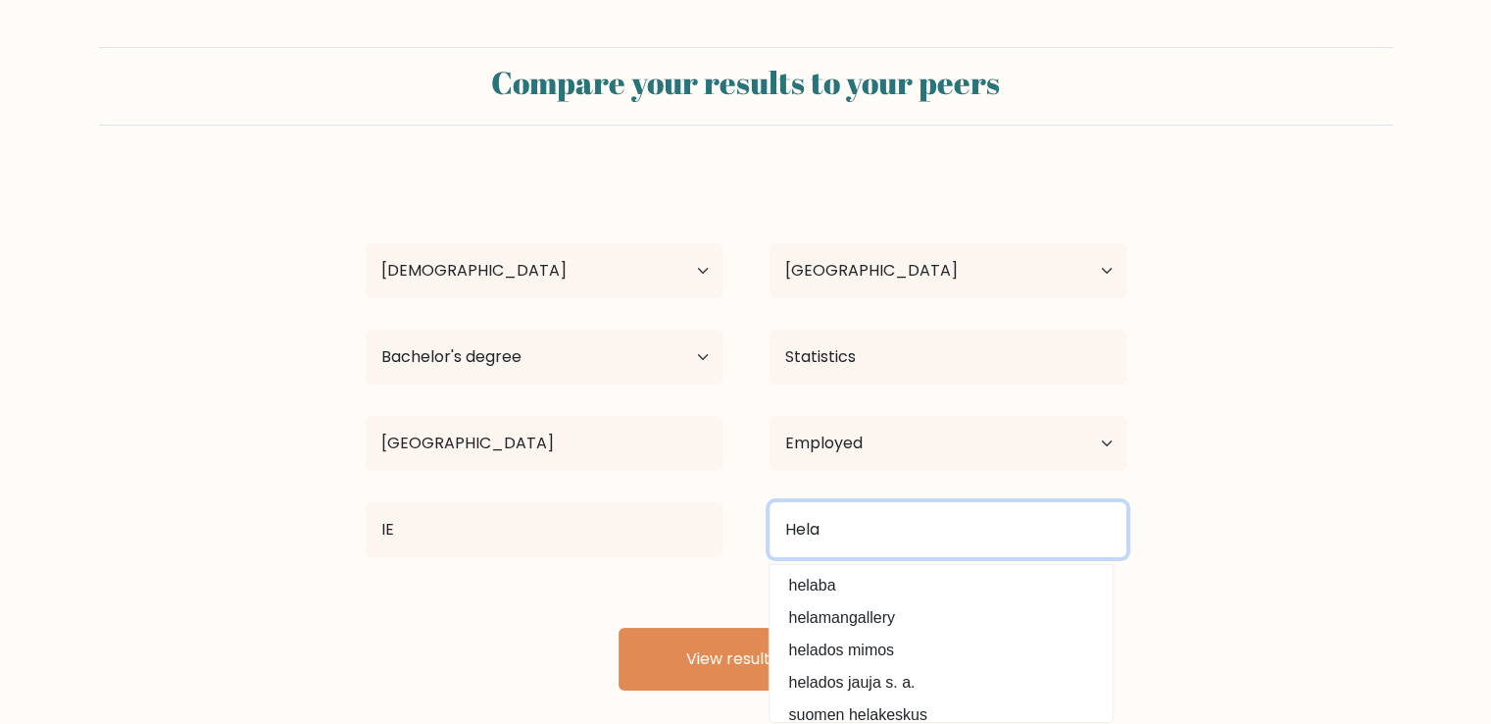
click at [906, 529] on input "Hela" at bounding box center [948, 529] width 357 height 55
type input "Hela"
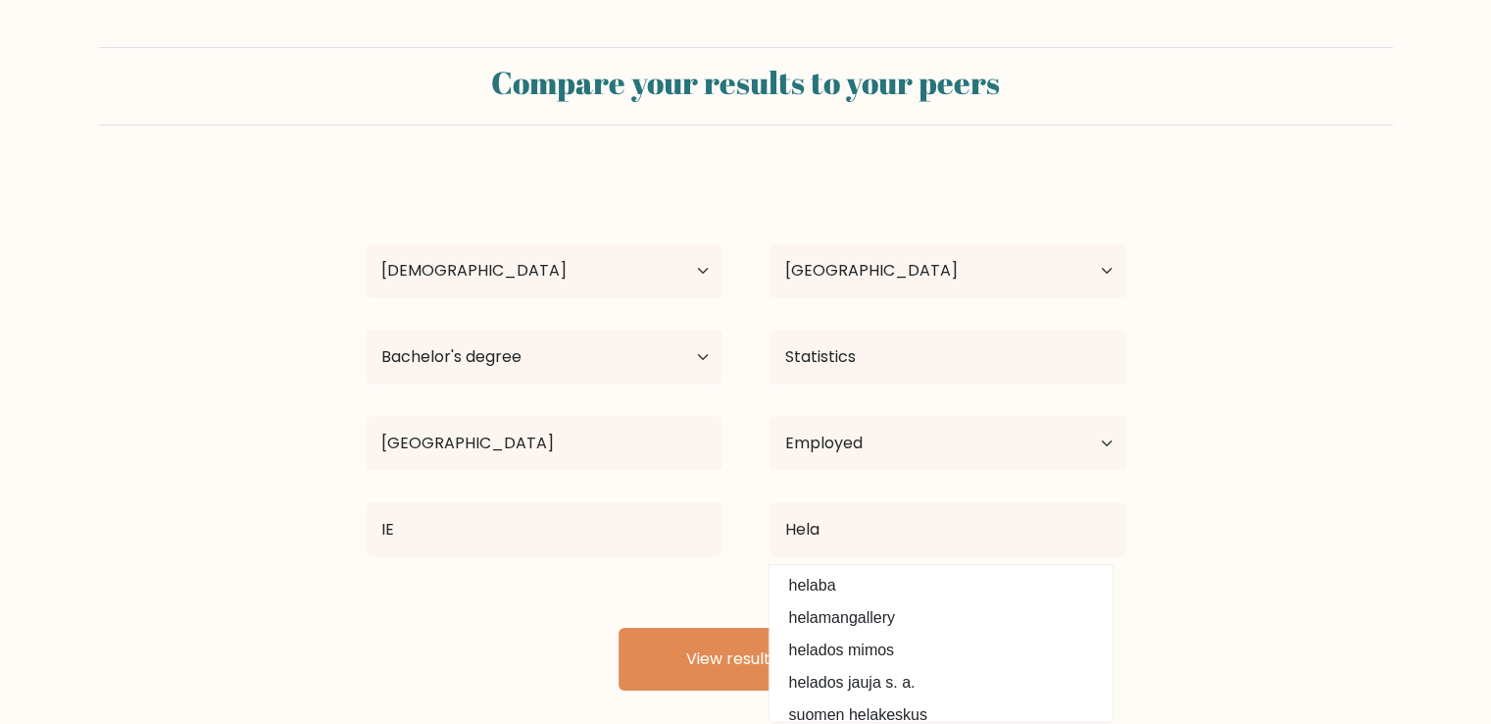
click at [1236, 577] on form "Compare your results to your peers Rogers Genius Age Under 18 years old 18-24 y…" at bounding box center [745, 368] width 1491 height 643
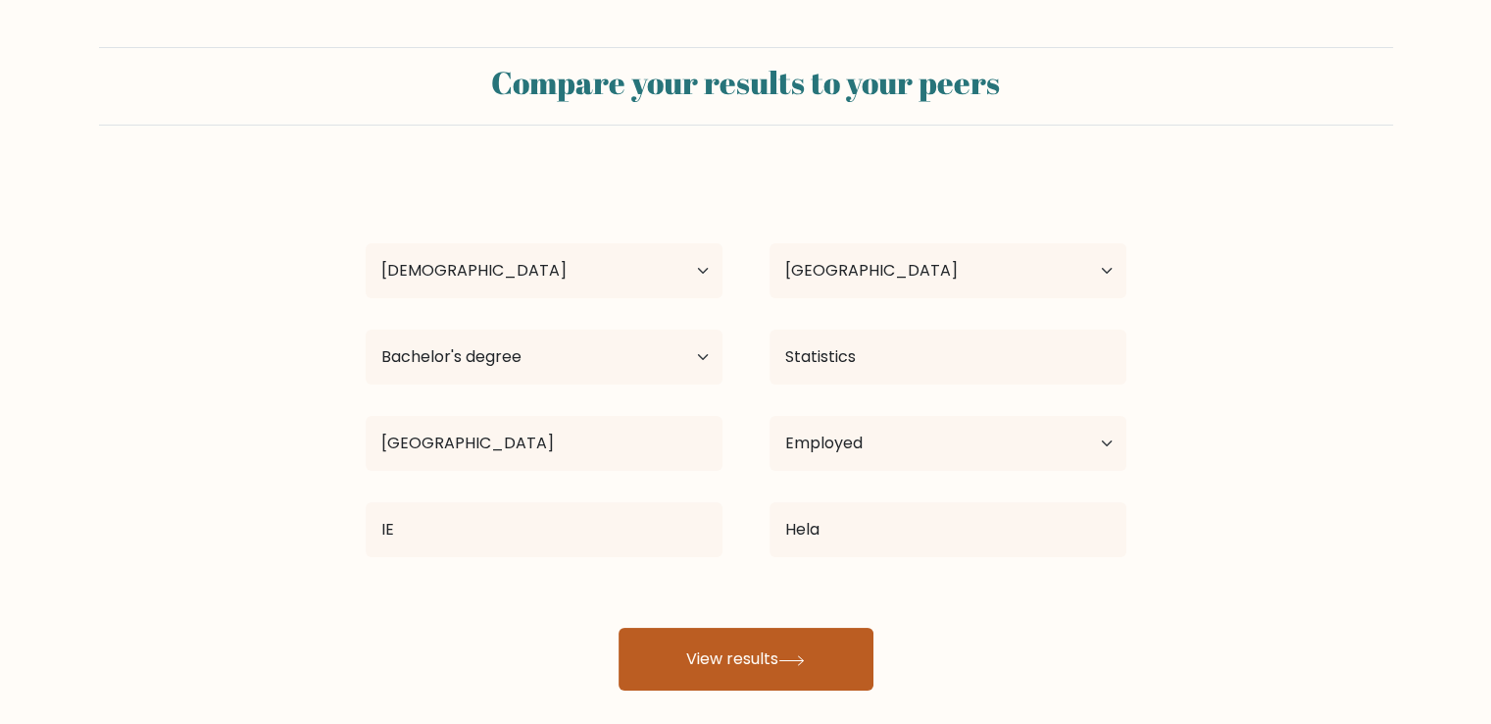
click at [737, 666] on button "View results" at bounding box center [746, 659] width 255 height 63
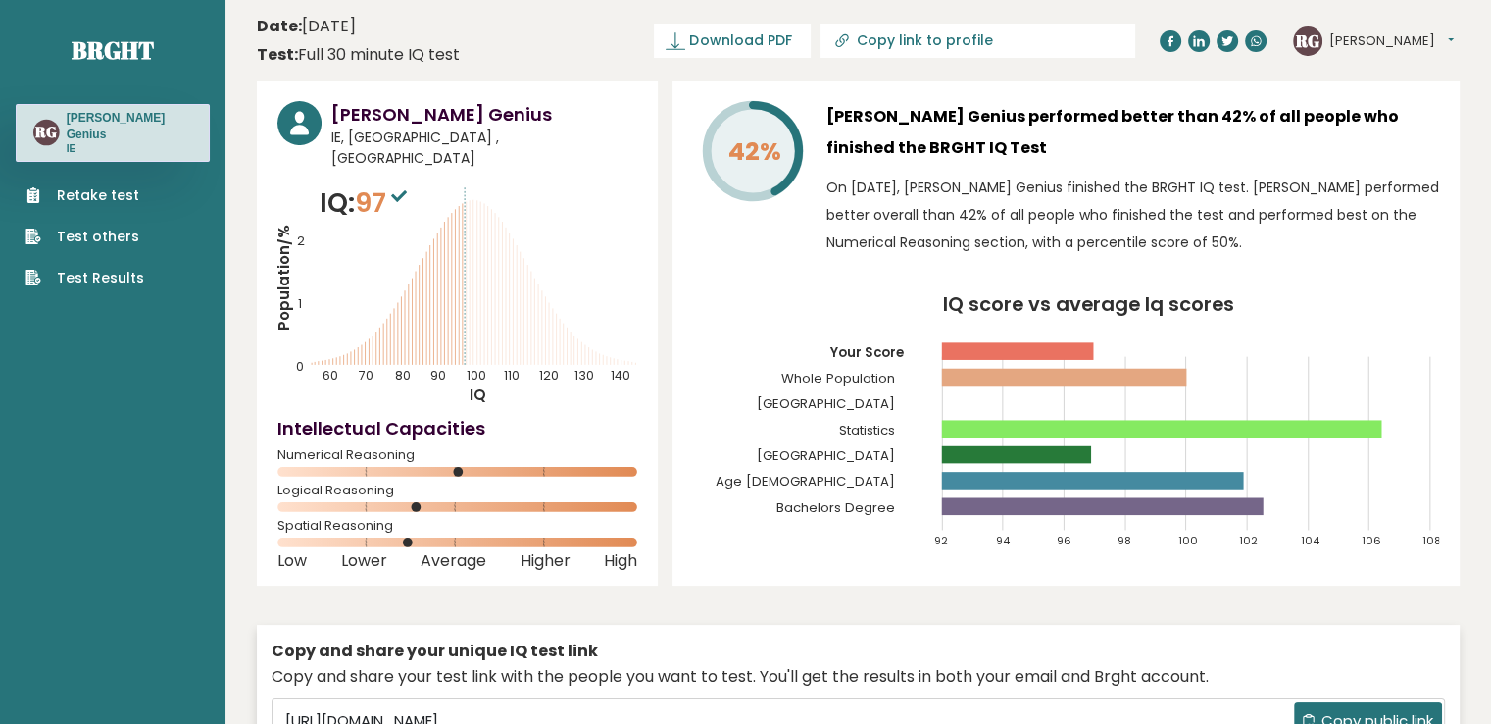
click at [74, 268] on link "Test Results" at bounding box center [84, 278] width 119 height 21
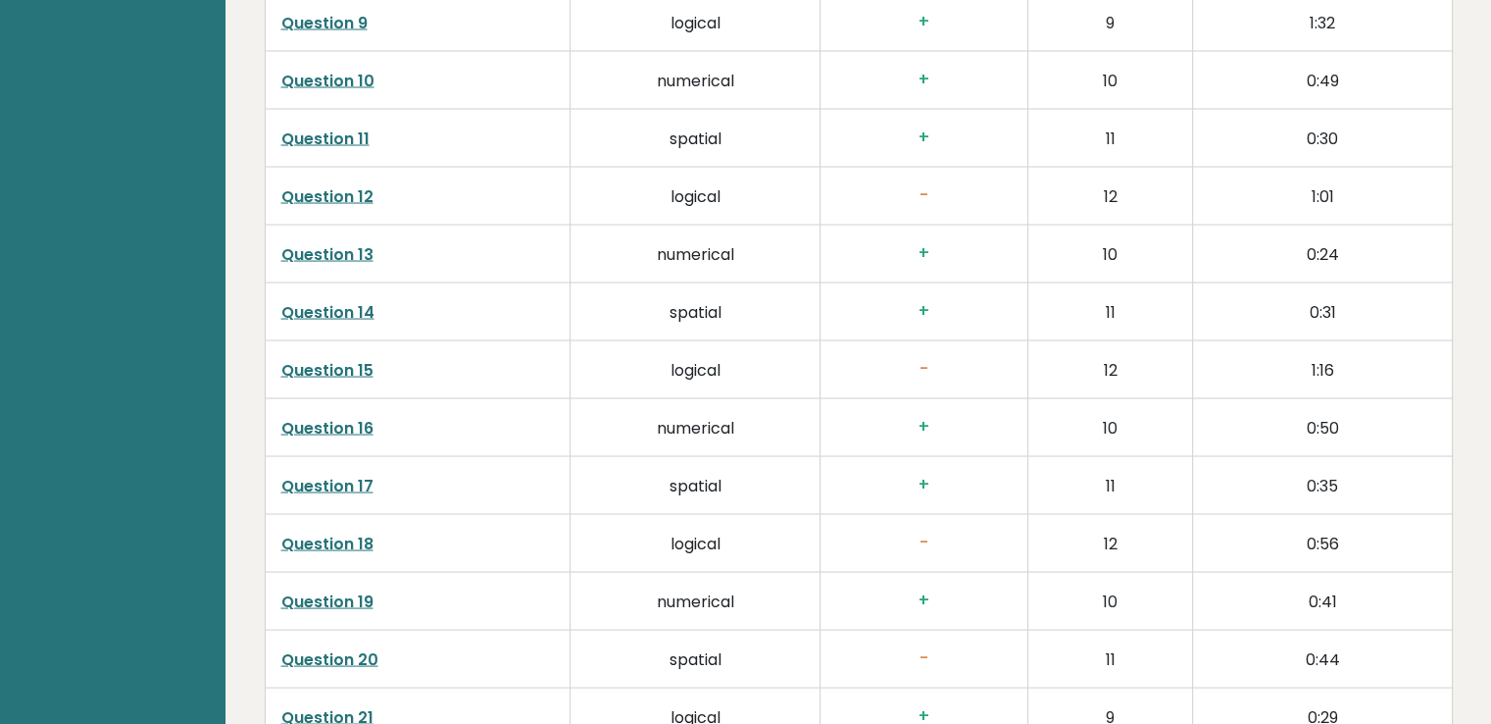
scroll to position [3620, 0]
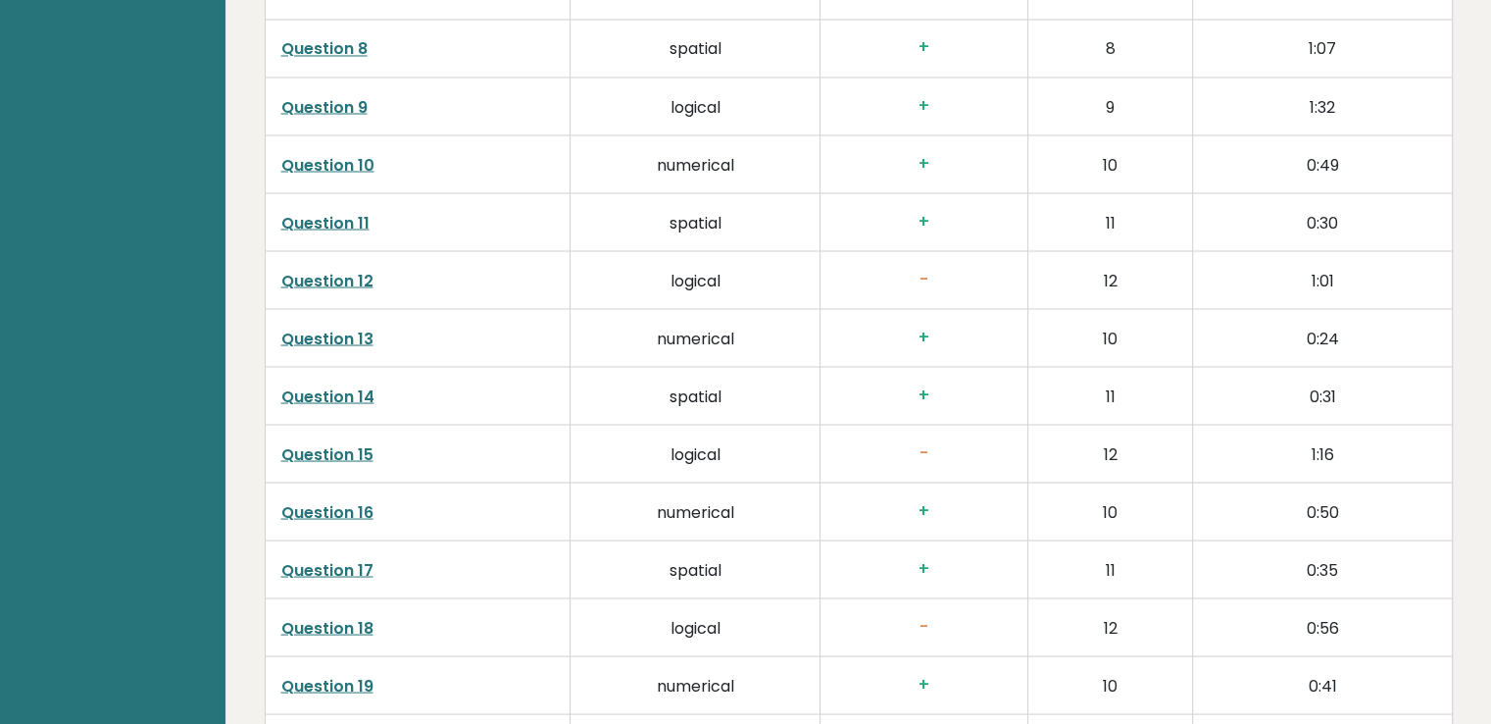
click at [324, 276] on link "Question 12" at bounding box center [327, 280] width 92 height 23
click at [352, 447] on link "Question 15" at bounding box center [327, 453] width 92 height 23
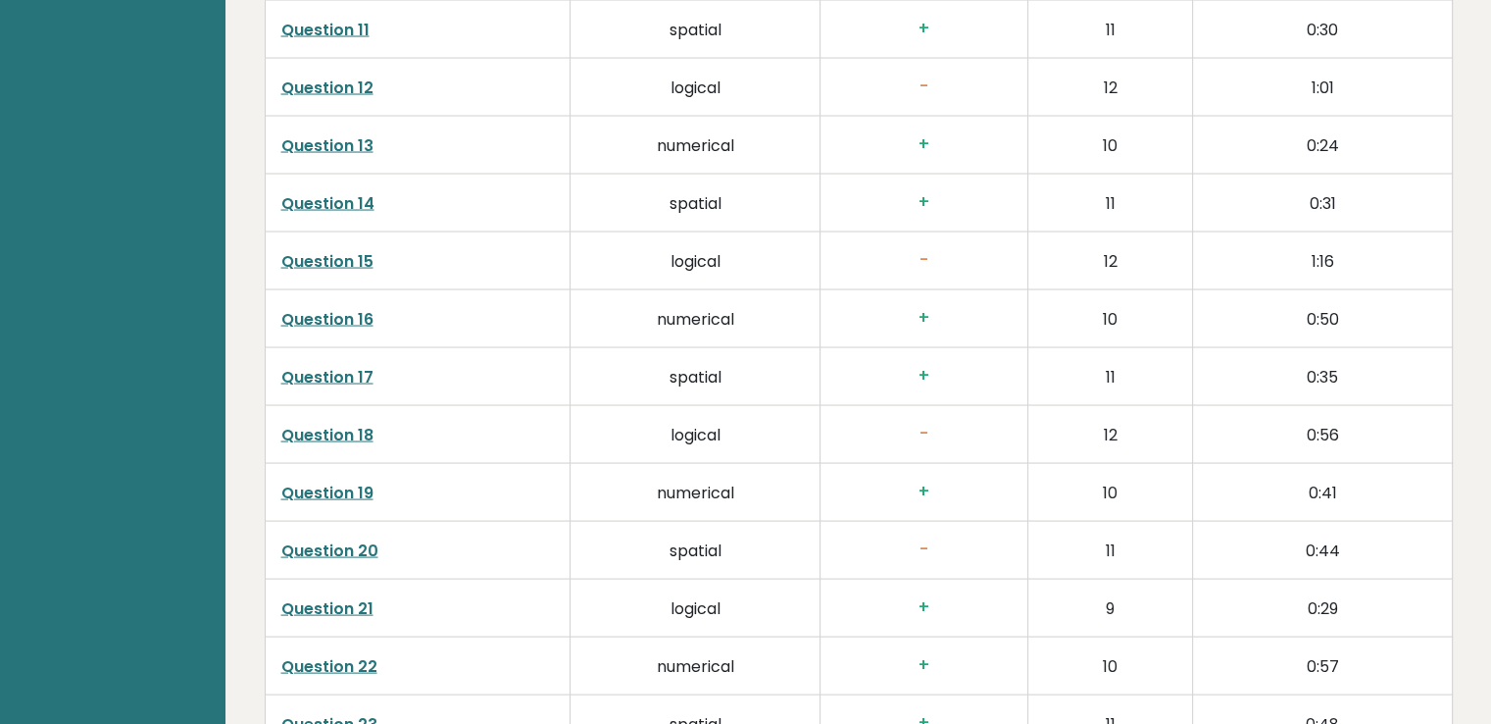
scroll to position [3914, 0]
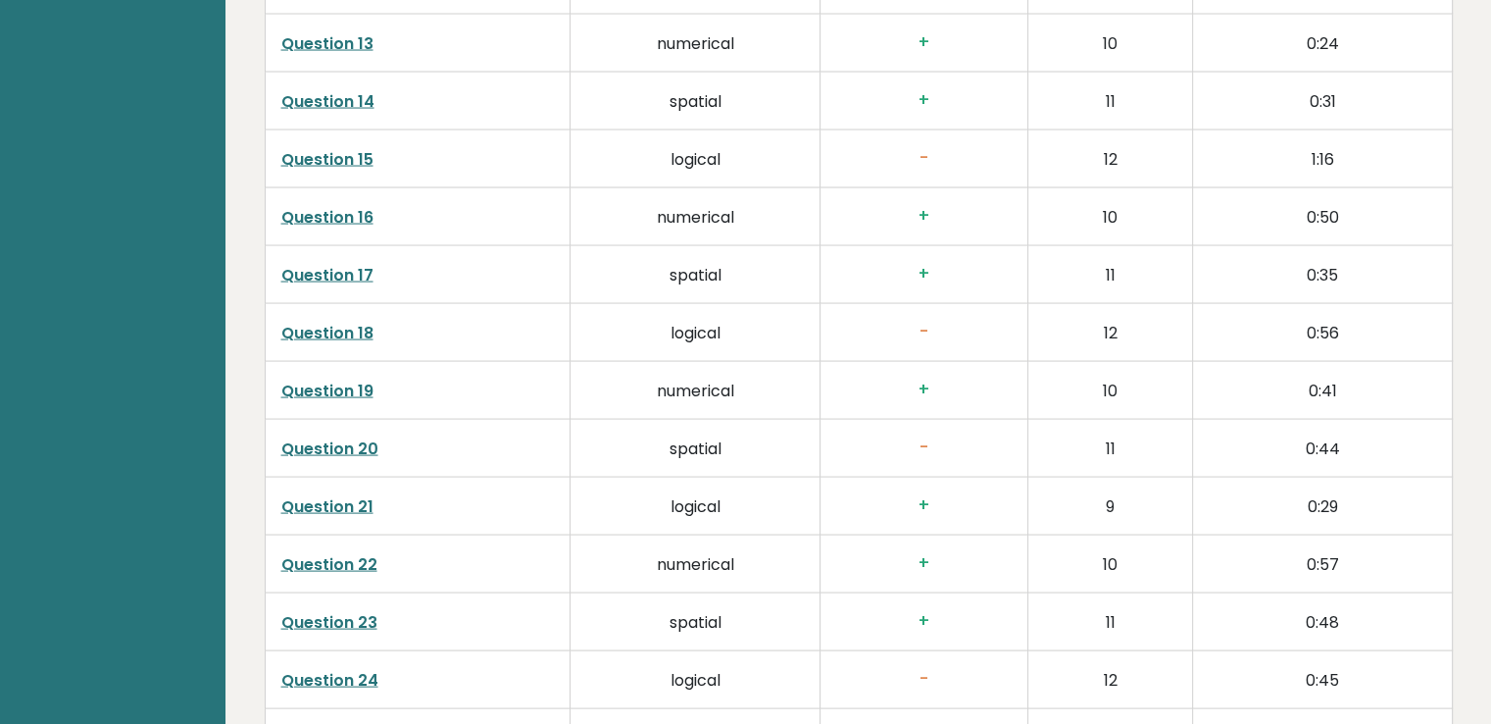
click at [299, 160] on link "Question 15" at bounding box center [327, 159] width 92 height 23
click at [365, 676] on link "Question 24" at bounding box center [329, 680] width 97 height 23
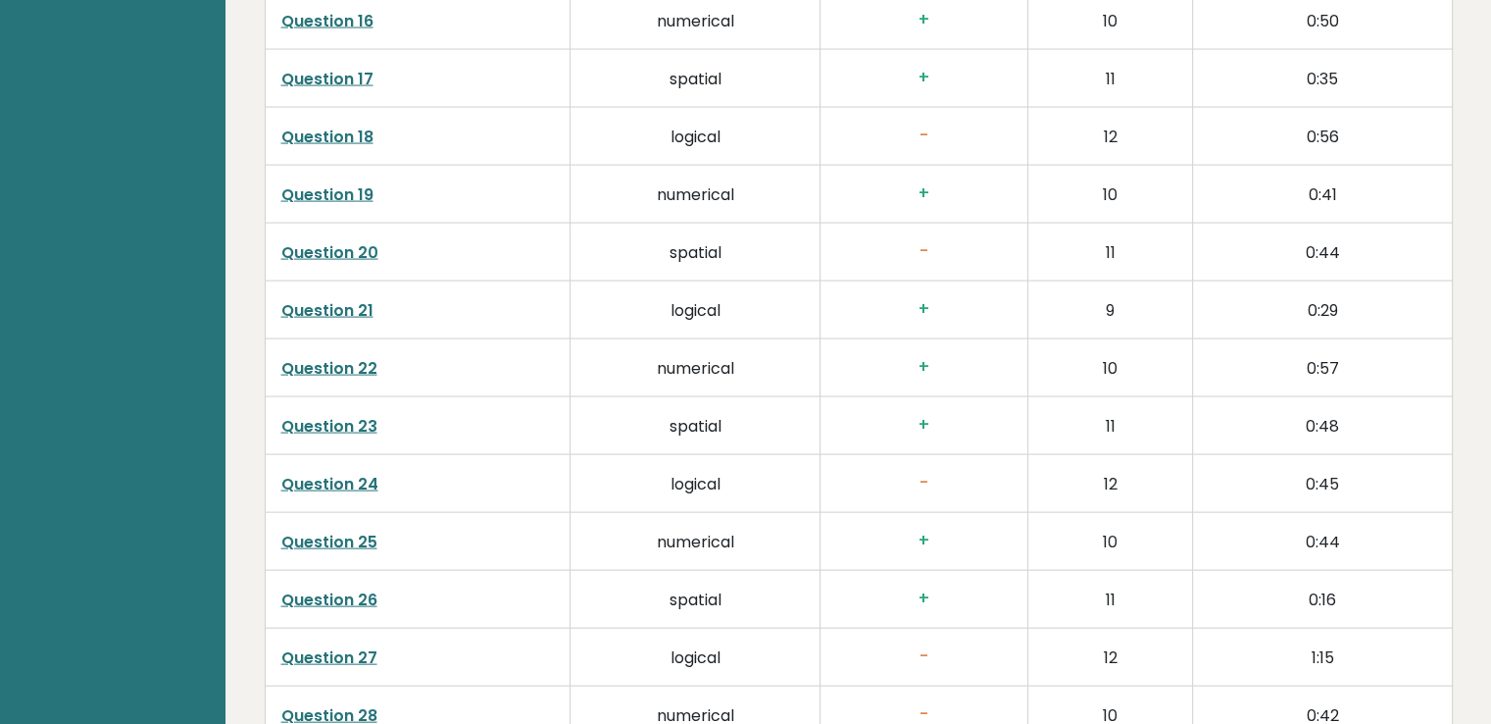
click at [356, 476] on link "Question 24" at bounding box center [329, 484] width 97 height 23
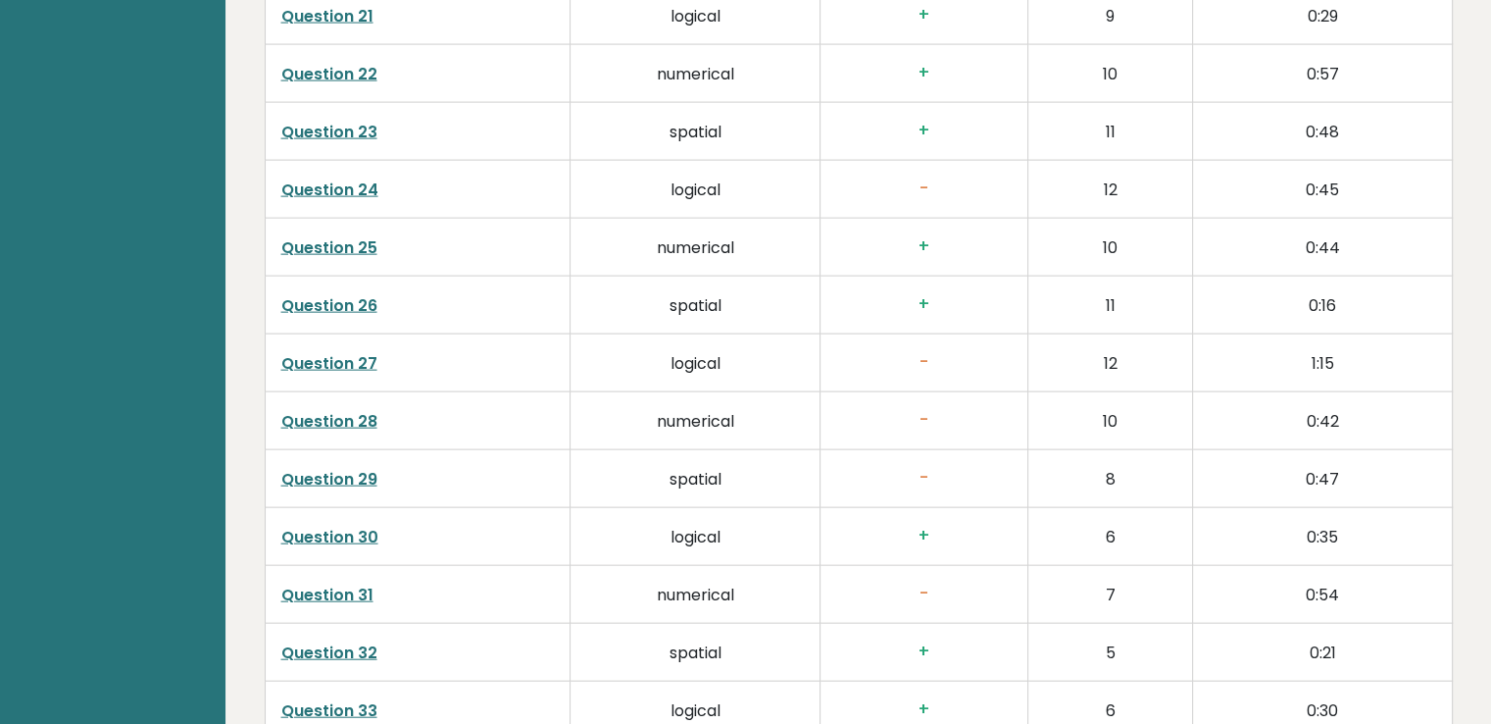
scroll to position [4502, 0]
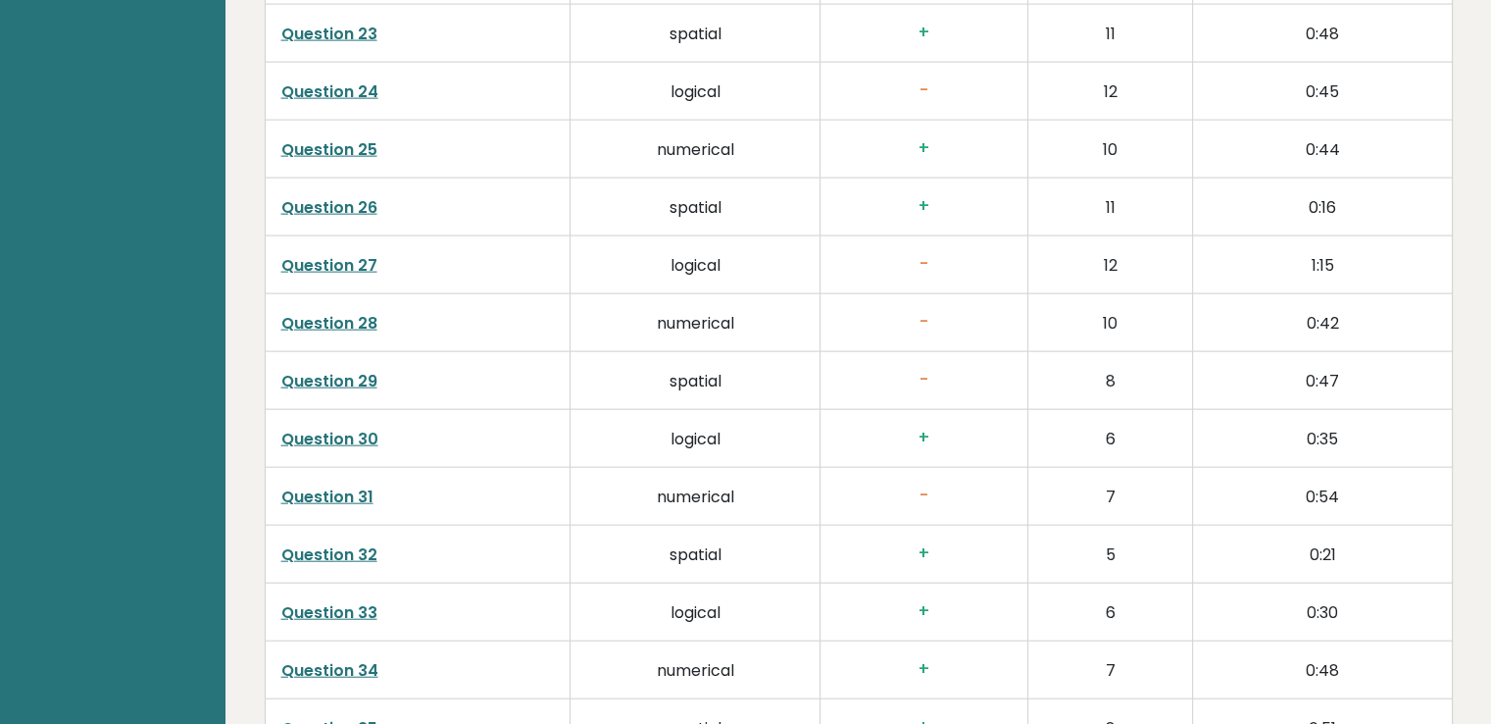
click at [318, 492] on link "Question 31" at bounding box center [327, 496] width 92 height 23
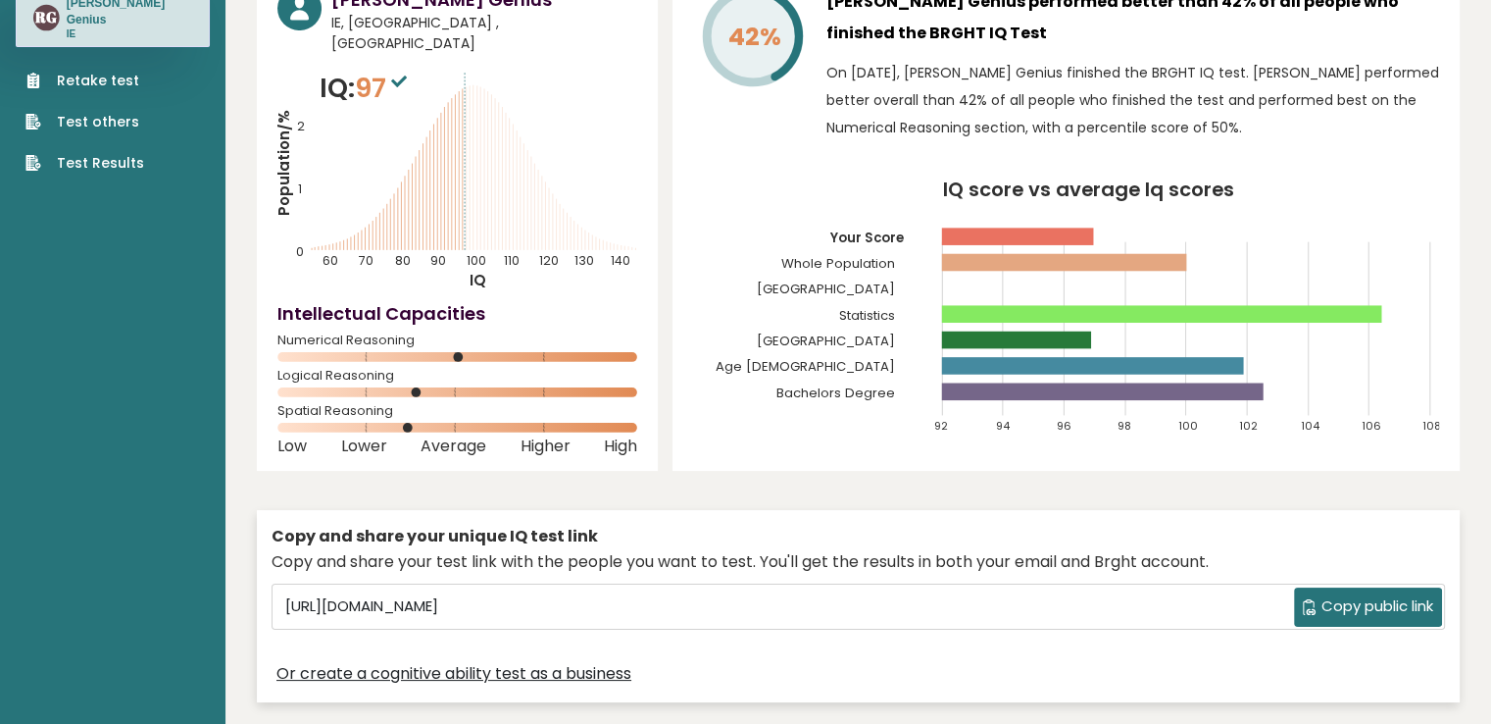
scroll to position [0, 0]
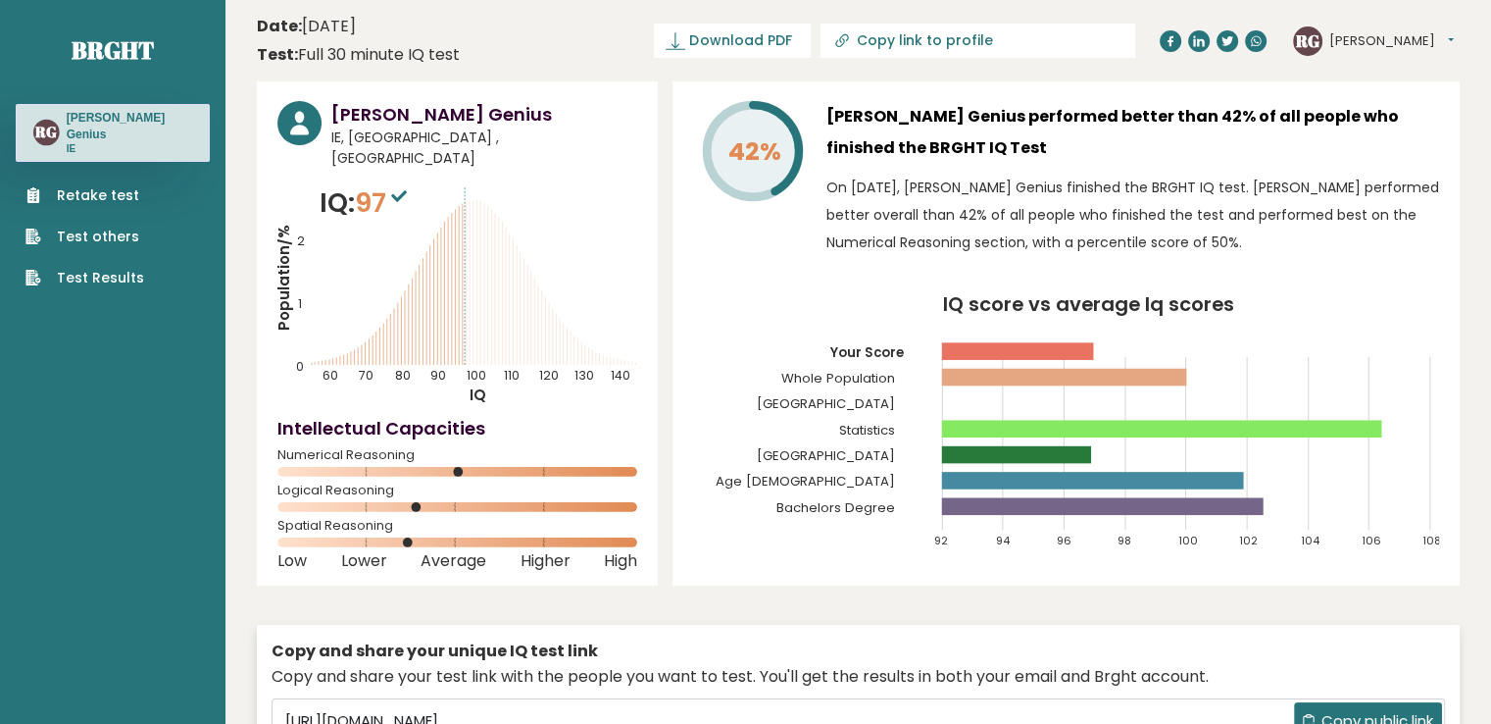
click at [80, 185] on link "Retake test" at bounding box center [84, 195] width 119 height 21
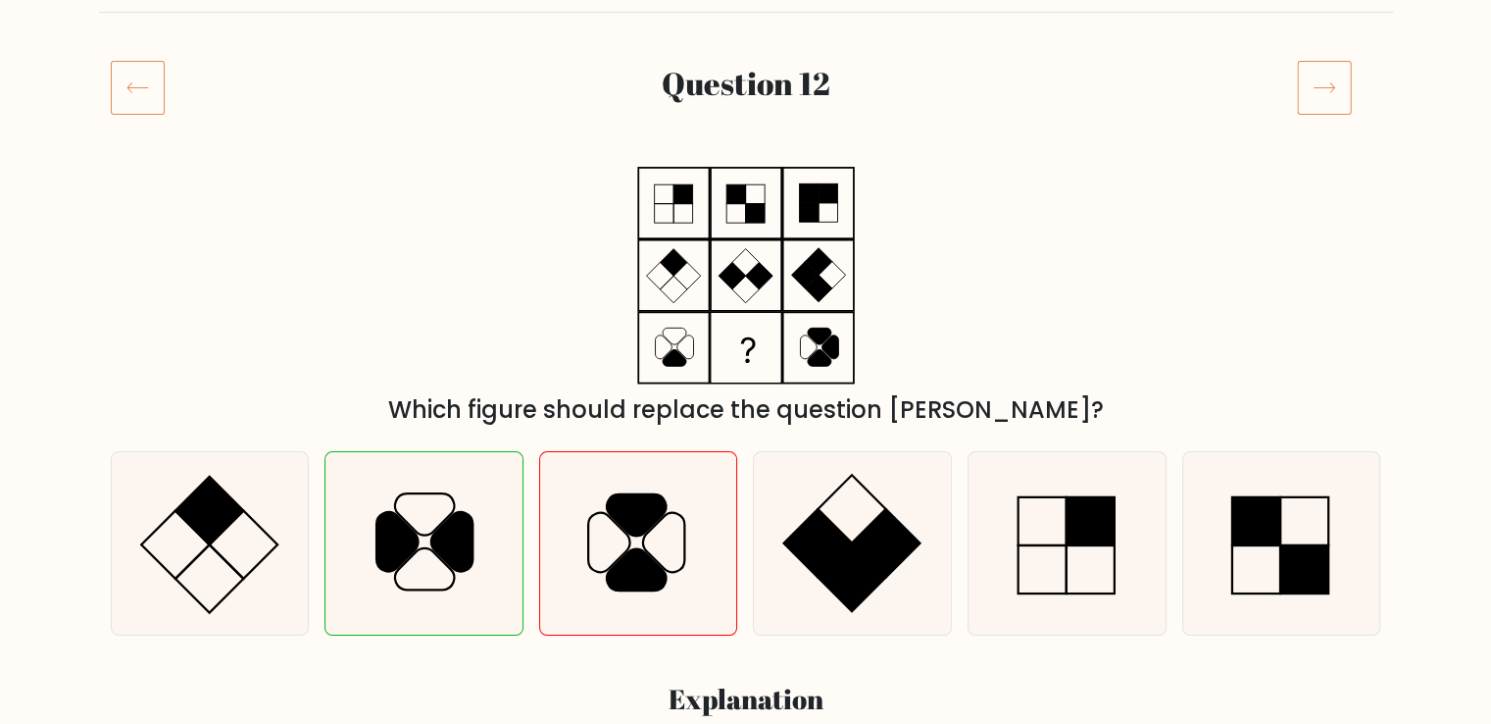
scroll to position [196, 0]
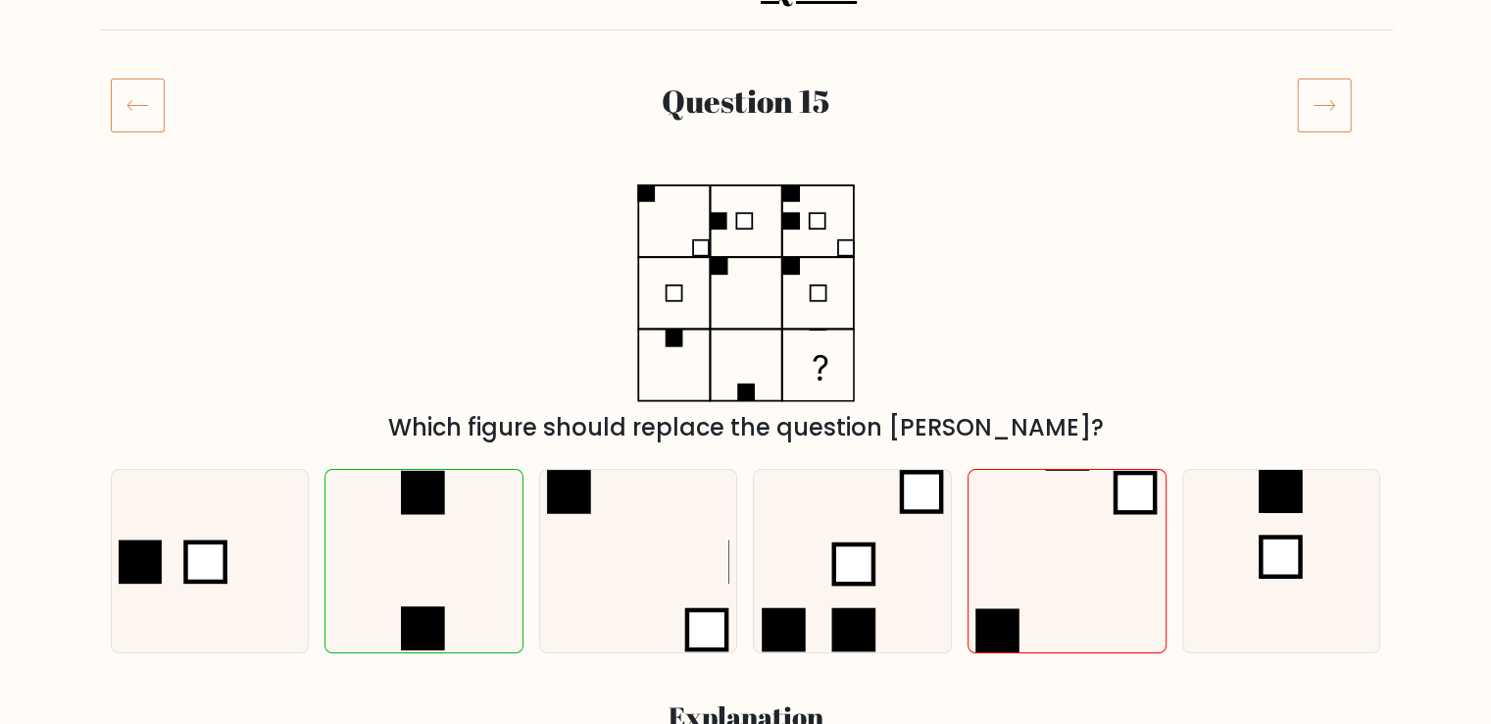
scroll to position [196, 0]
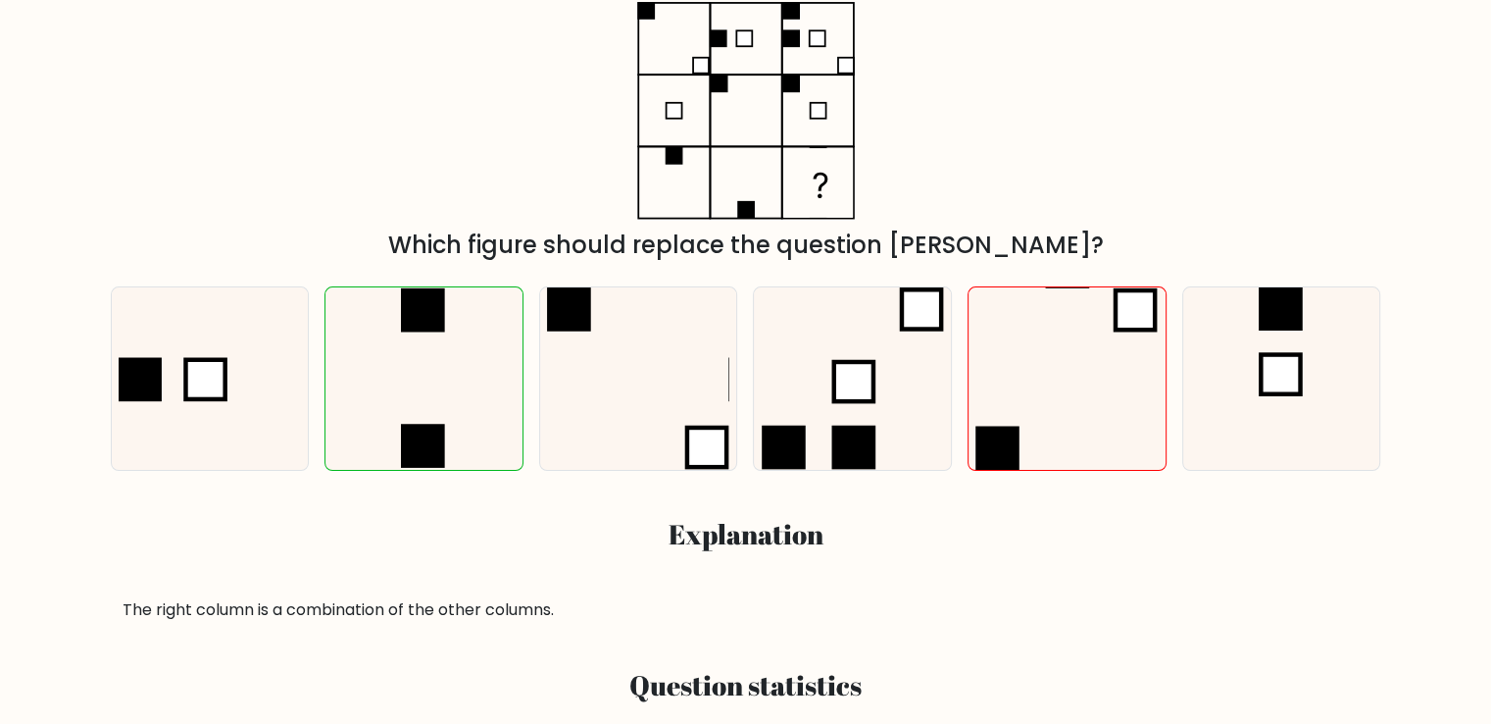
scroll to position [294, 0]
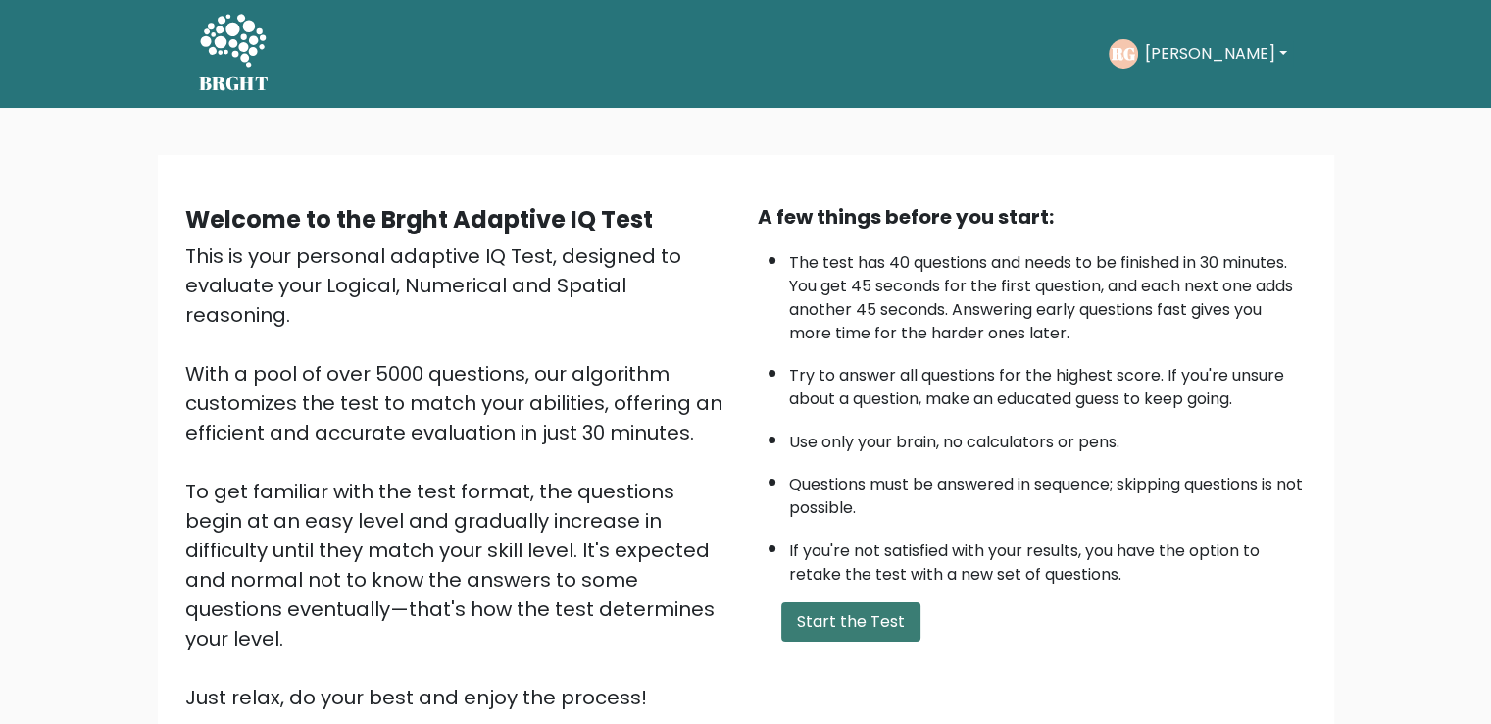
click at [844, 611] on button "Start the Test" at bounding box center [850, 621] width 139 height 39
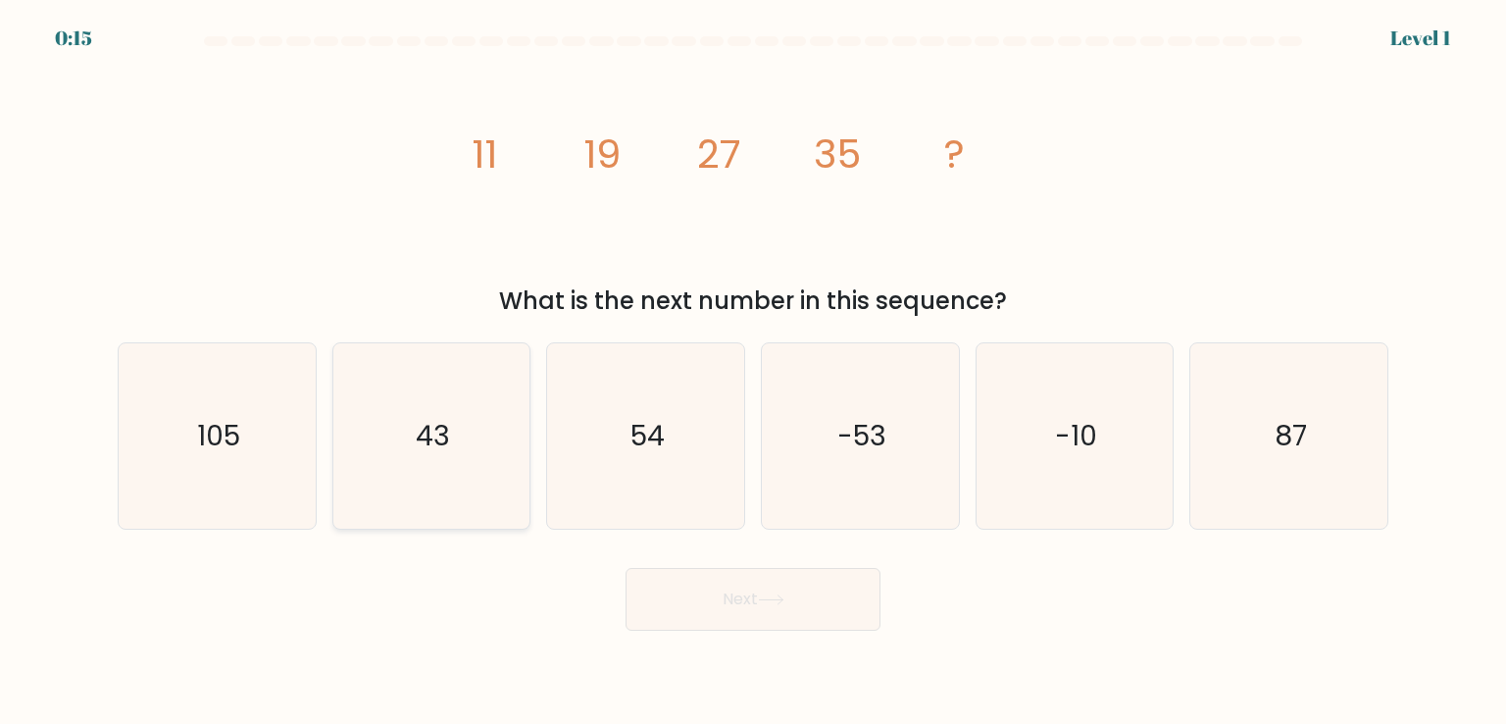
click at [412, 416] on icon "43" at bounding box center [431, 435] width 184 height 184
click at [753, 372] on input "b. 43" at bounding box center [753, 367] width 1 height 10
radio input "true"
click at [707, 589] on button "Next" at bounding box center [753, 599] width 255 height 63
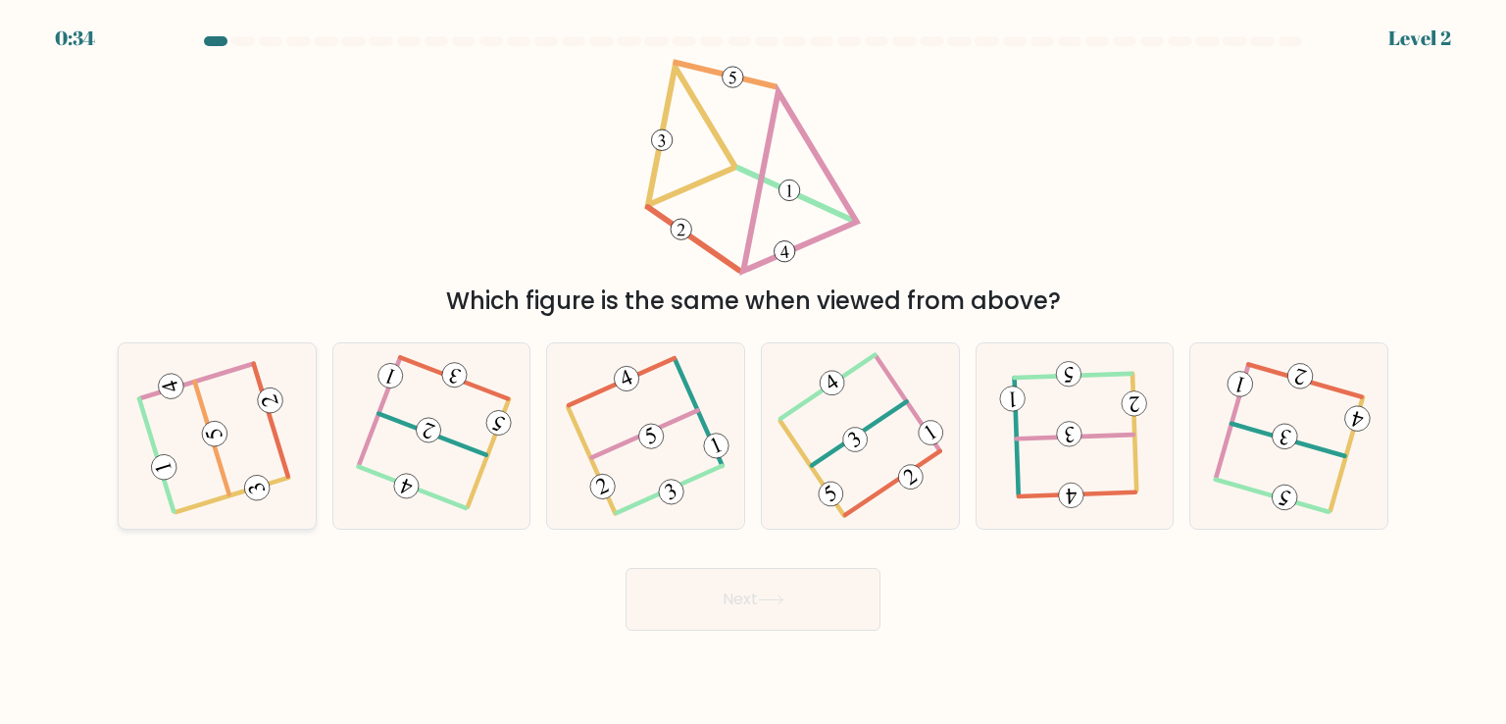
click at [263, 454] on icon at bounding box center [217, 436] width 148 height 148
click at [753, 372] on input "a." at bounding box center [753, 367] width 1 height 10
radio input "true"
click at [749, 604] on button "Next" at bounding box center [753, 599] width 255 height 63
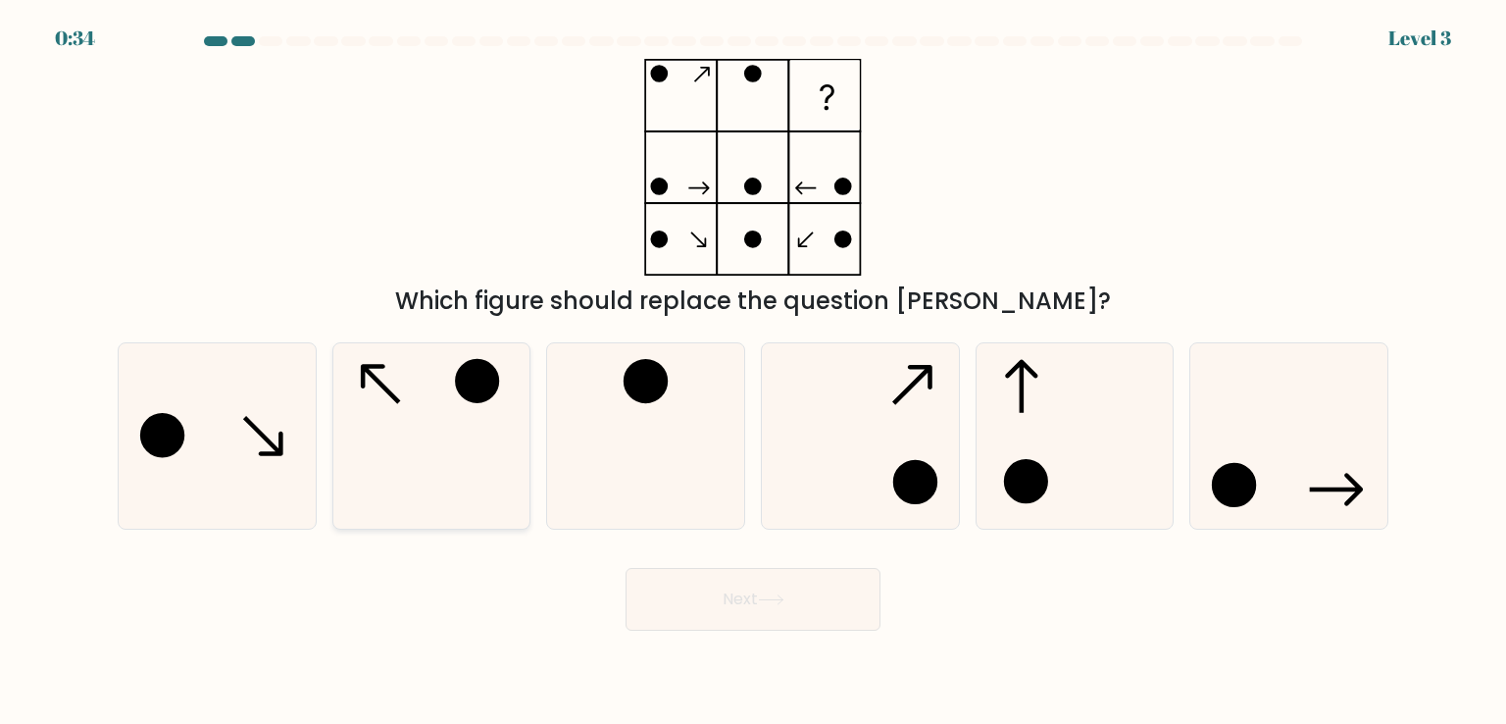
click at [491, 439] on icon at bounding box center [431, 435] width 184 height 184
click at [753, 372] on input "b." at bounding box center [753, 367] width 1 height 10
radio input "true"
click at [726, 591] on button "Next" at bounding box center [753, 599] width 255 height 63
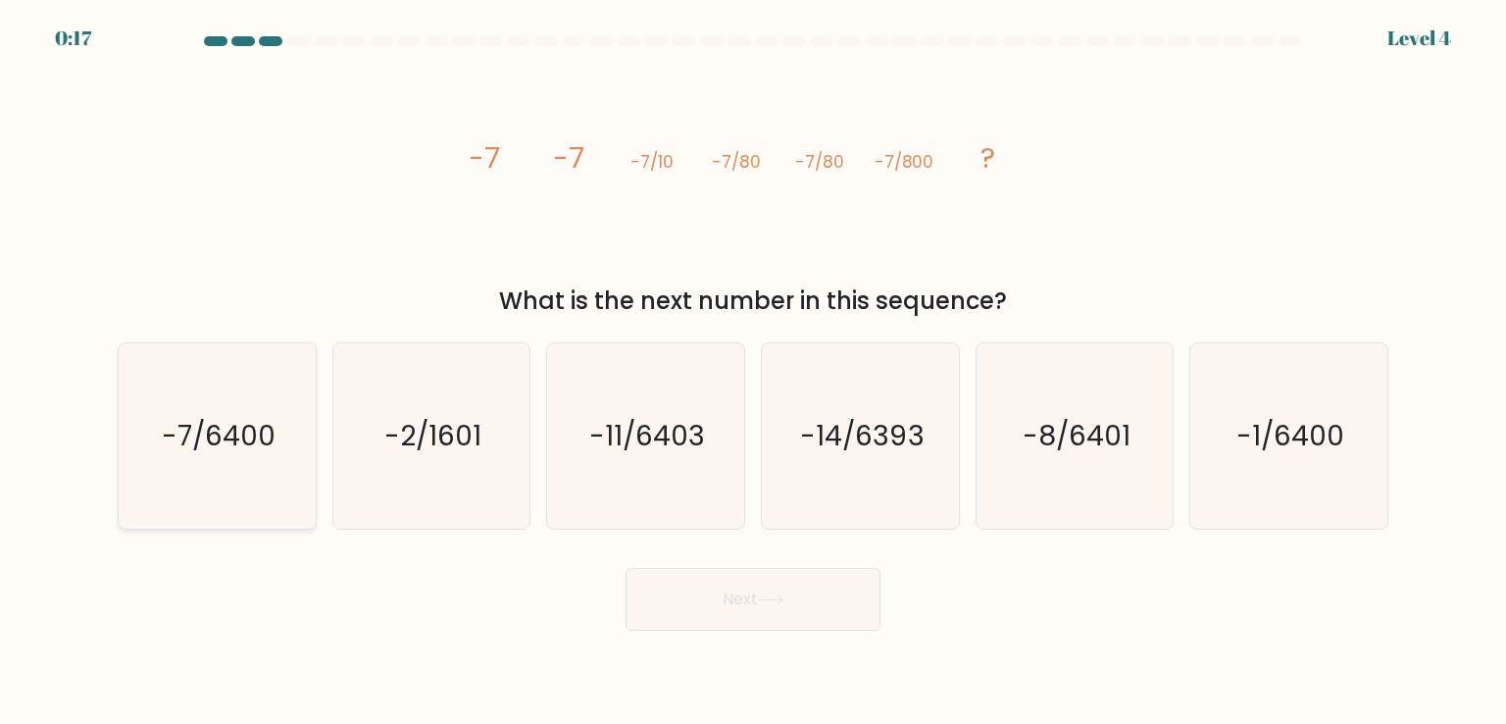
click at [220, 430] on text "-7/6400" at bounding box center [219, 435] width 114 height 39
click at [753, 372] on input "a. -7/6400" at bounding box center [753, 367] width 1 height 10
radio input "true"
click at [774, 587] on button "Next" at bounding box center [753, 599] width 255 height 63
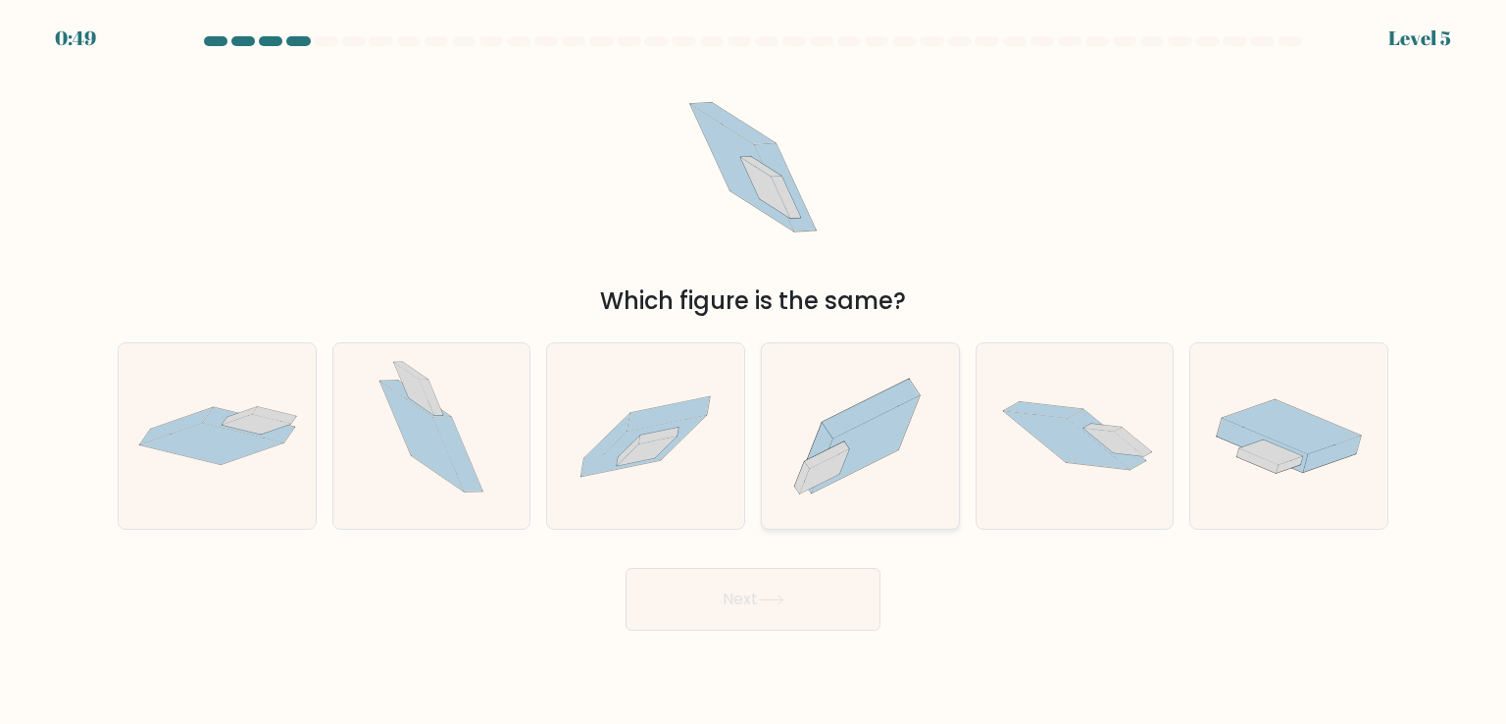
click at [843, 456] on icon at bounding box center [824, 471] width 49 height 44
click at [754, 372] on input "d." at bounding box center [753, 367] width 1 height 10
radio input "true"
click at [784, 590] on button "Next" at bounding box center [753, 599] width 255 height 63
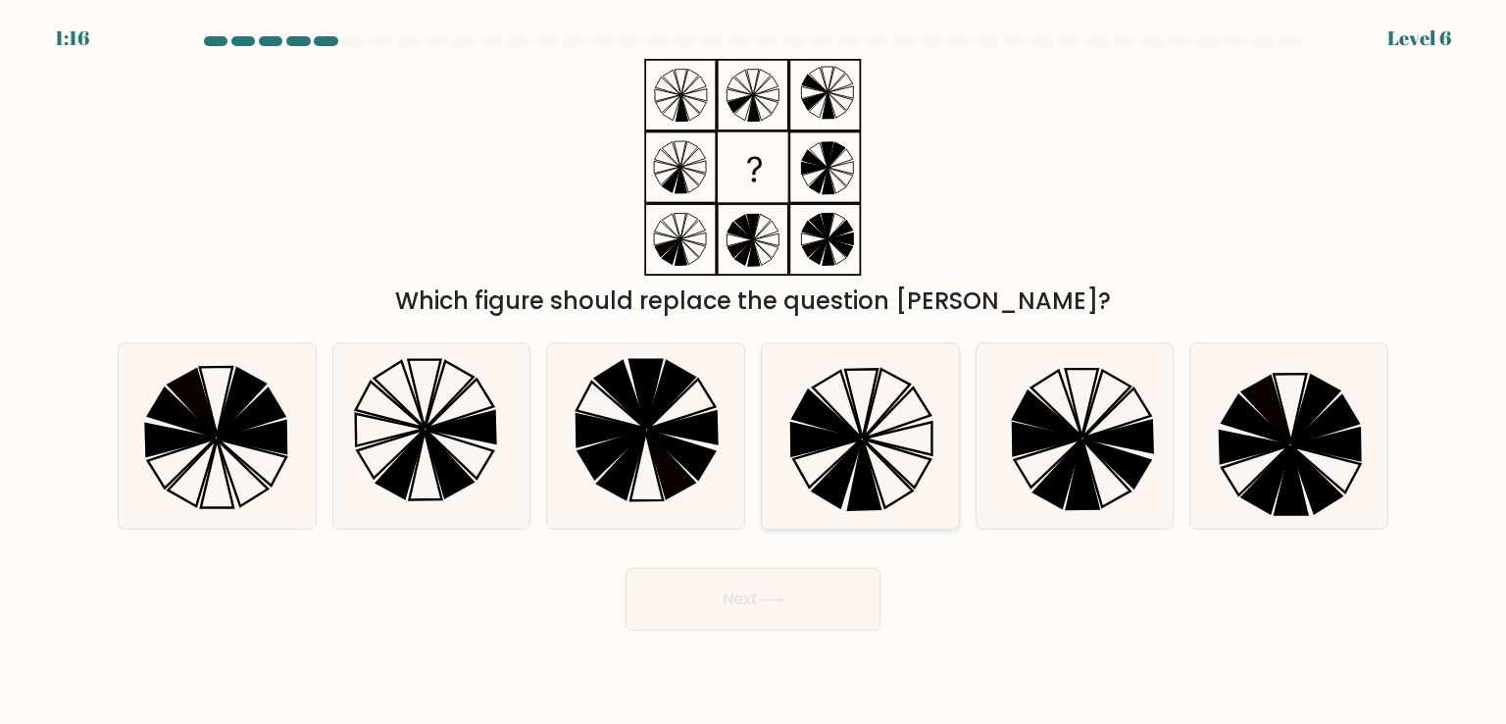
click at [870, 421] on icon at bounding box center [860, 435] width 184 height 184
click at [754, 372] on input "d." at bounding box center [753, 367] width 1 height 10
radio input "true"
click at [837, 583] on button "Next" at bounding box center [753, 599] width 255 height 63
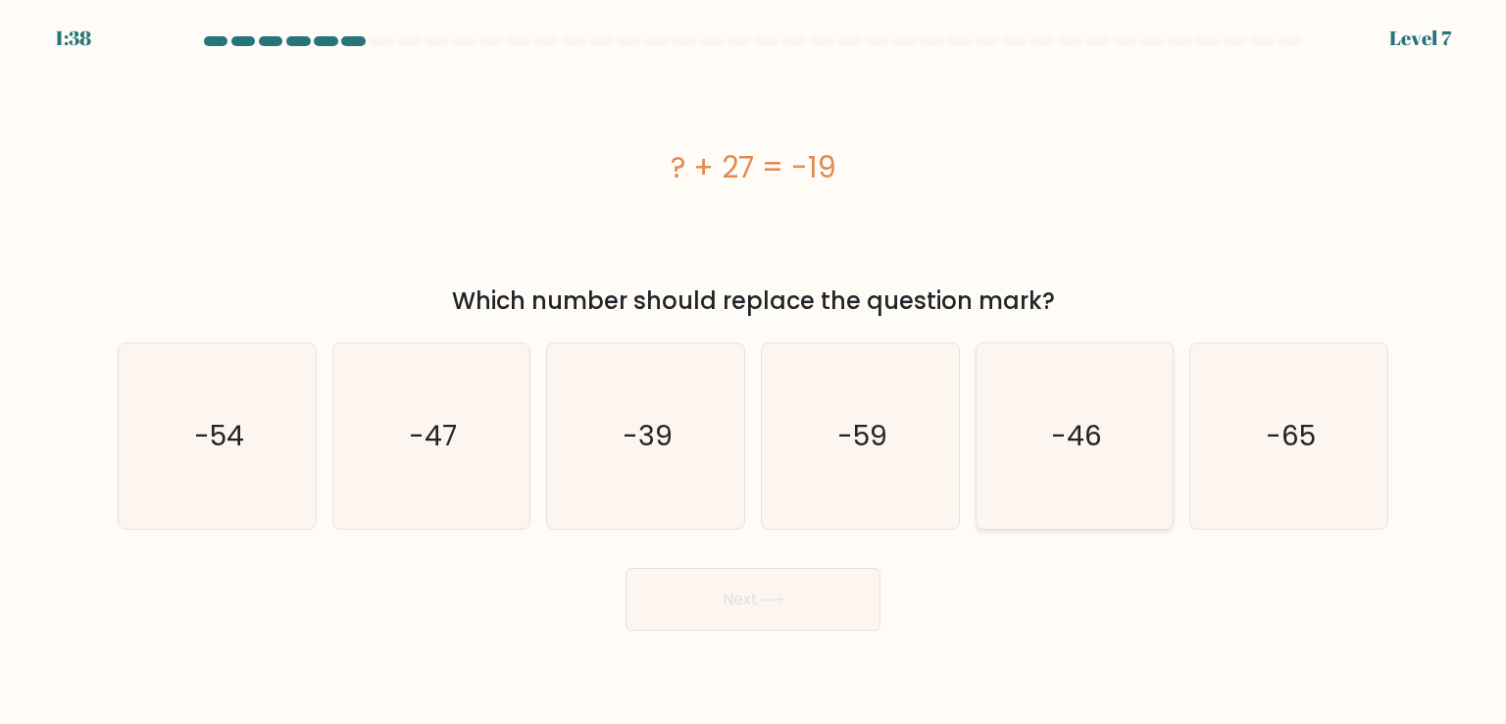
click at [1084, 486] on icon "-46" at bounding box center [1074, 435] width 184 height 184
click at [754, 372] on input "e. -46" at bounding box center [753, 367] width 1 height 10
radio input "true"
click at [827, 590] on button "Next" at bounding box center [753, 599] width 255 height 63
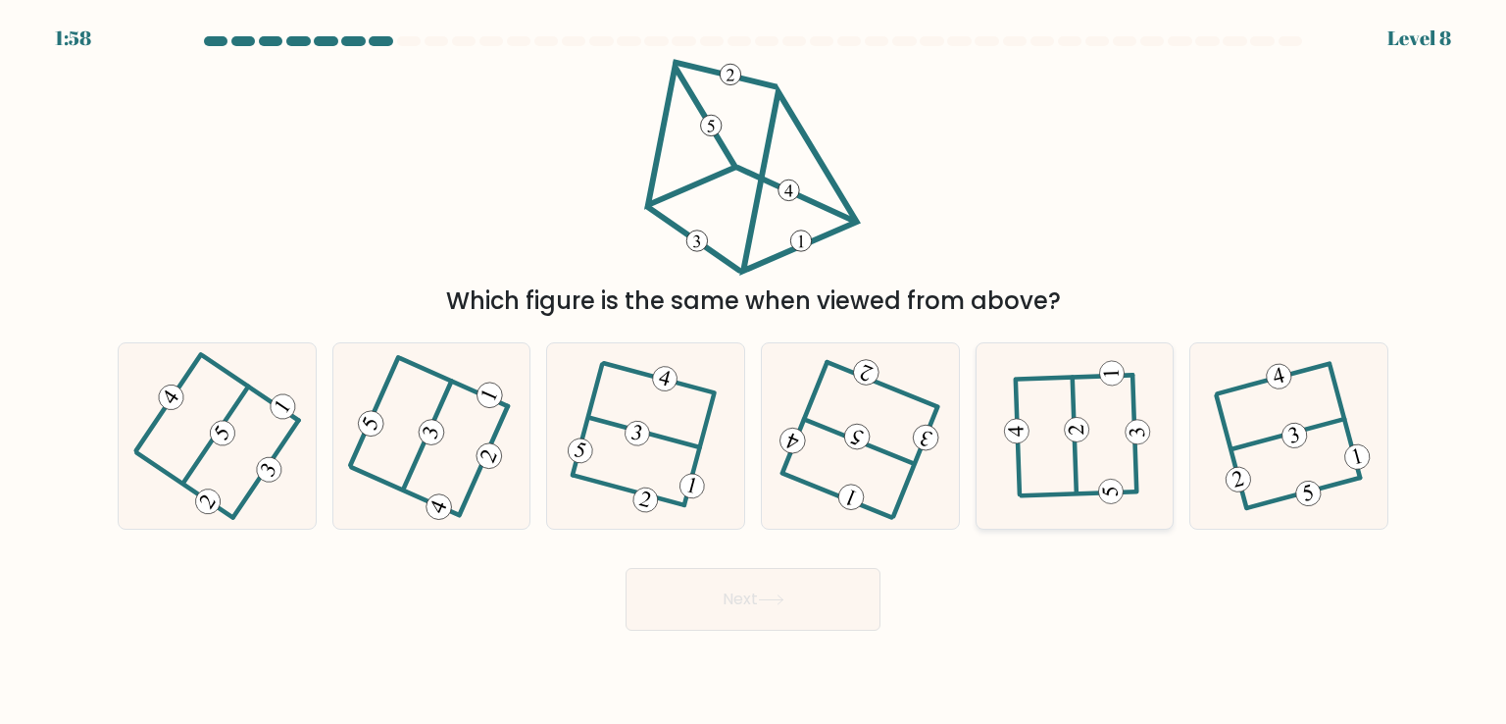
click at [1072, 428] on 232 at bounding box center [1076, 429] width 25 height 25
click at [754, 372] on input "e." at bounding box center [753, 367] width 1 height 10
radio input "true"
click at [826, 597] on button "Next" at bounding box center [753, 599] width 255 height 63
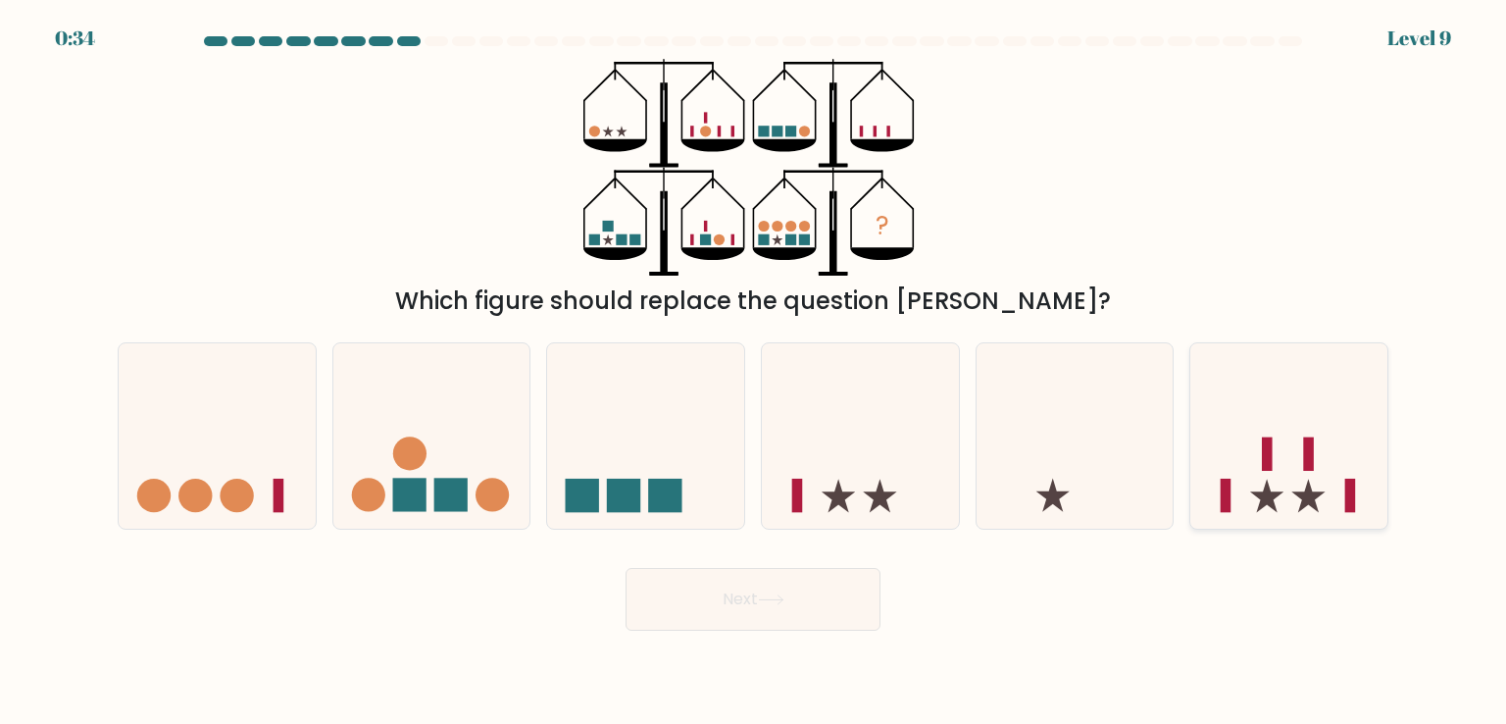
click at [1318, 467] on icon at bounding box center [1288, 435] width 197 height 163
click at [754, 372] on input "f." at bounding box center [753, 367] width 1 height 10
radio input "true"
click at [790, 605] on button "Next" at bounding box center [753, 599] width 255 height 63
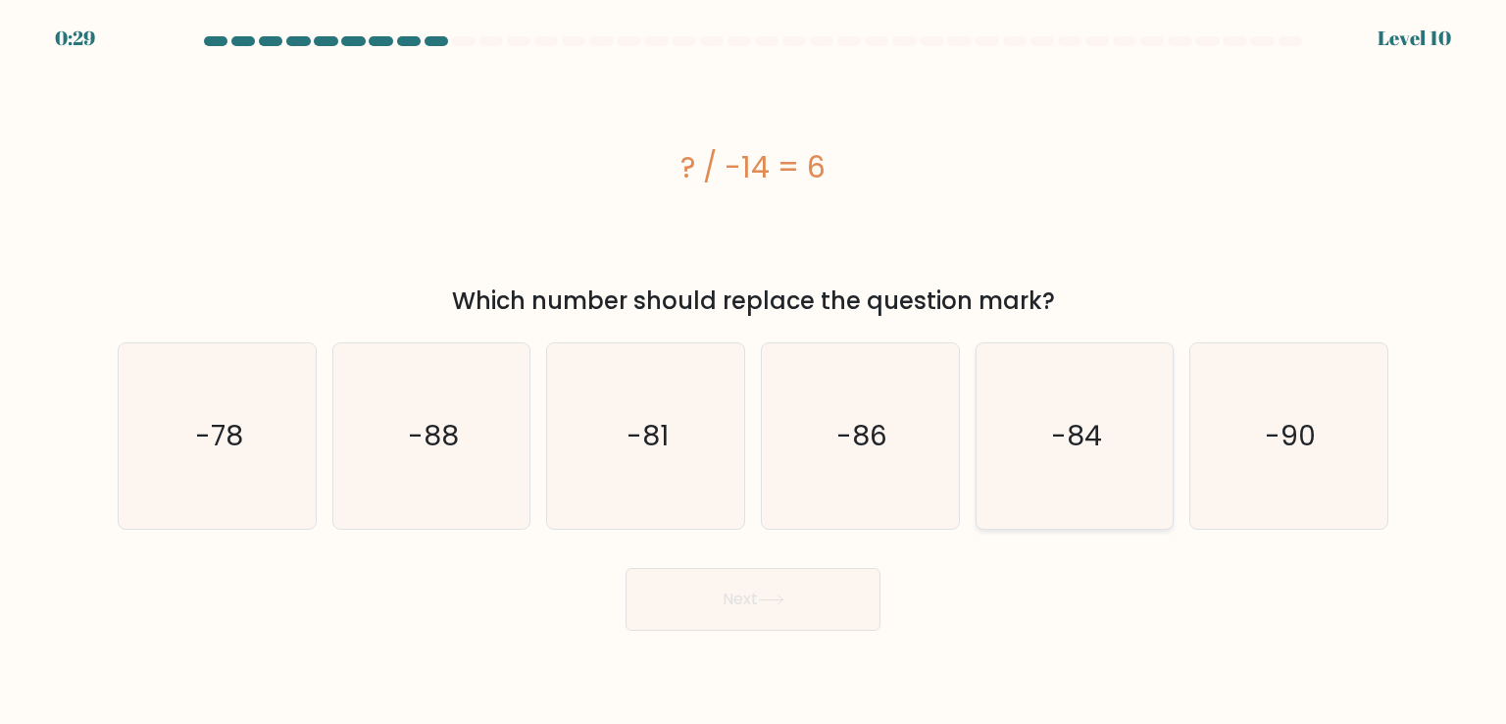
click at [1063, 446] on text "-84" at bounding box center [1076, 435] width 51 height 39
click at [754, 372] on input "e. -84" at bounding box center [753, 367] width 1 height 10
radio input "true"
click at [806, 598] on button "Next" at bounding box center [753, 599] width 255 height 63
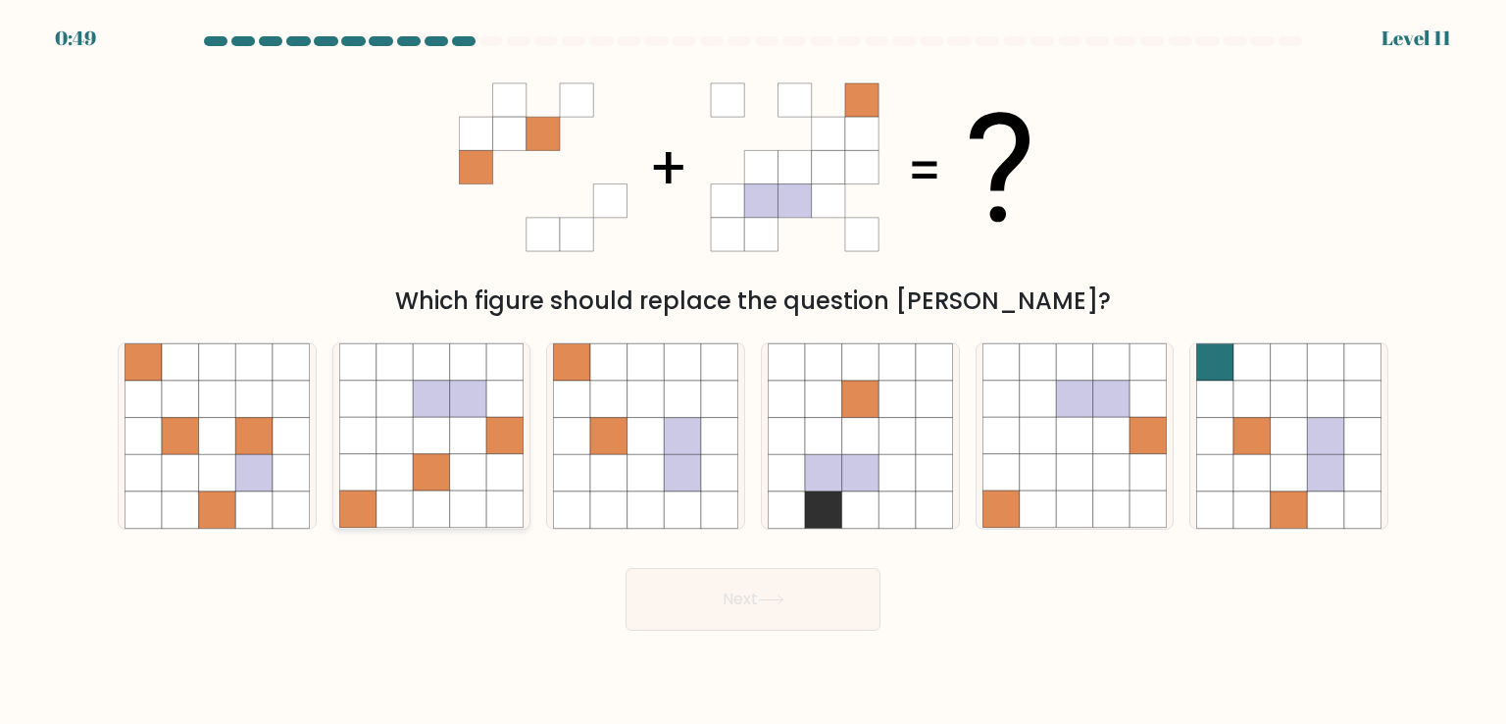
click at [416, 425] on icon at bounding box center [431, 436] width 37 height 37
click at [753, 372] on input "b." at bounding box center [753, 367] width 1 height 10
radio input "true"
click at [723, 593] on button "Next" at bounding box center [753, 599] width 255 height 63
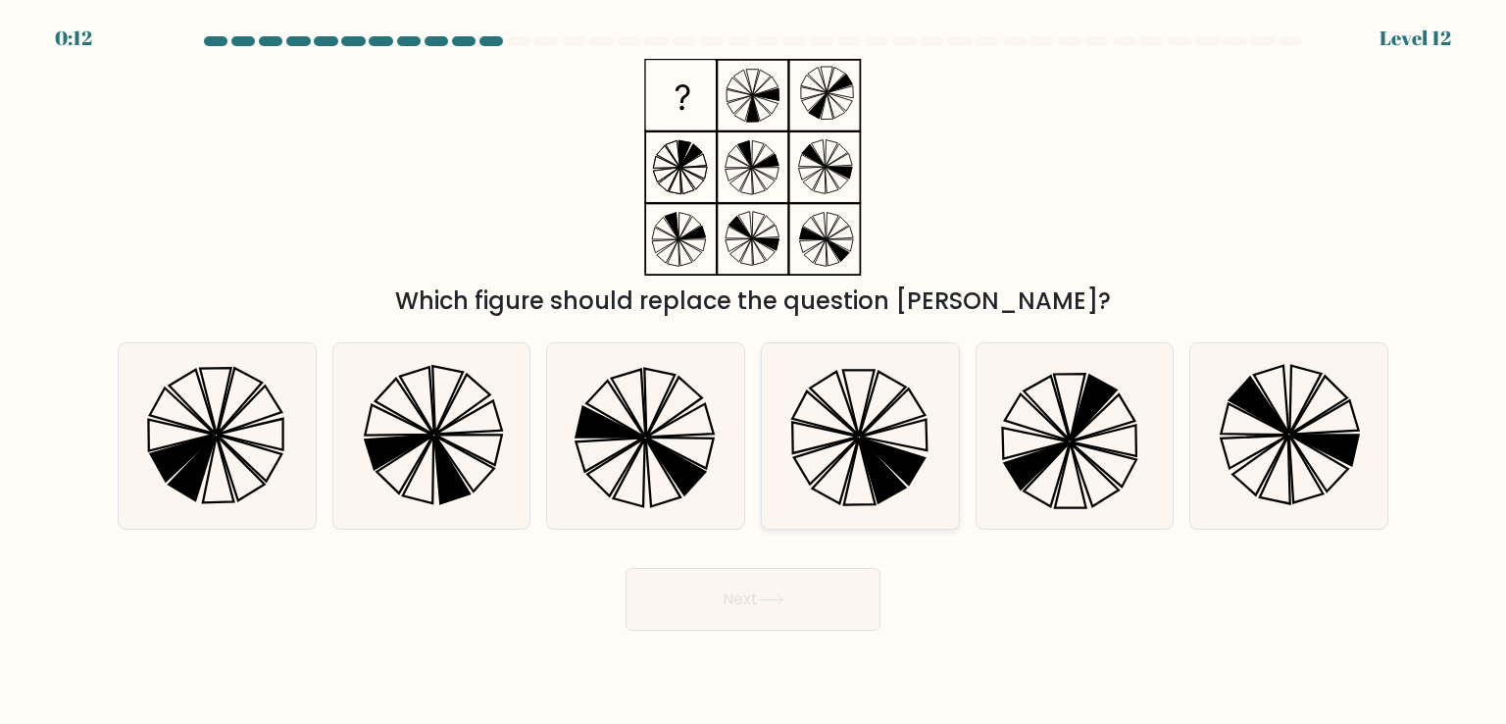
click at [850, 417] on icon at bounding box center [860, 435] width 184 height 184
click at [754, 372] on input "d." at bounding box center [753, 367] width 1 height 10
radio input "true"
click at [757, 605] on button "Next" at bounding box center [753, 599] width 255 height 63
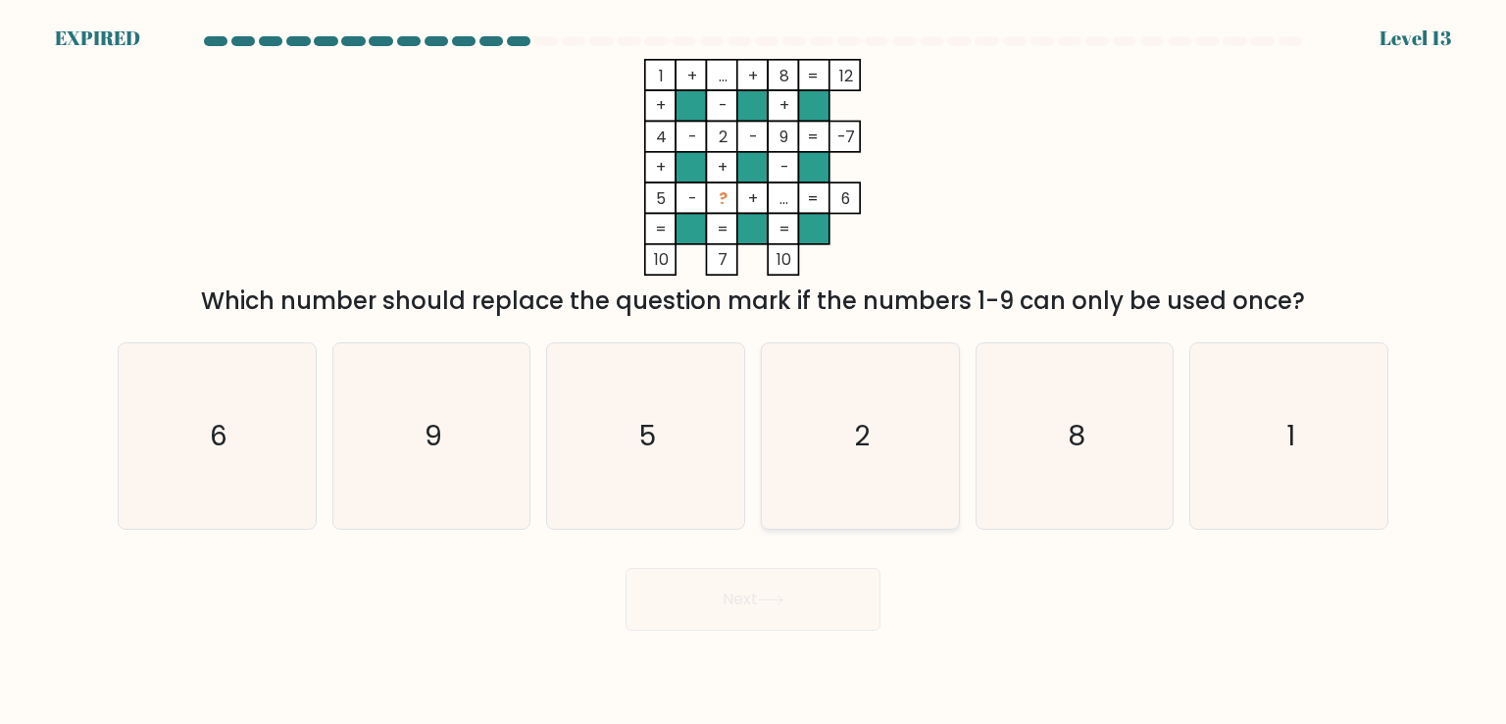
click at [885, 485] on icon "2" at bounding box center [860, 435] width 184 height 184
click at [754, 372] on input "d. 2" at bounding box center [753, 367] width 1 height 10
radio input "true"
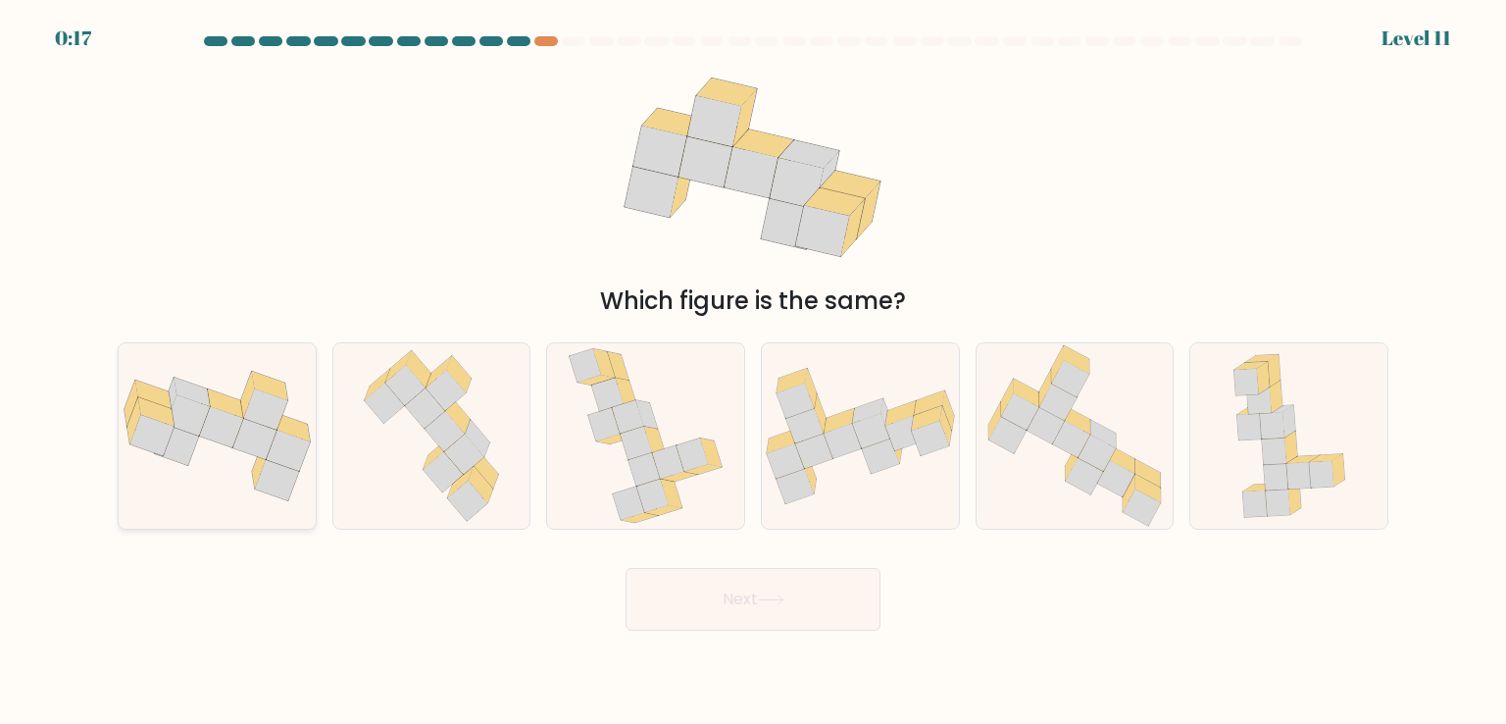
click at [176, 425] on icon at bounding box center [188, 415] width 44 height 41
click at [753, 372] on input "a." at bounding box center [753, 367] width 1 height 10
radio input "true"
click at [709, 602] on button "Next" at bounding box center [753, 599] width 255 height 63
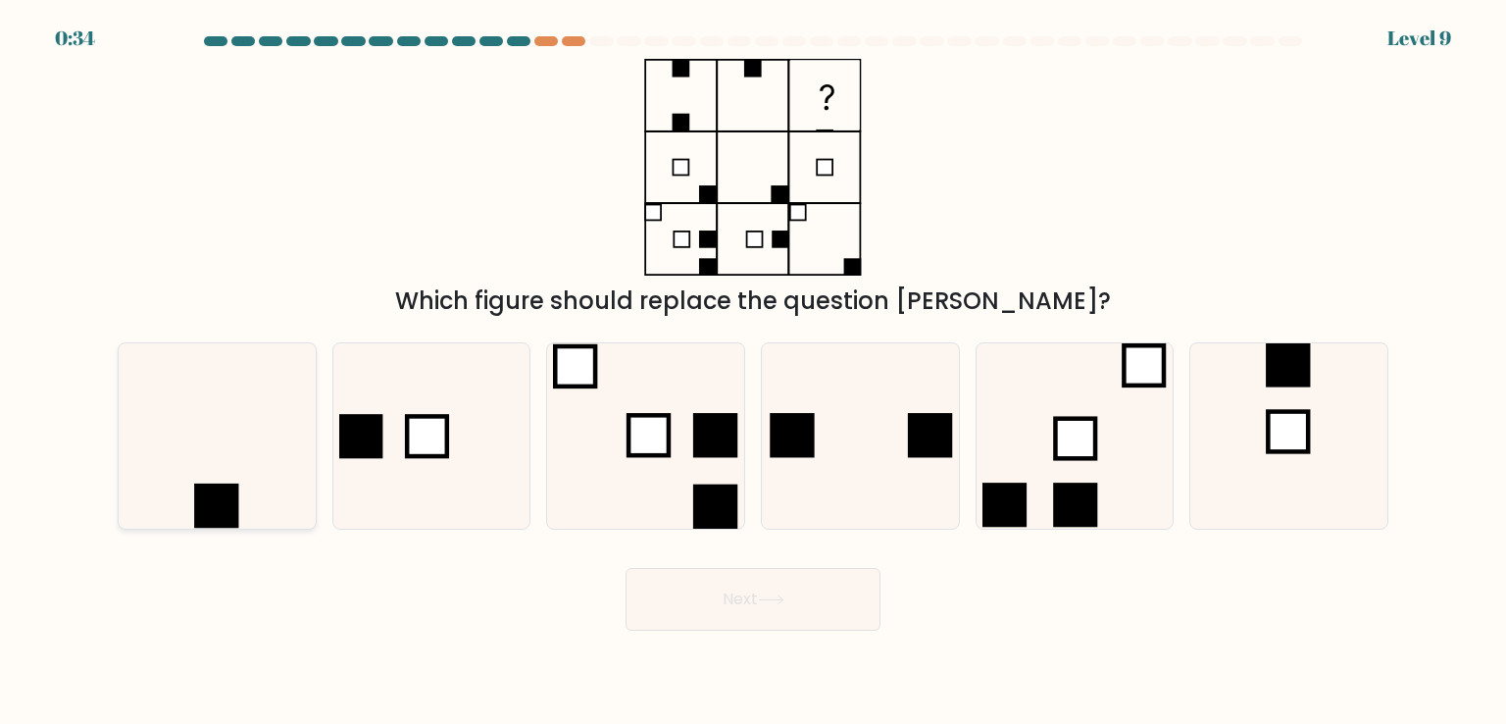
click at [254, 442] on icon at bounding box center [217, 435] width 184 height 184
click at [753, 372] on input "a." at bounding box center [753, 367] width 1 height 10
radio input "true"
click at [797, 601] on button "Next" at bounding box center [753, 599] width 255 height 63
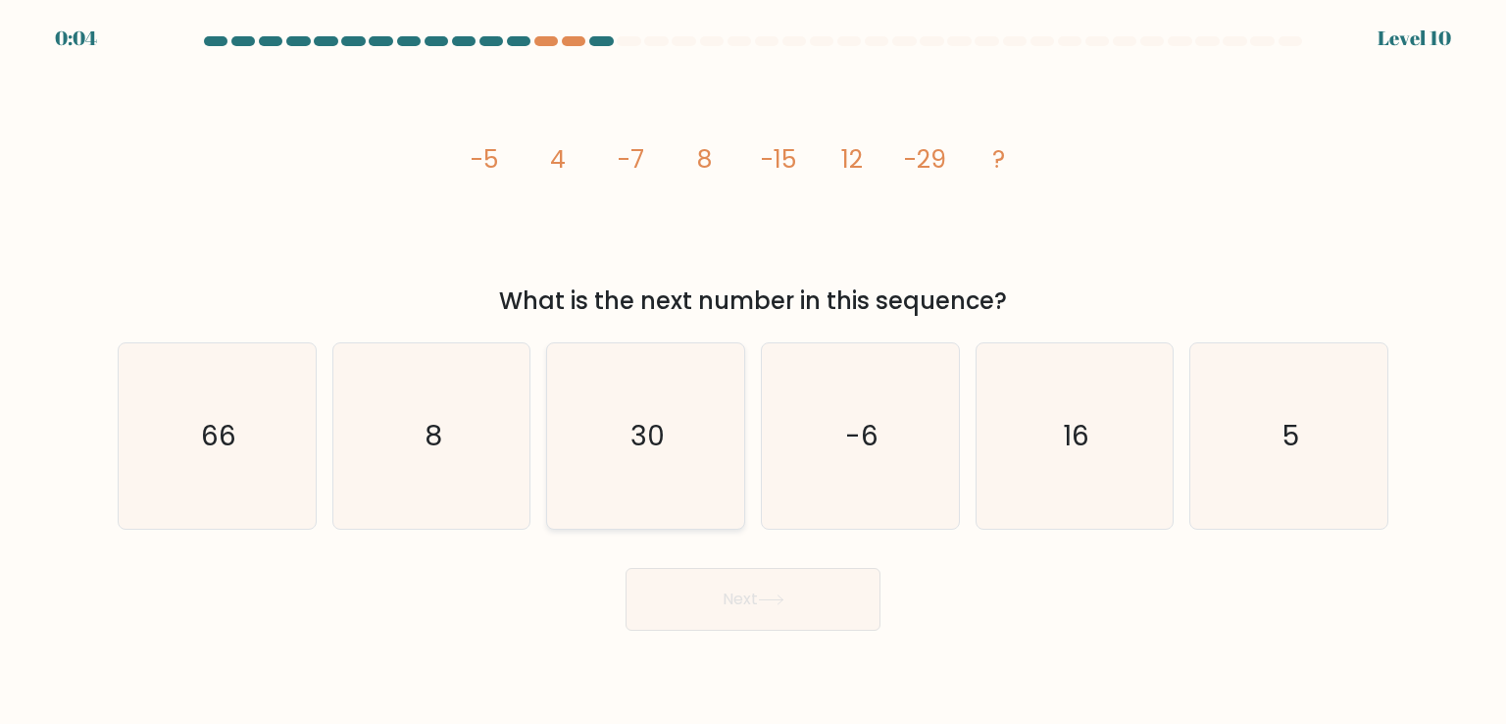
click at [666, 421] on icon "30" at bounding box center [645, 435] width 184 height 184
click at [753, 372] on input "c. 30" at bounding box center [753, 367] width 1 height 10
radio input "true"
click at [780, 594] on icon at bounding box center [771, 599] width 26 height 11
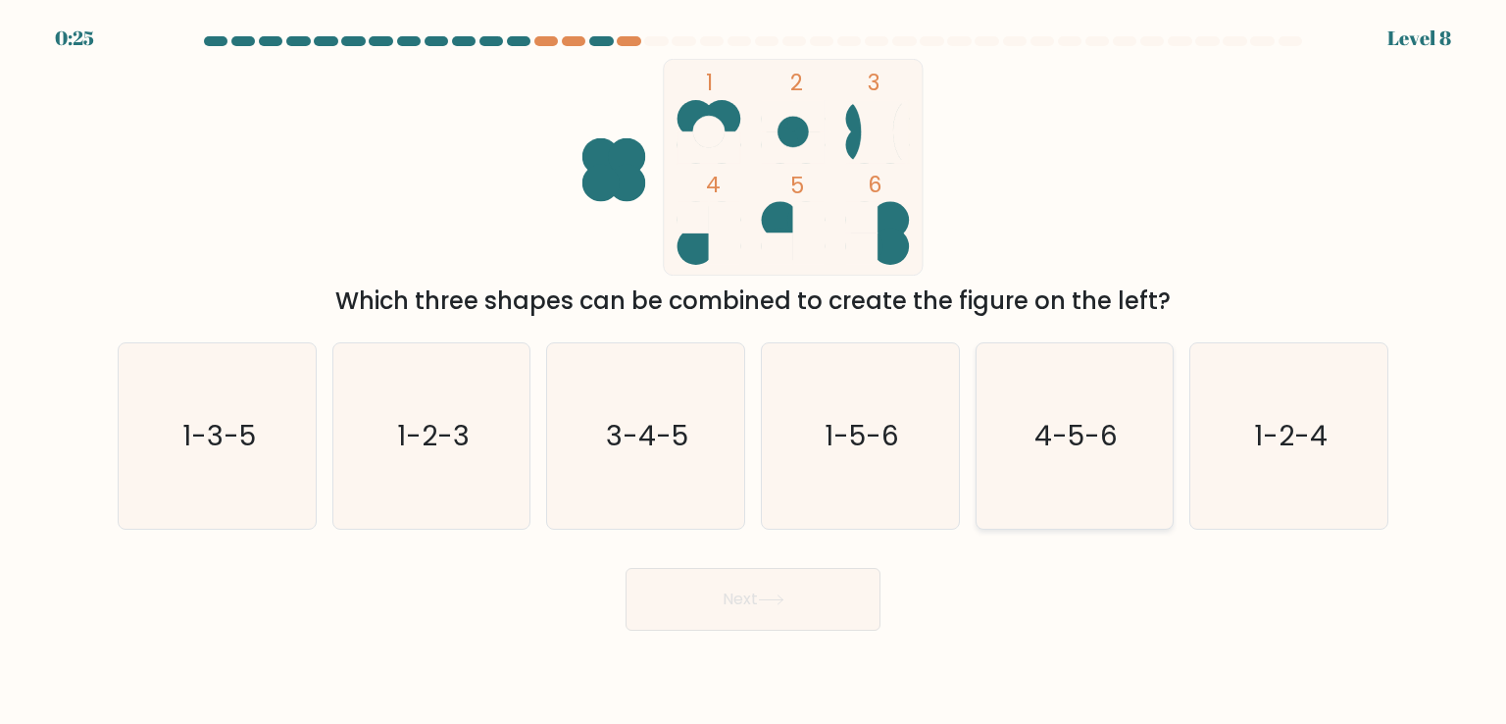
click at [1061, 449] on text "4-5-6" at bounding box center [1075, 435] width 83 height 39
click at [754, 372] on input "e. 4-5-6" at bounding box center [753, 367] width 1 height 10
radio input "true"
click at [779, 600] on icon at bounding box center [771, 599] width 26 height 11
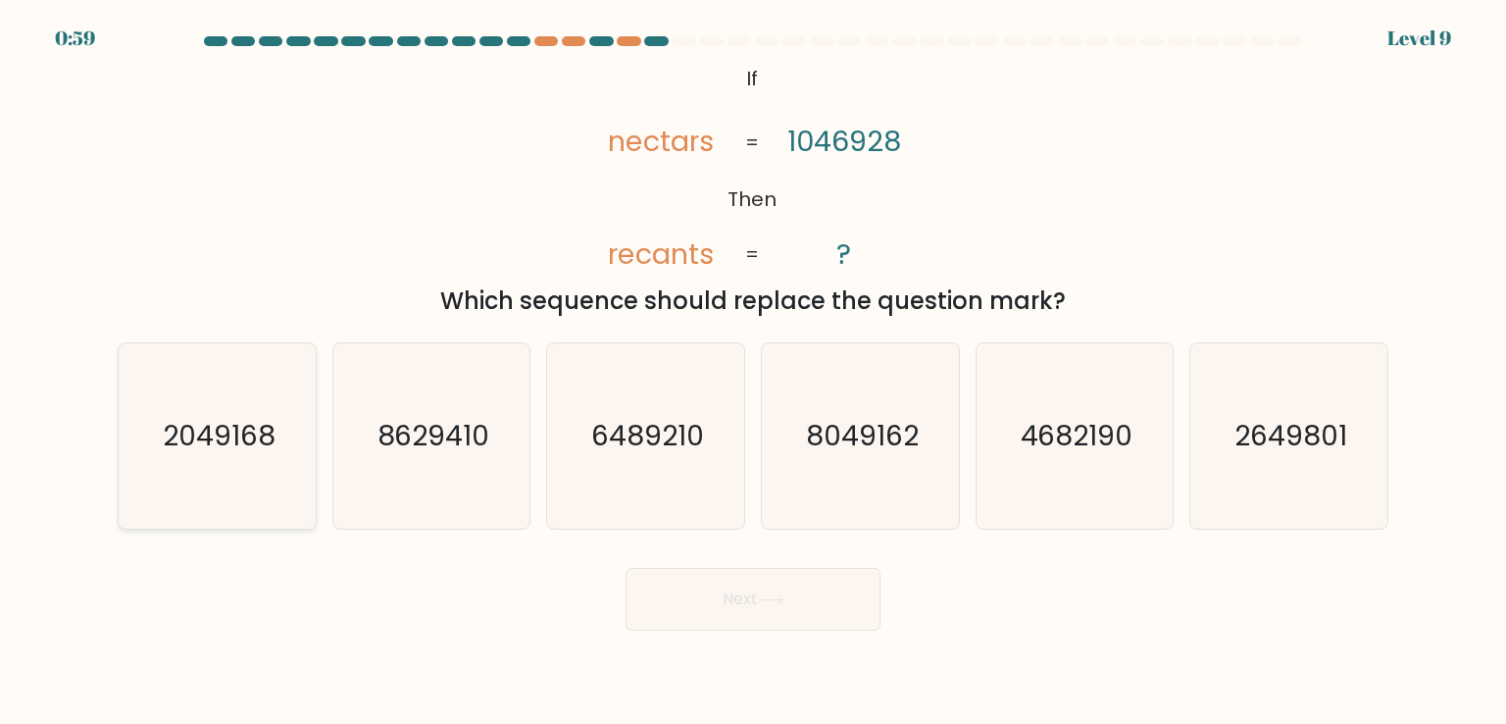
click at [251, 438] on text "2049168" at bounding box center [219, 435] width 113 height 39
click at [753, 372] on input "a. 2049168" at bounding box center [753, 367] width 1 height 10
radio input "true"
click at [824, 593] on button "Next" at bounding box center [753, 599] width 255 height 63
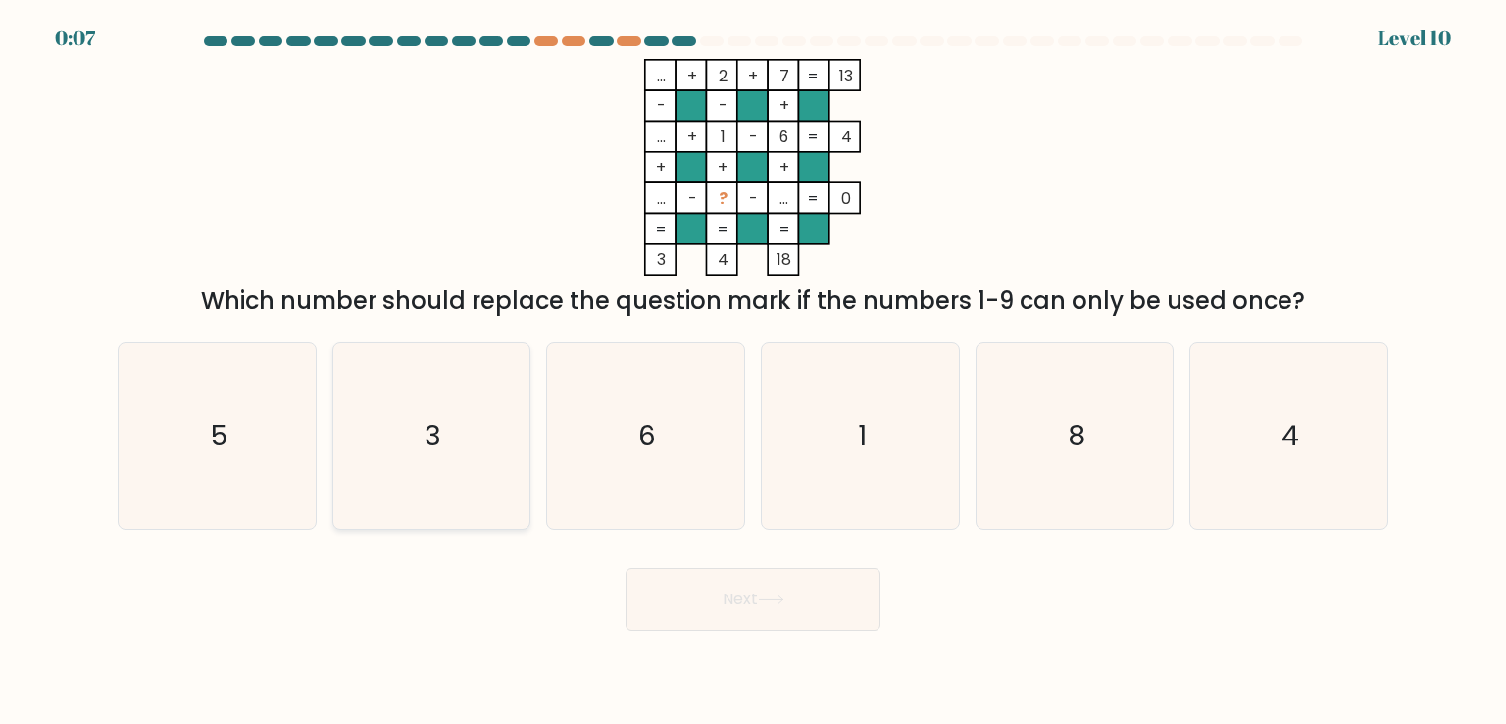
click at [390, 426] on icon "3" at bounding box center [431, 435] width 184 height 184
click at [753, 372] on input "b. 3" at bounding box center [753, 367] width 1 height 10
radio input "true"
click at [749, 592] on button "Next" at bounding box center [753, 599] width 255 height 63
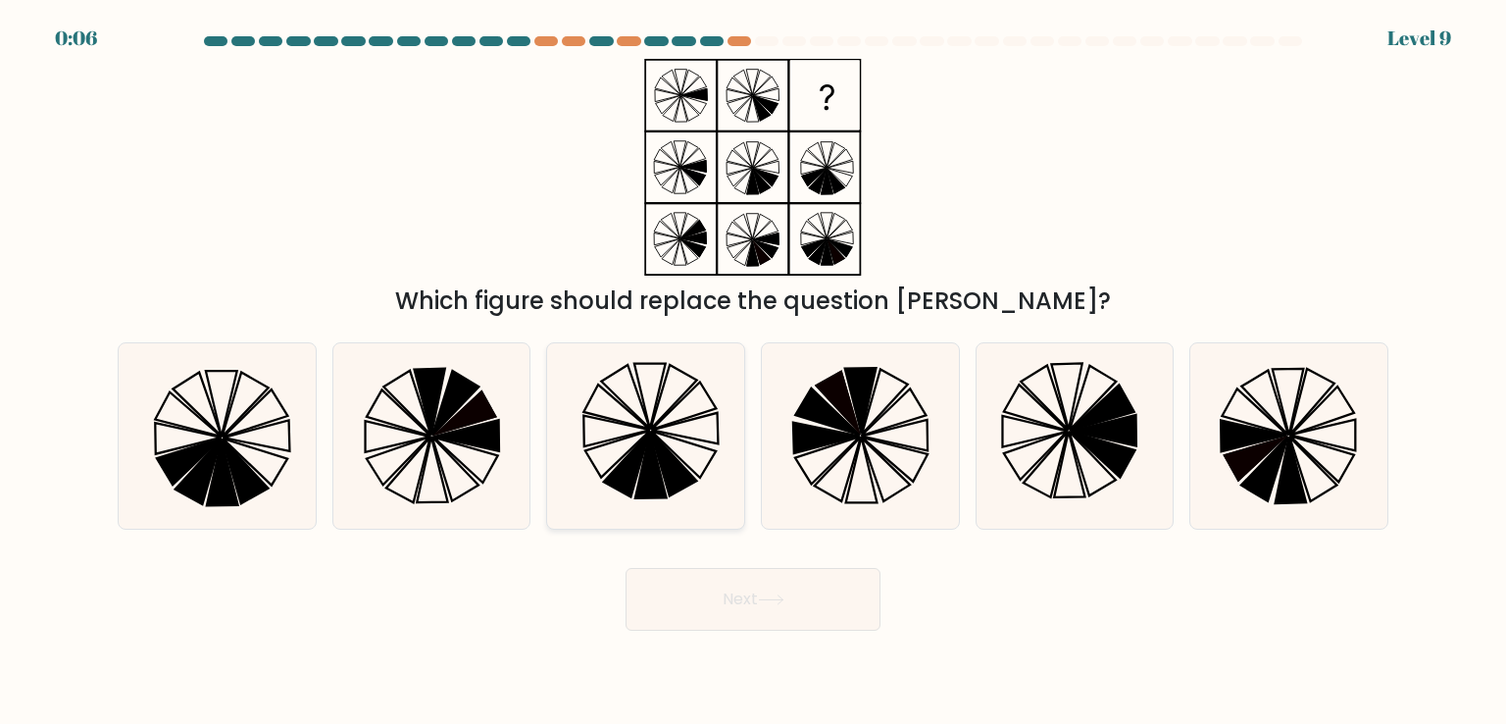
click at [676, 466] on icon at bounding box center [674, 463] width 46 height 65
click at [753, 372] on input "c." at bounding box center [753, 367] width 1 height 10
radio input "true"
click at [737, 590] on button "Next" at bounding box center [753, 599] width 255 height 63
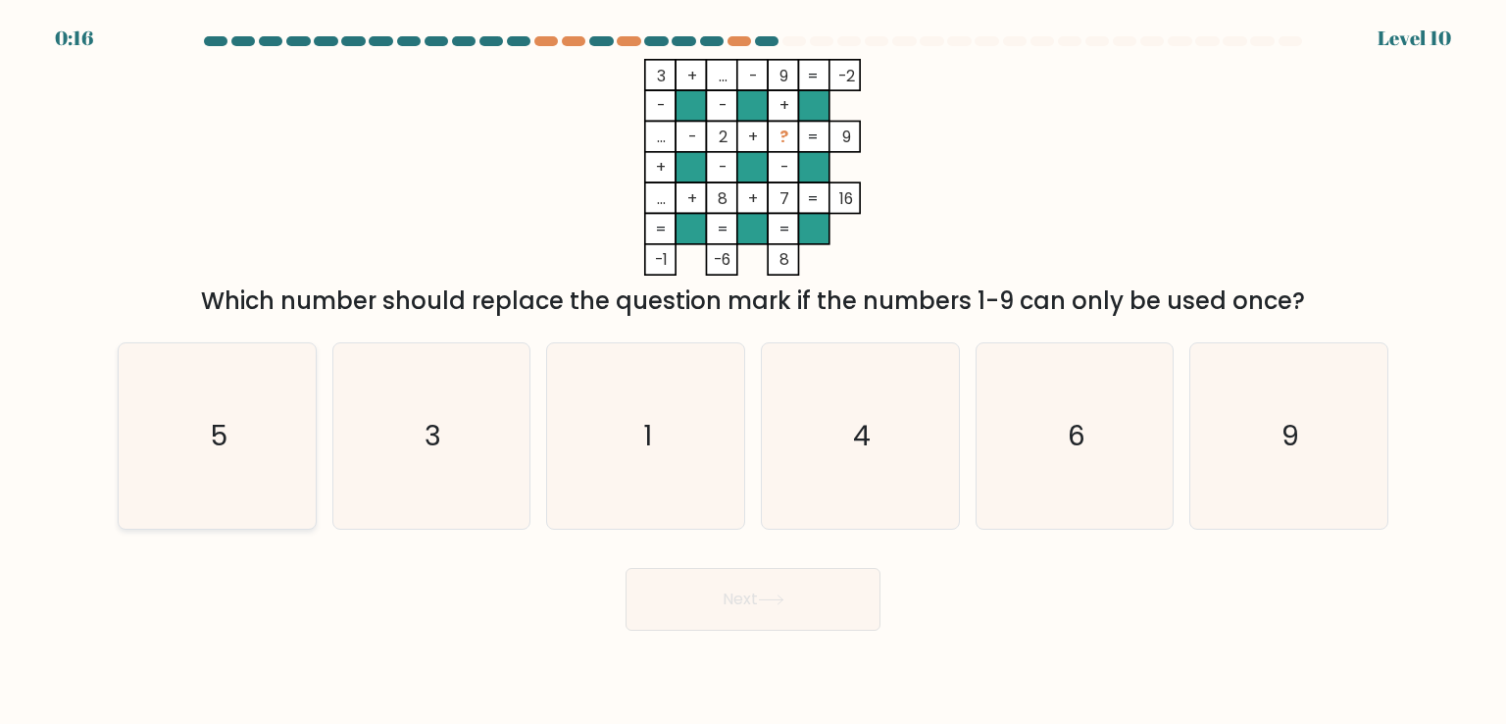
click at [256, 452] on icon "5" at bounding box center [217, 435] width 184 height 184
click at [753, 372] on input "a. 5" at bounding box center [753, 367] width 1 height 10
radio input "true"
click at [728, 596] on button "Next" at bounding box center [753, 599] width 255 height 63
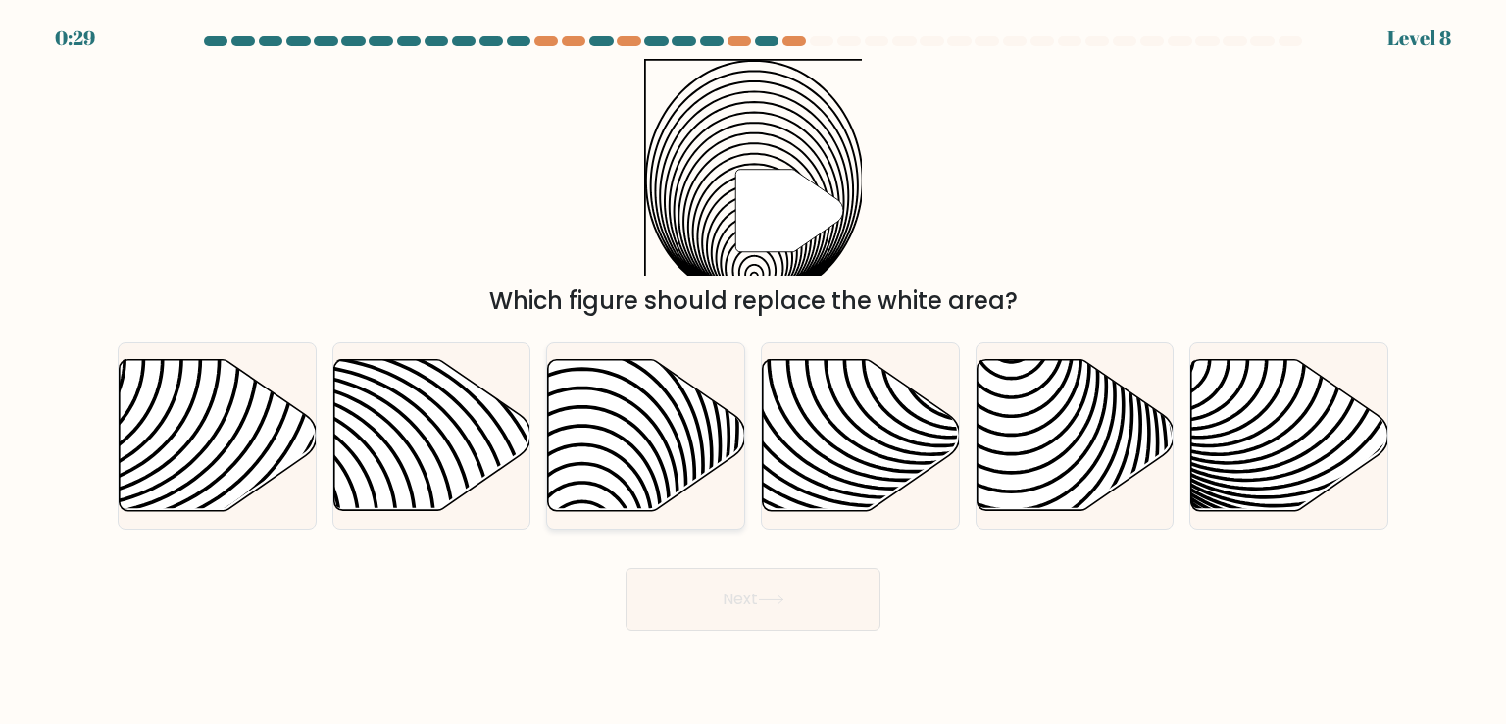
click at [600, 416] on icon at bounding box center [646, 435] width 197 height 151
click at [753, 372] on input "c." at bounding box center [753, 367] width 1 height 10
radio input "true"
click at [796, 585] on button "Next" at bounding box center [753, 599] width 255 height 63
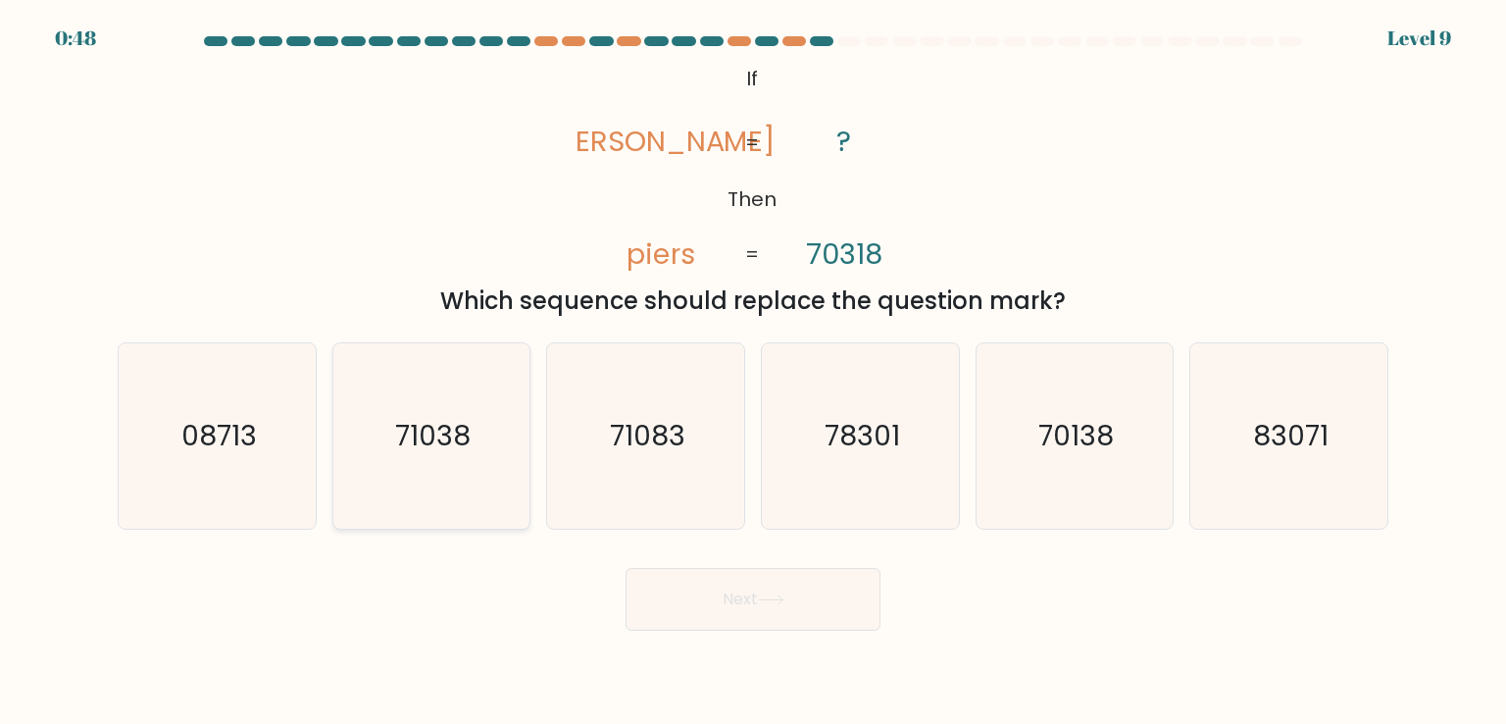
click at [464, 448] on text "71038" at bounding box center [432, 435] width 75 height 39
click at [753, 372] on input "b. 71038" at bounding box center [753, 367] width 1 height 10
radio input "true"
click at [788, 591] on button "Next" at bounding box center [753, 599] width 255 height 63
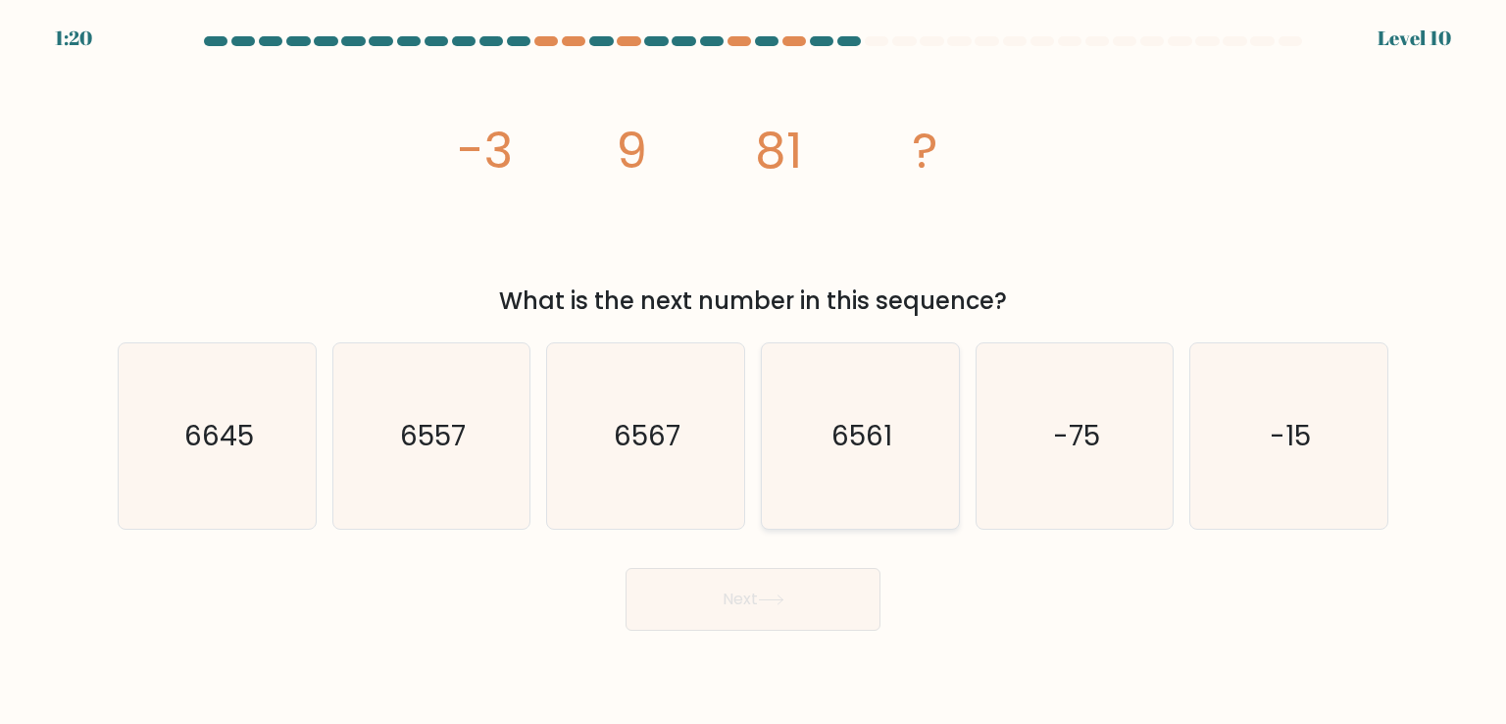
click at [875, 451] on text "6561" at bounding box center [861, 435] width 61 height 39
click at [754, 372] on input "d. 6561" at bounding box center [753, 367] width 1 height 10
radio input "true"
click at [831, 603] on button "Next" at bounding box center [753, 599] width 255 height 63
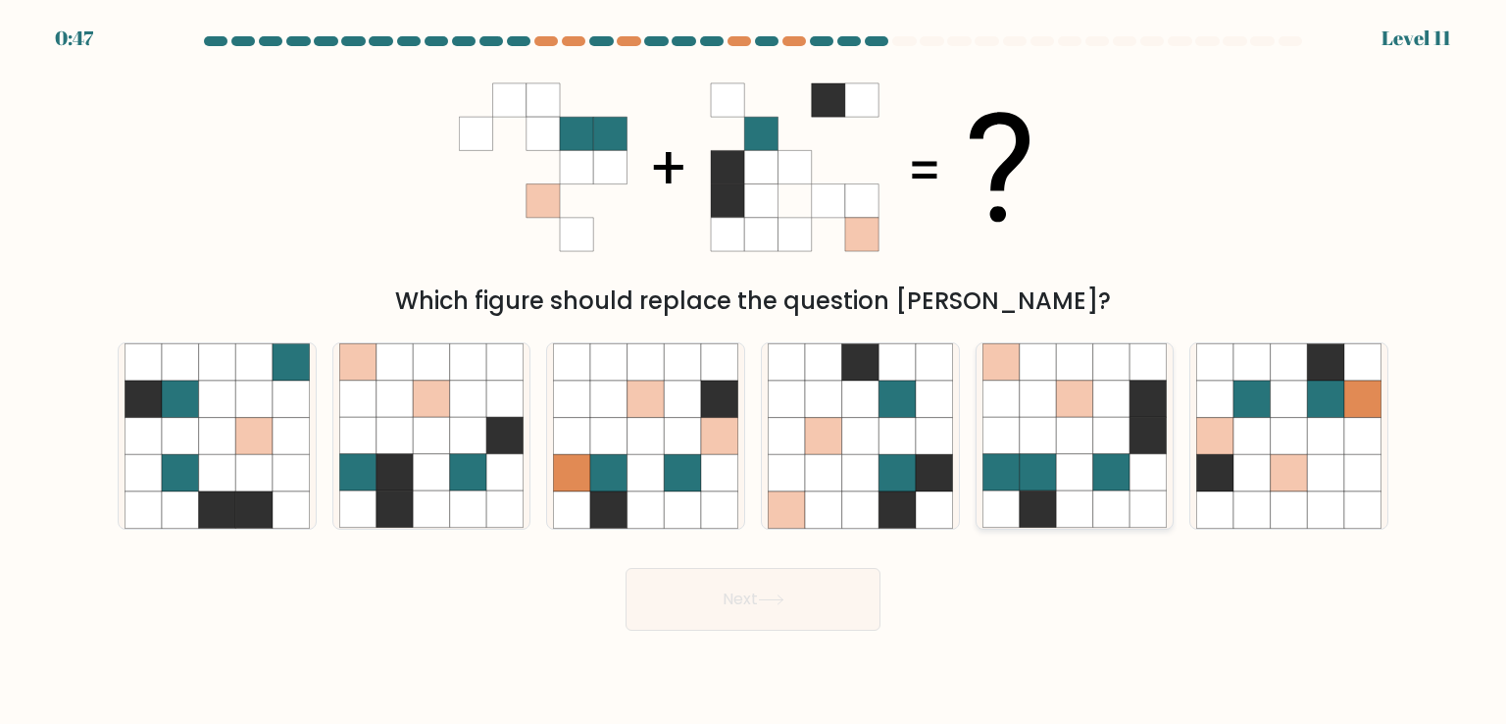
click at [1043, 468] on icon at bounding box center [1038, 472] width 37 height 37
click at [754, 372] on input "e." at bounding box center [753, 367] width 1 height 10
radio input "true"
click at [757, 600] on button "Next" at bounding box center [753, 599] width 255 height 63
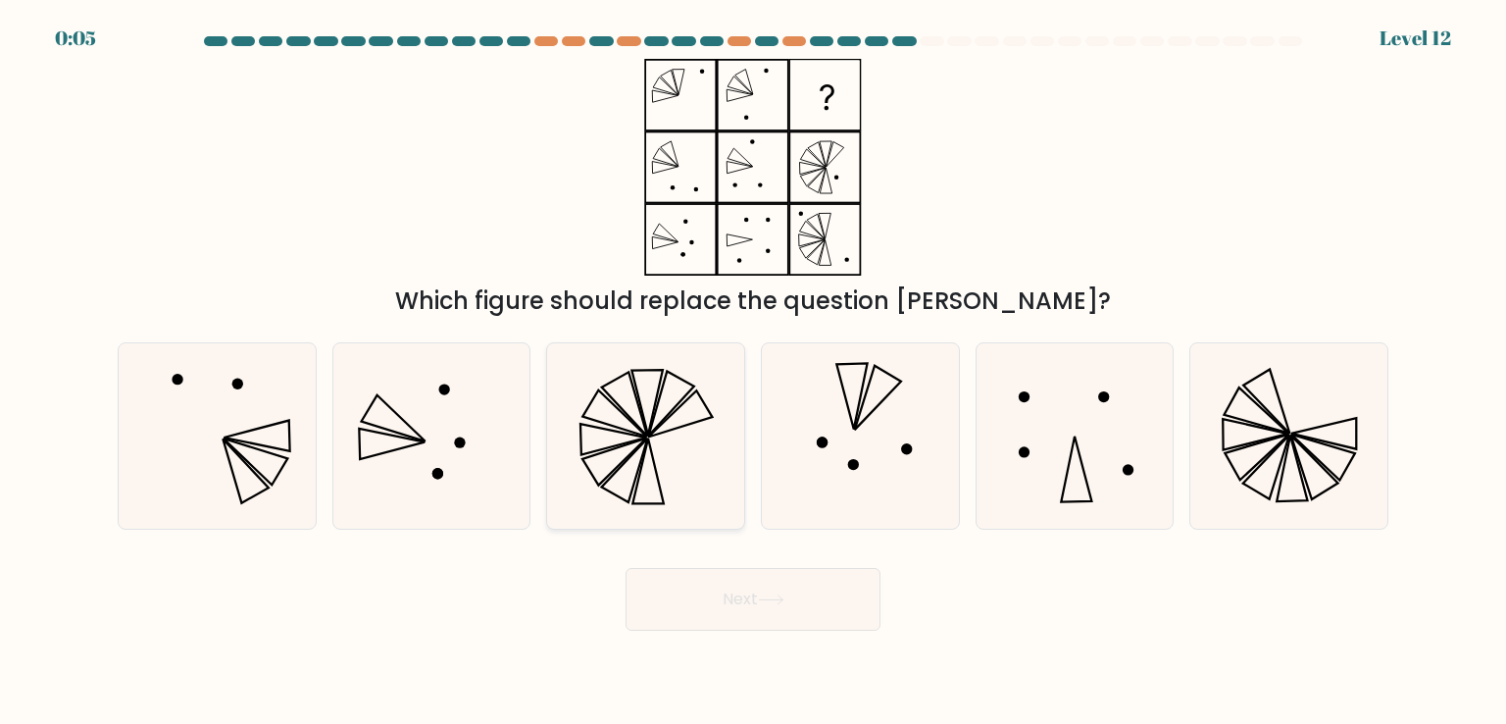
click at [682, 422] on icon at bounding box center [645, 435] width 184 height 184
click at [753, 372] on input "c." at bounding box center [753, 367] width 1 height 10
radio input "true"
click at [778, 597] on icon at bounding box center [771, 599] width 26 height 11
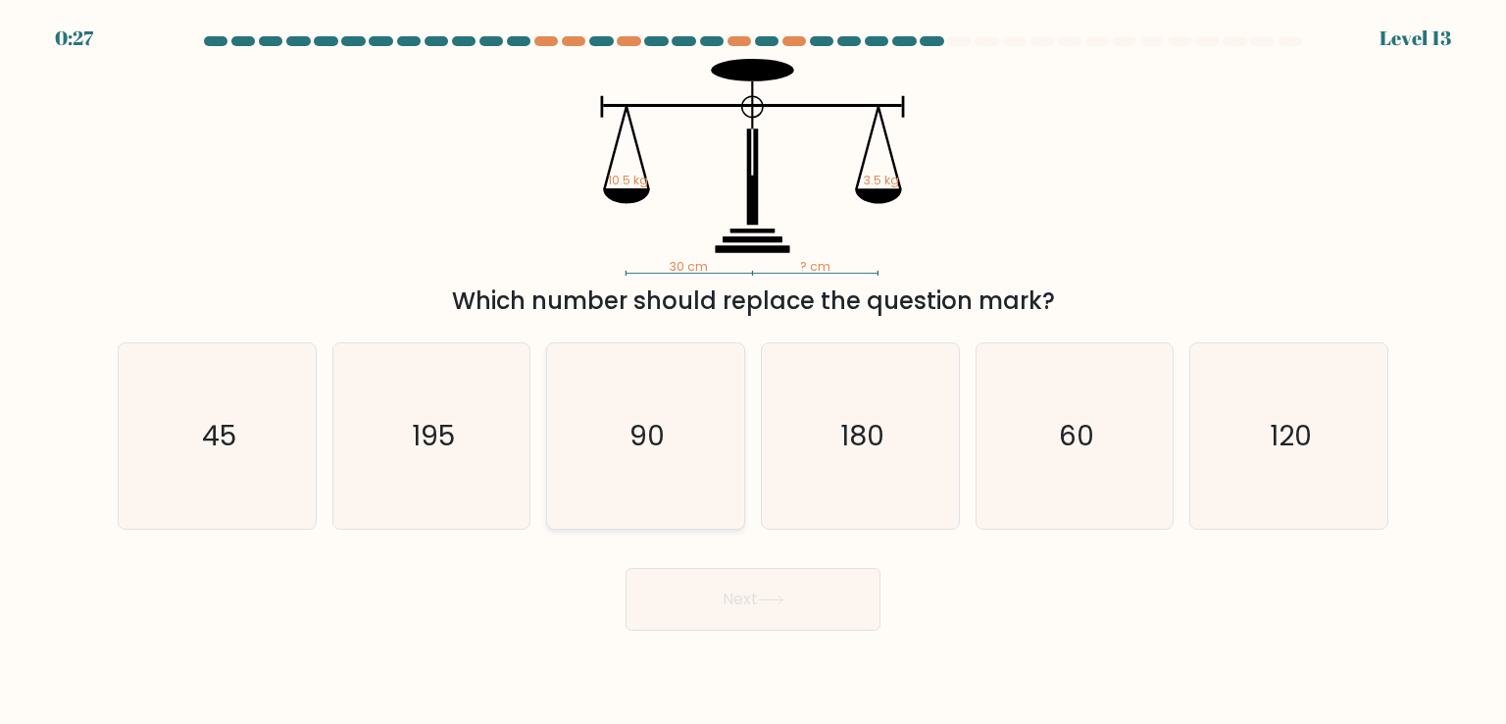
click at [694, 446] on icon "90" at bounding box center [645, 435] width 184 height 184
click at [753, 372] on input "c. 90" at bounding box center [753, 367] width 1 height 10
radio input "true"
click at [784, 600] on icon at bounding box center [771, 599] width 26 height 11
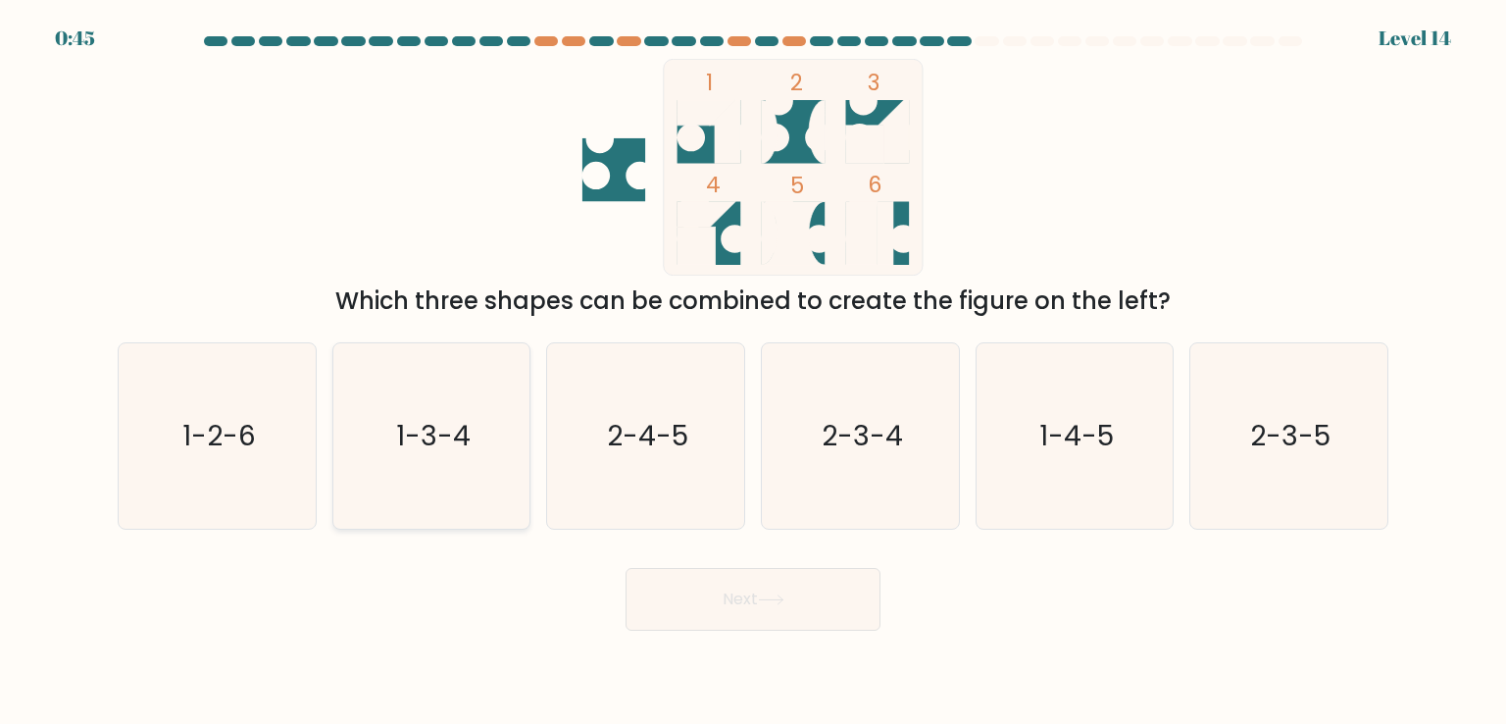
click at [424, 448] on text "1-3-4" at bounding box center [433, 435] width 75 height 39
click at [753, 372] on input "b. 1-3-4" at bounding box center [753, 367] width 1 height 10
radio input "true"
click at [698, 584] on button "Next" at bounding box center [753, 599] width 255 height 63
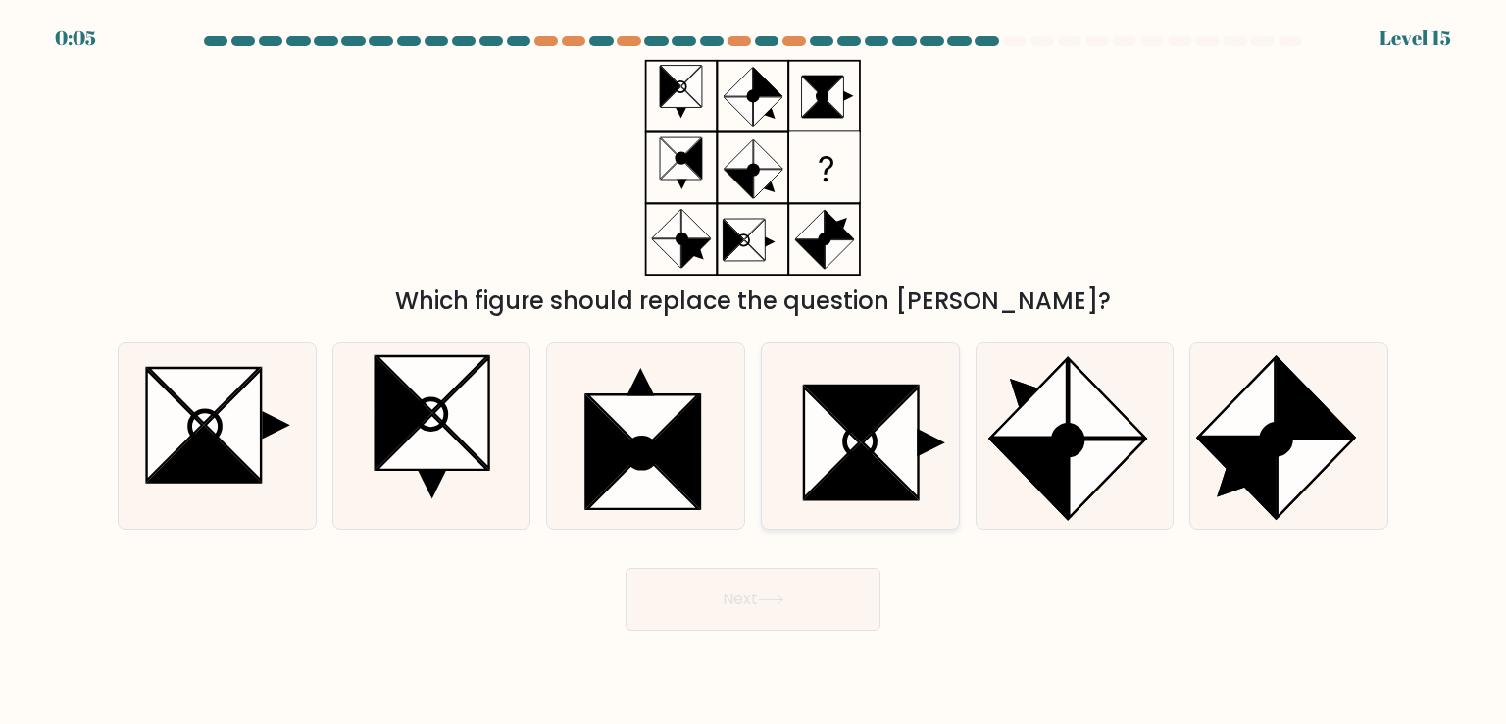
click at [839, 456] on icon at bounding box center [831, 442] width 55 height 111
click at [754, 372] on input "d." at bounding box center [753, 367] width 1 height 10
radio input "true"
click at [827, 589] on button "Next" at bounding box center [753, 599] width 255 height 63
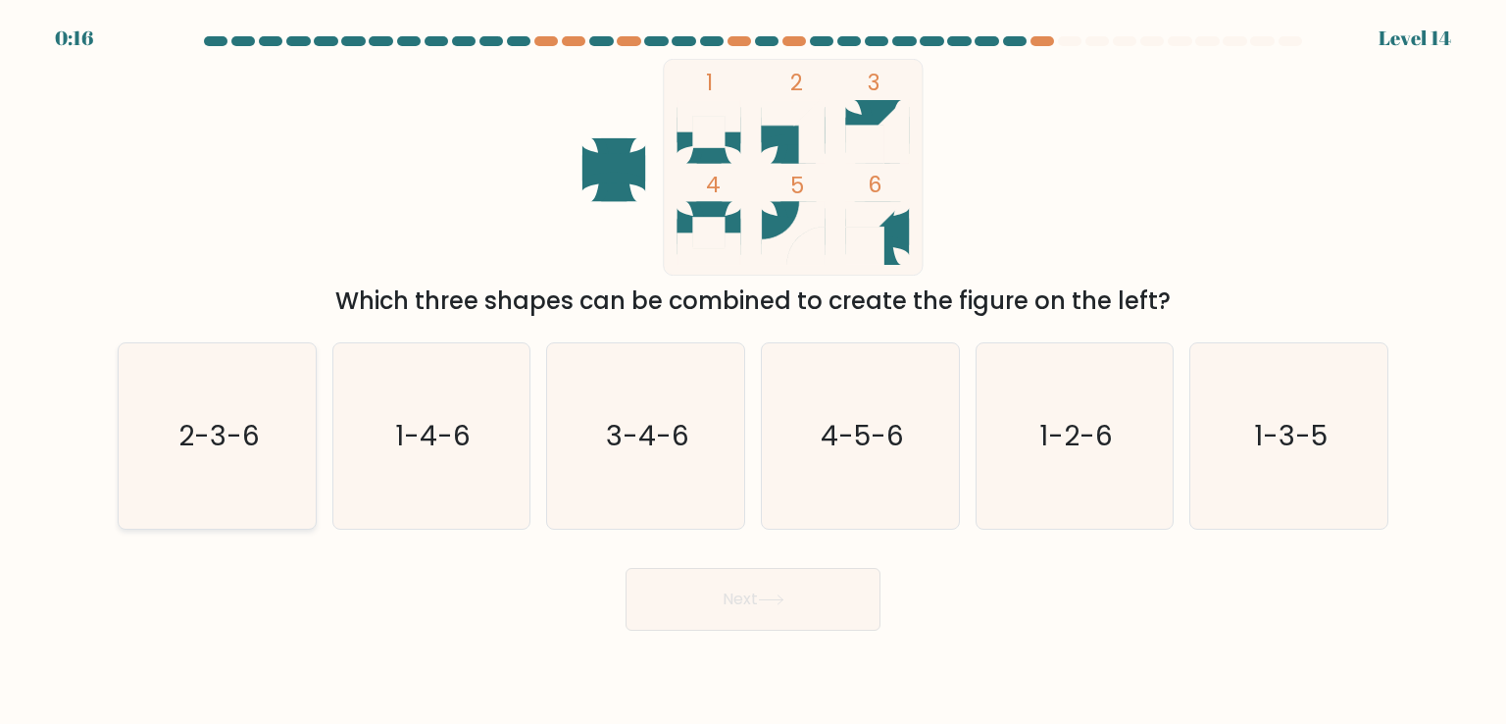
click at [253, 460] on icon "2-3-6" at bounding box center [217, 435] width 184 height 184
click at [753, 372] on input "a. 2-3-6" at bounding box center [753, 367] width 1 height 10
radio input "true"
click at [728, 589] on button "Next" at bounding box center [753, 599] width 255 height 63
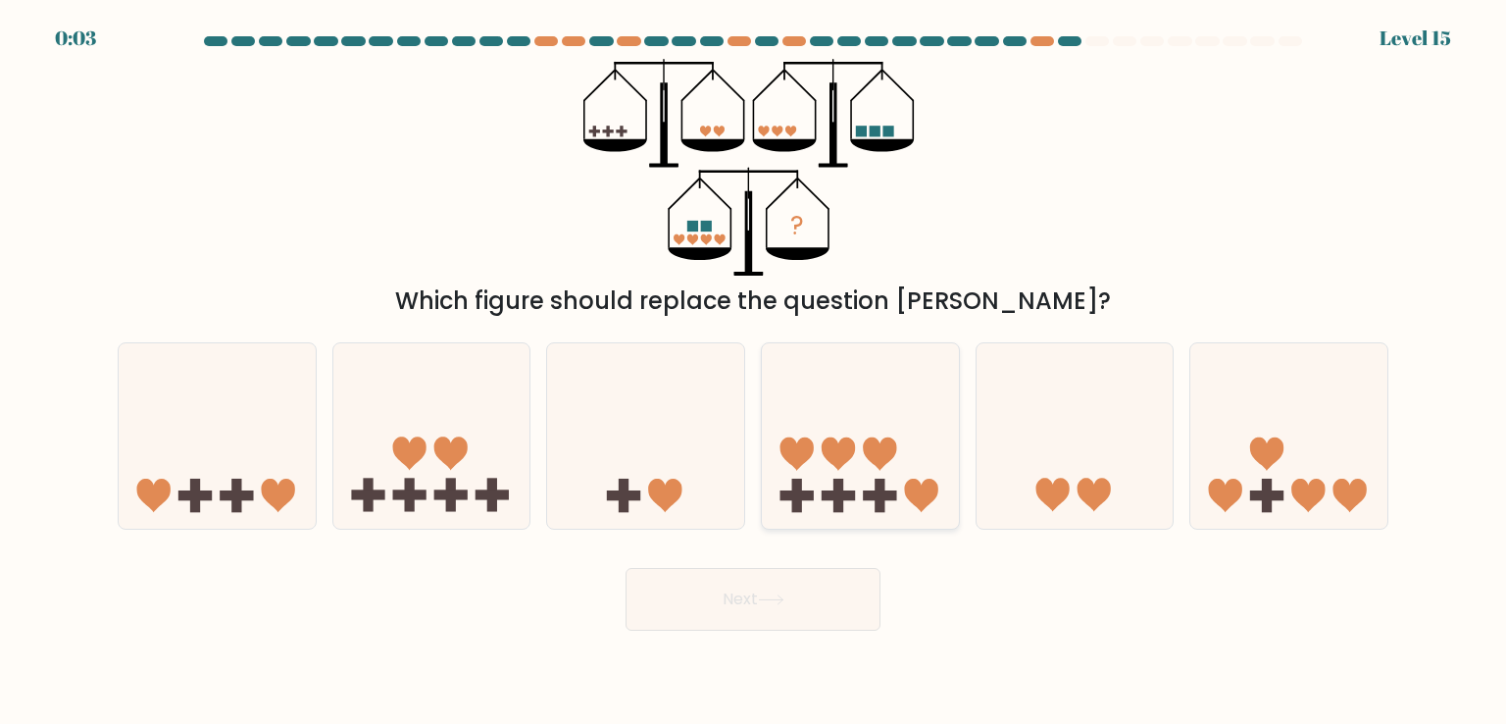
click at [861, 463] on icon at bounding box center [860, 435] width 197 height 163
click at [754, 372] on input "d." at bounding box center [753, 367] width 1 height 10
radio input "true"
click at [828, 593] on button "Next" at bounding box center [753, 599] width 255 height 63
